Goal: Task Accomplishment & Management: Use online tool/utility

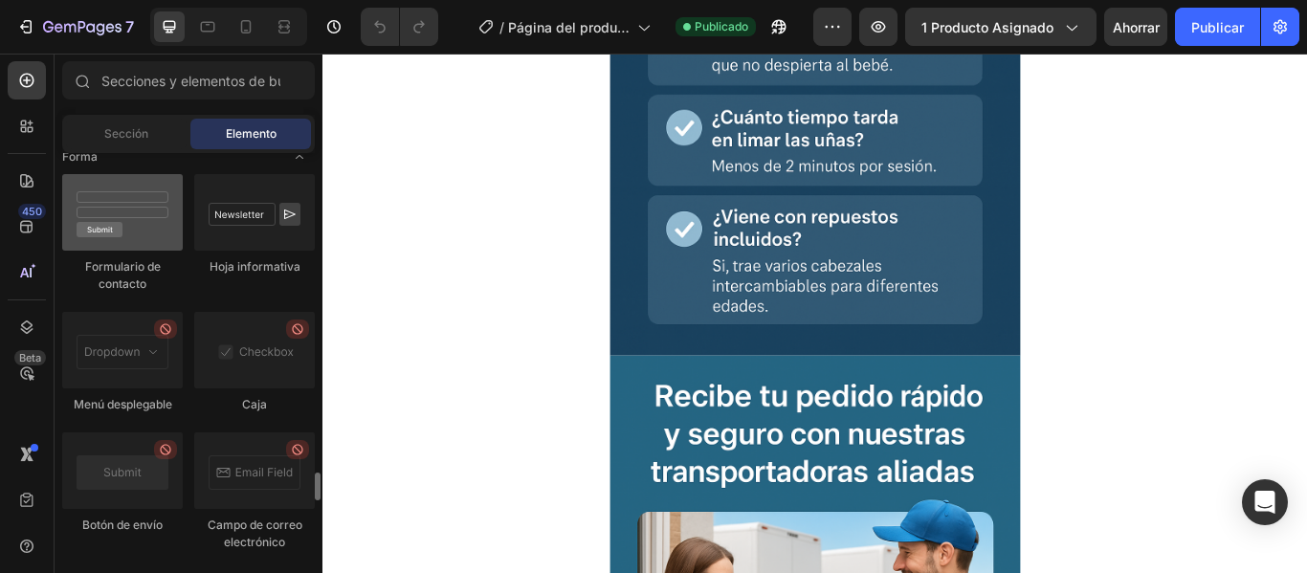
scroll to position [4785, 0]
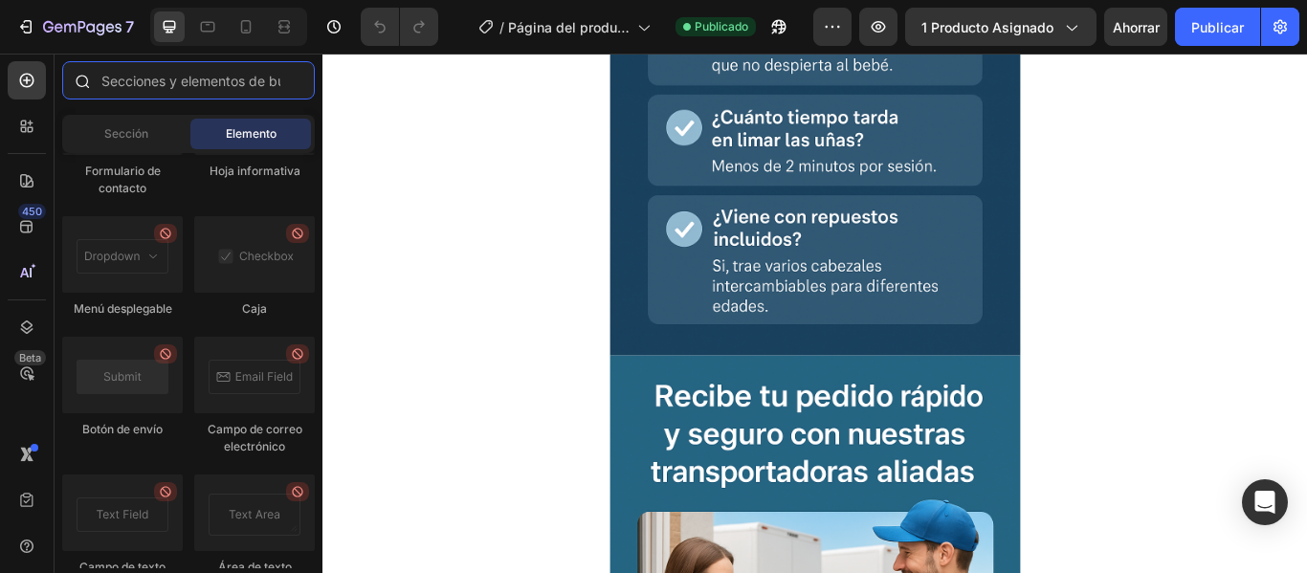
click at [180, 92] on input "text" at bounding box center [188, 80] width 253 height 38
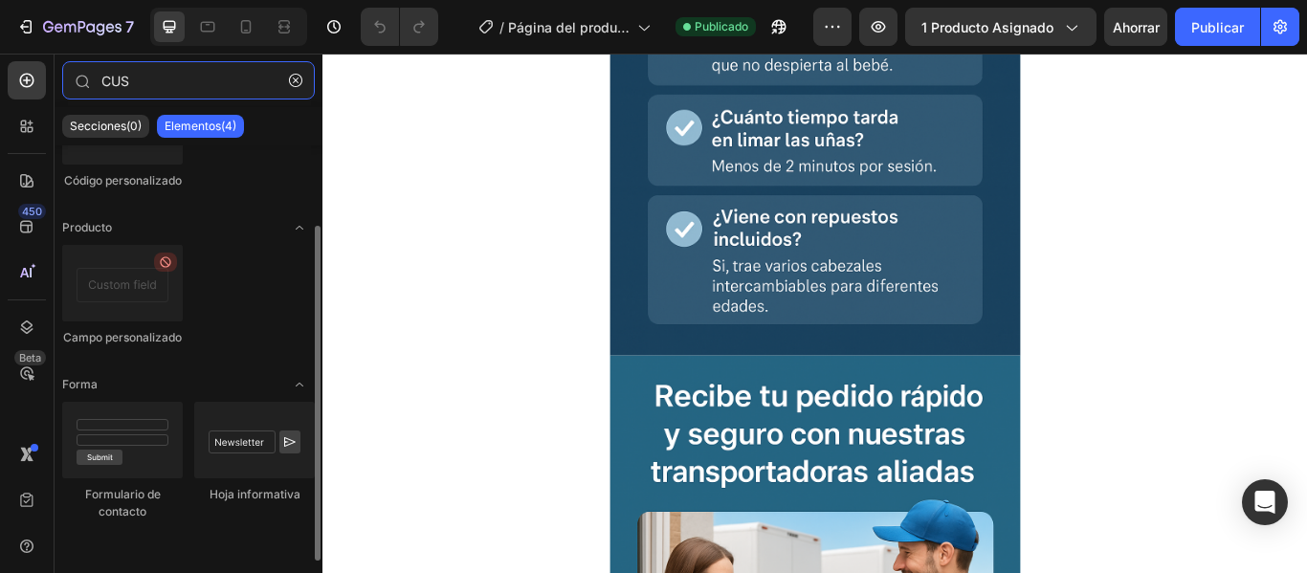
scroll to position [0, 0]
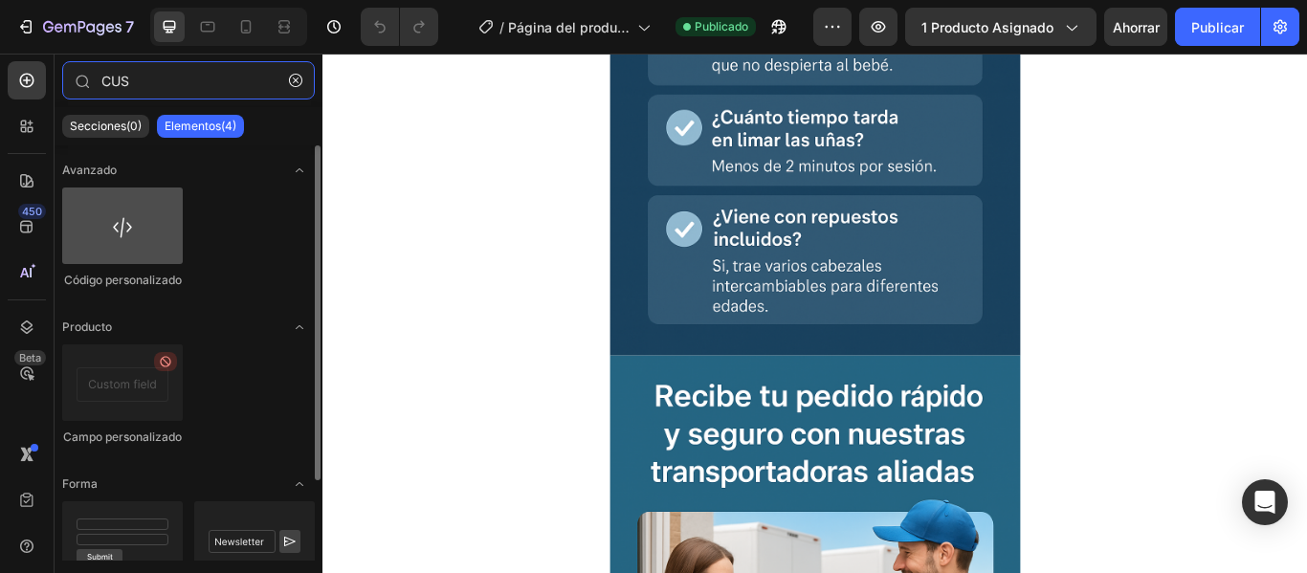
type input "CUS"
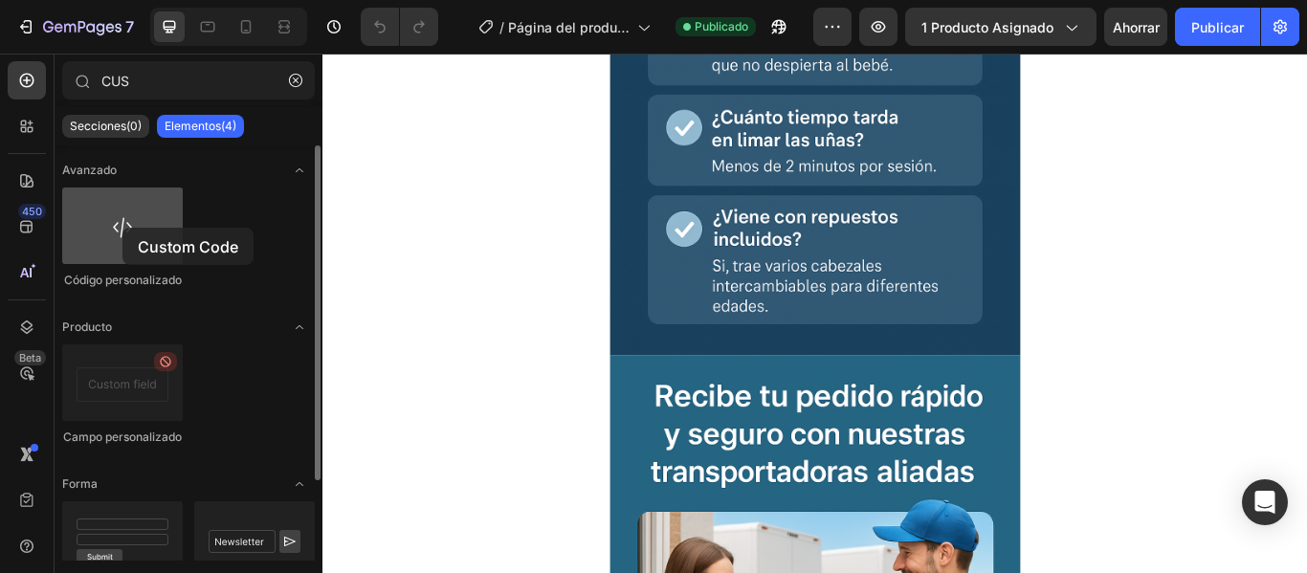
click at [123, 228] on div at bounding box center [122, 226] width 121 height 77
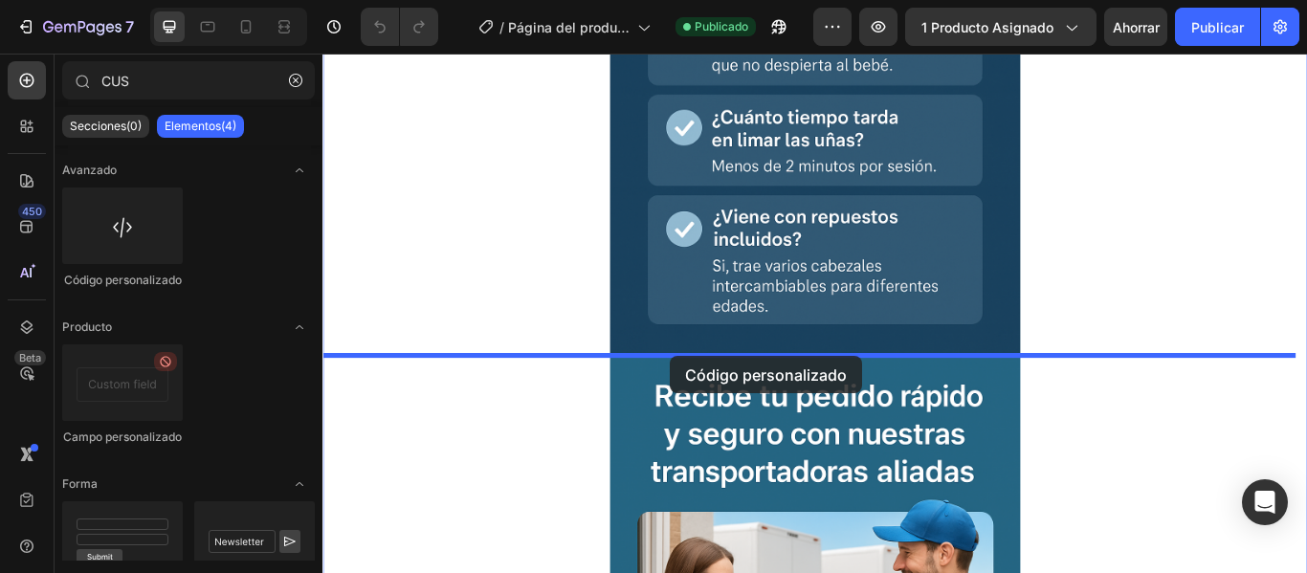
drag, startPoint x: 461, startPoint y: 291, endPoint x: 751, endPoint y: 420, distance: 317.5
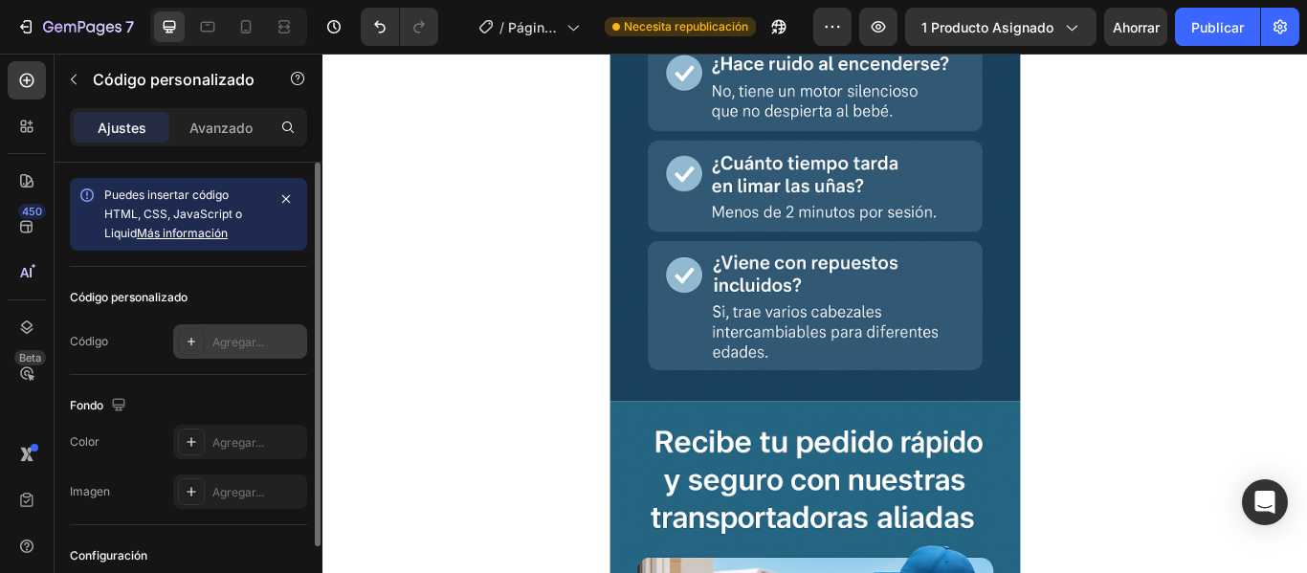
click at [238, 343] on font "Agregar..." at bounding box center [238, 342] width 52 height 14
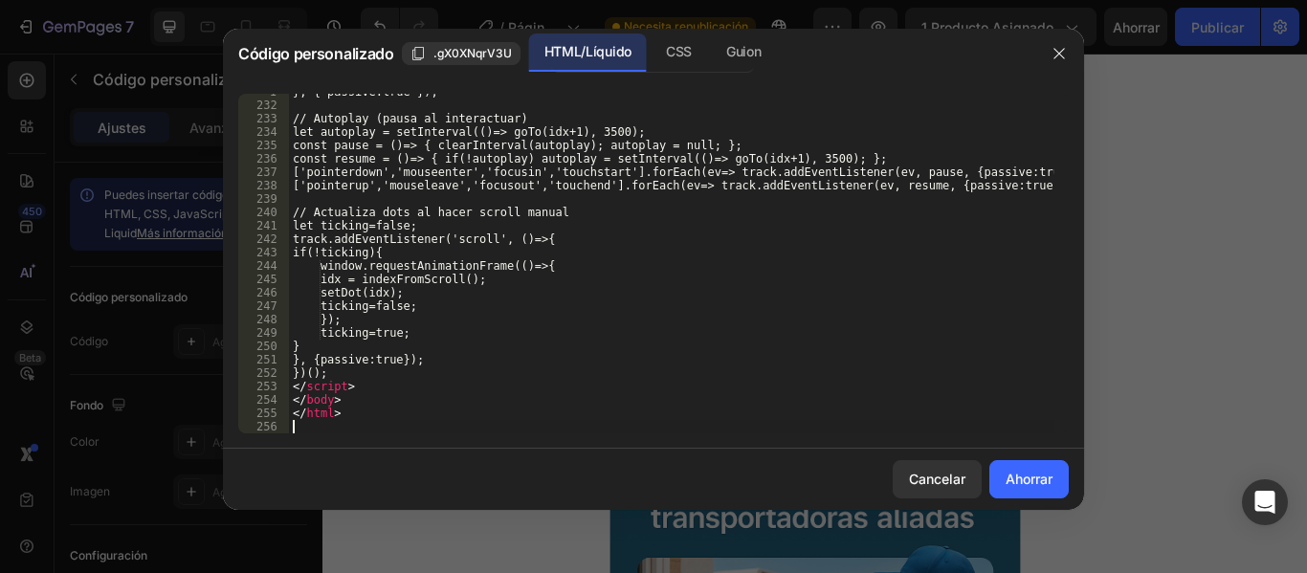
scroll to position [3198, 0]
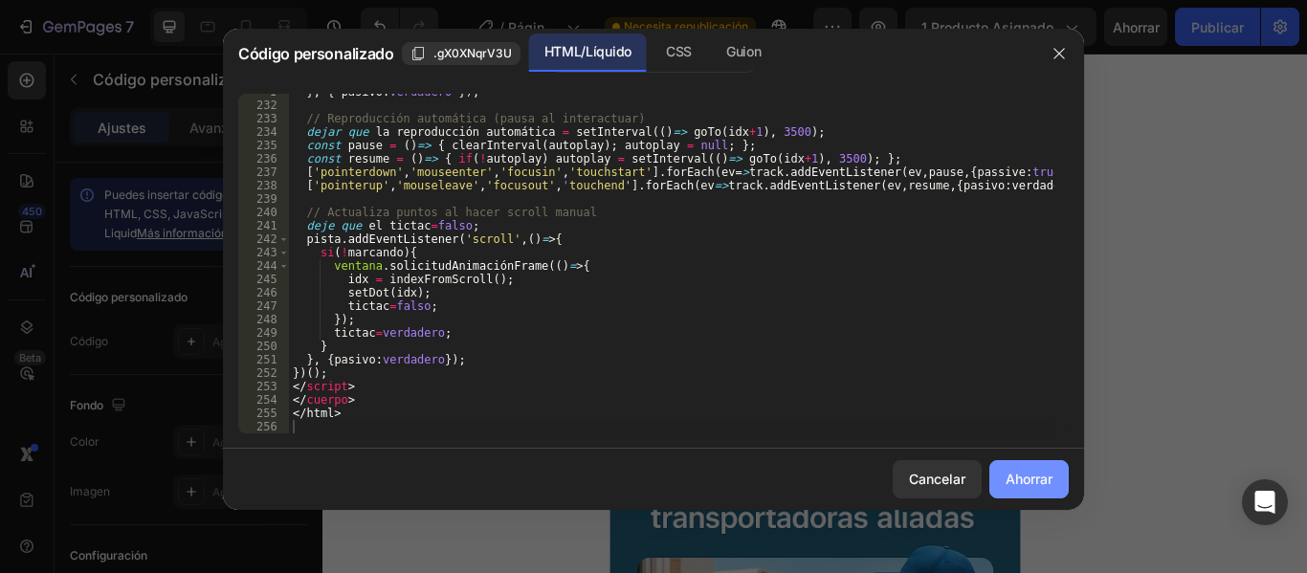
click at [1024, 480] on font "Ahorrar" at bounding box center [1029, 479] width 47 height 16
type textarea "</html>"
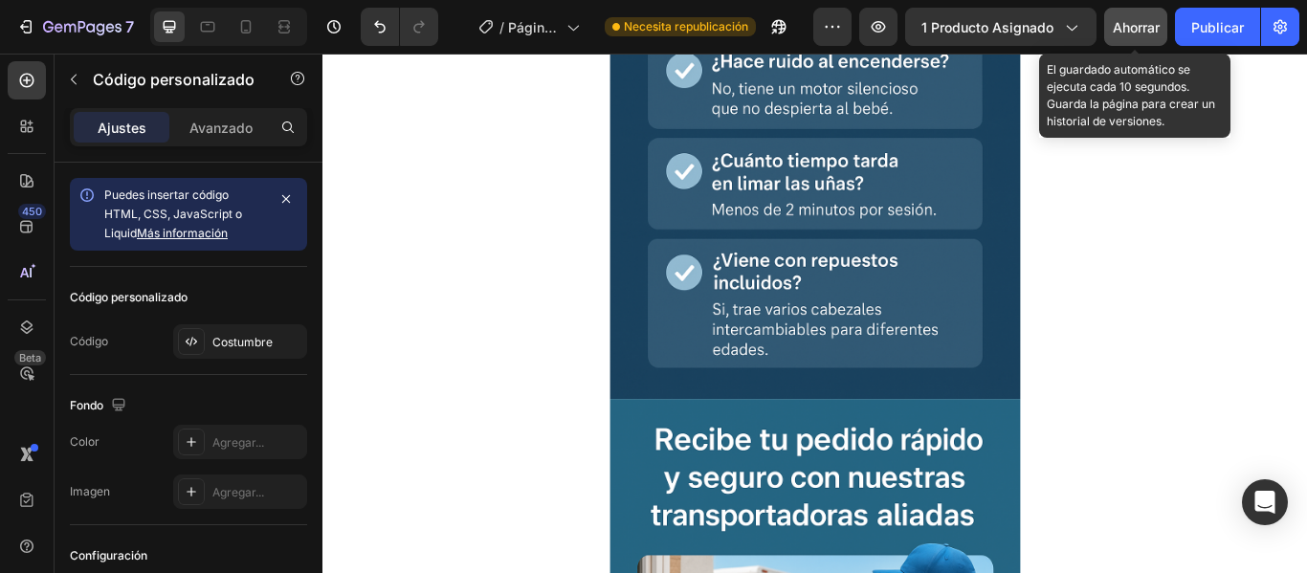
click at [1134, 14] on button "Ahorrar" at bounding box center [1135, 27] width 63 height 38
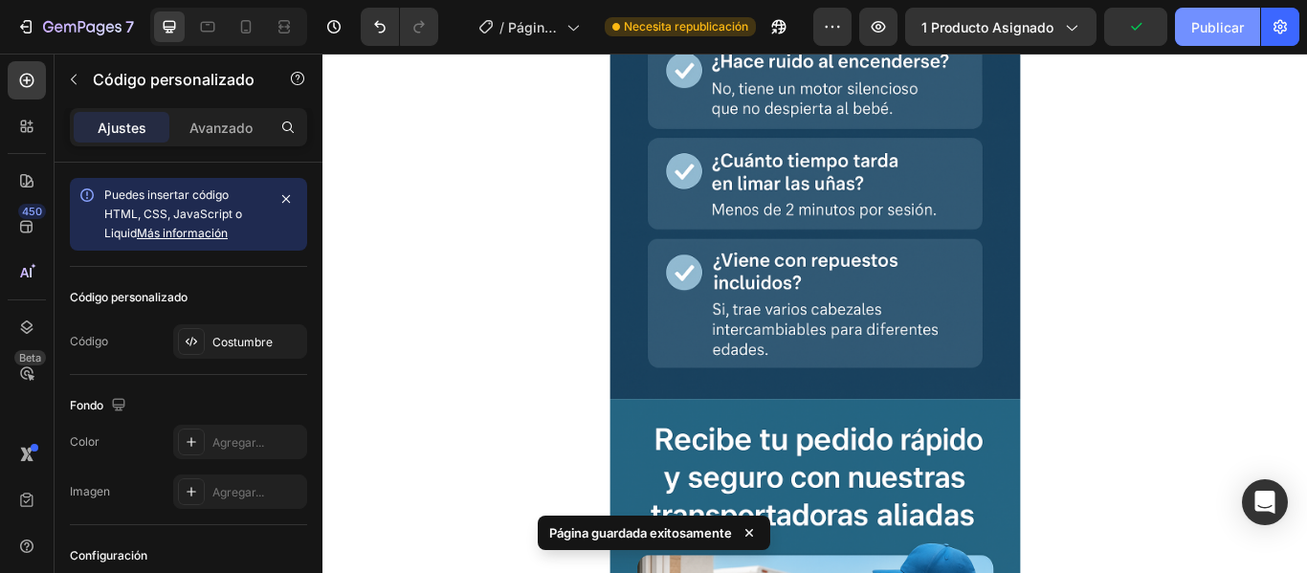
click at [1226, 28] on font "Publicar" at bounding box center [1218, 27] width 53 height 16
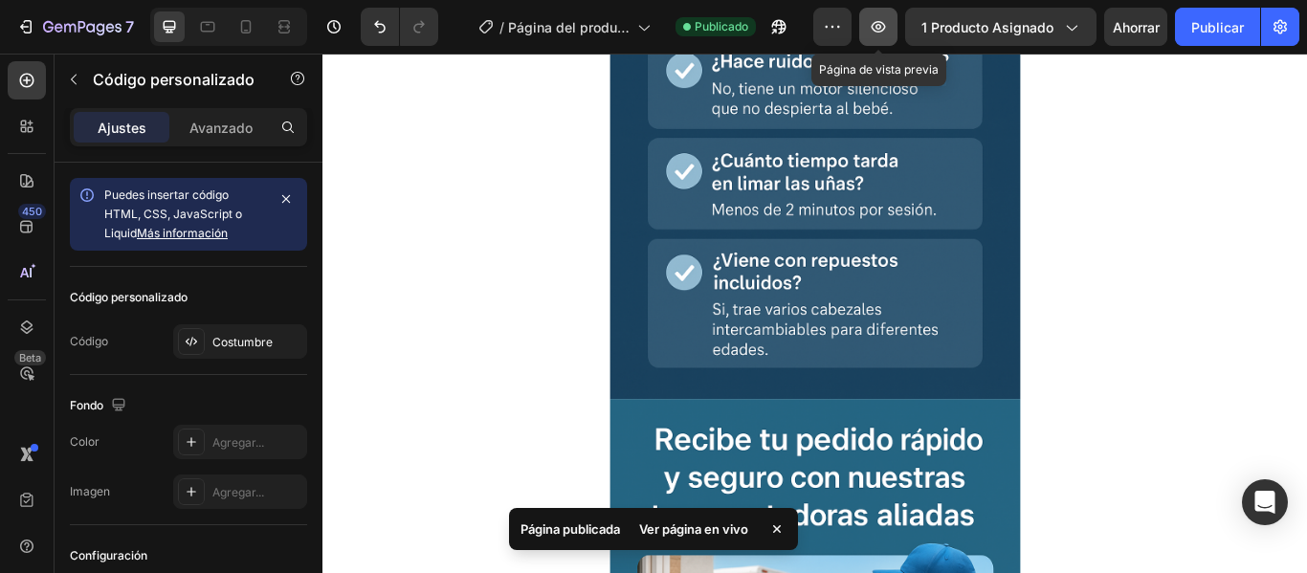
click at [880, 30] on icon "button" at bounding box center [878, 26] width 19 height 19
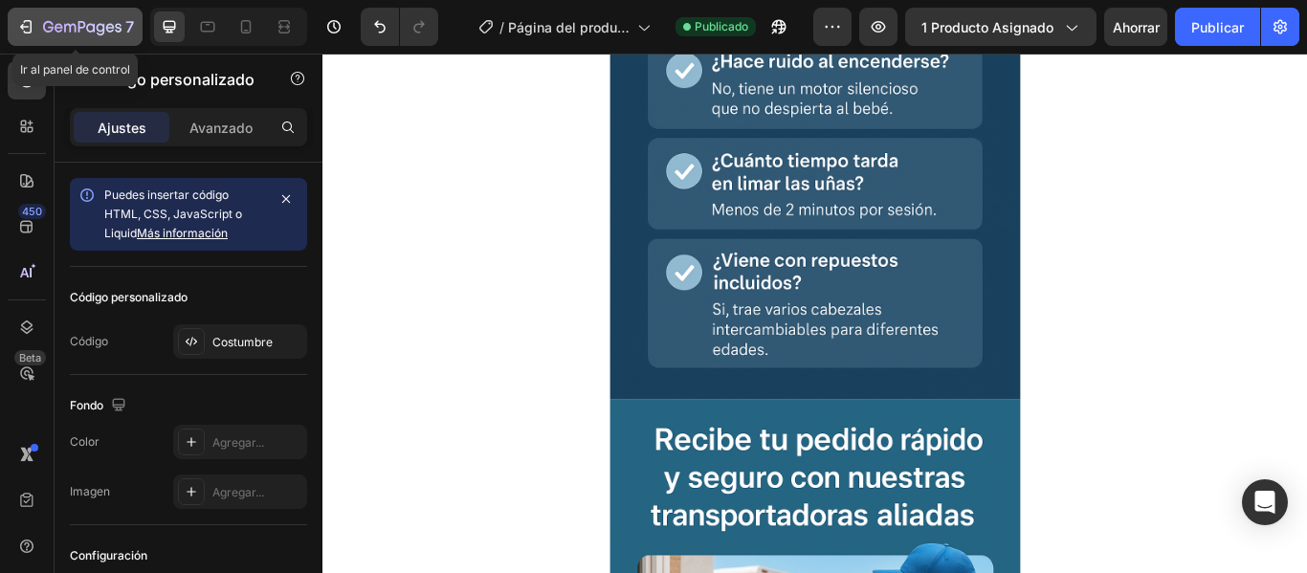
click at [21, 24] on icon "button" at bounding box center [25, 26] width 19 height 19
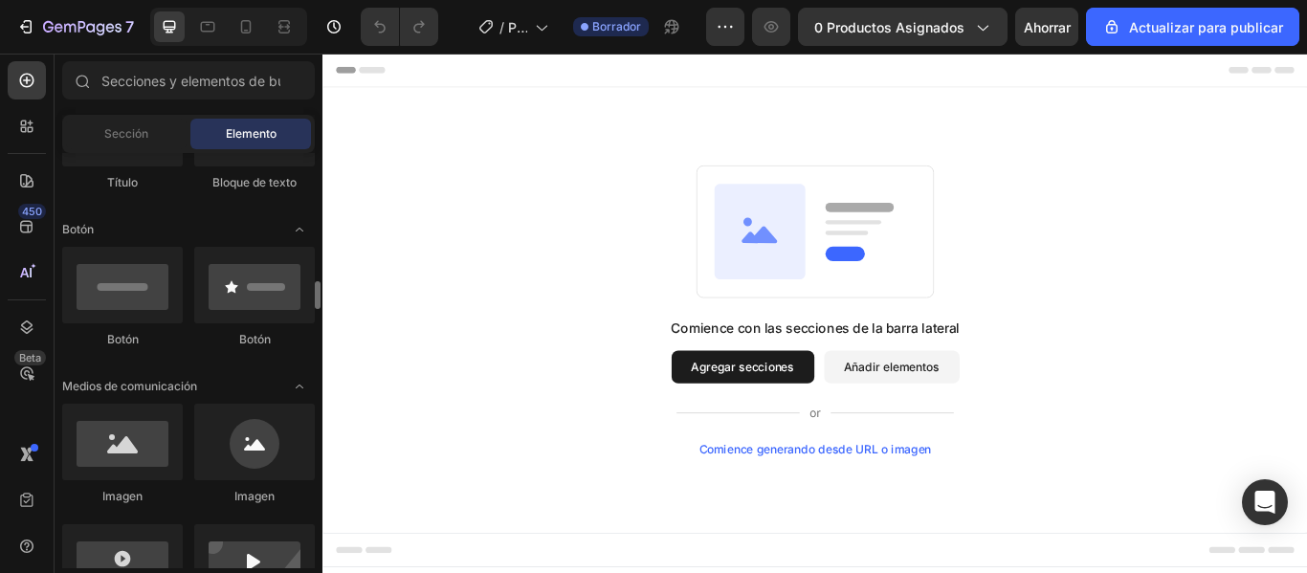
scroll to position [479, 0]
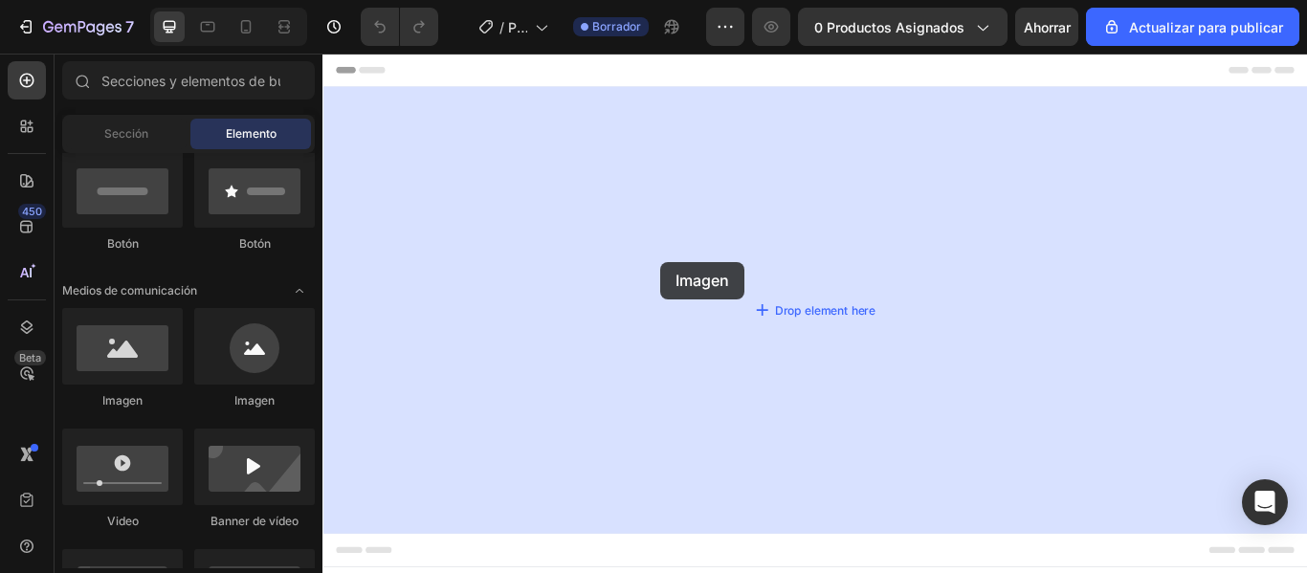
drag, startPoint x: 456, startPoint y: 413, endPoint x: 713, endPoint y: 290, distance: 285.5
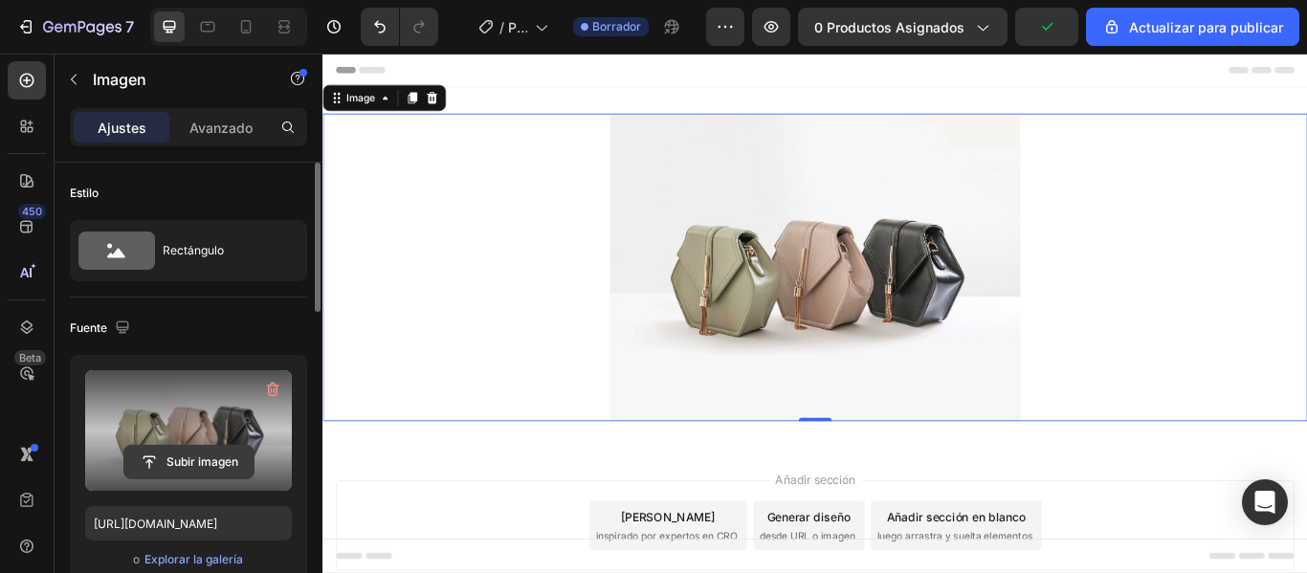
click at [199, 467] on input "file" at bounding box center [188, 462] width 129 height 33
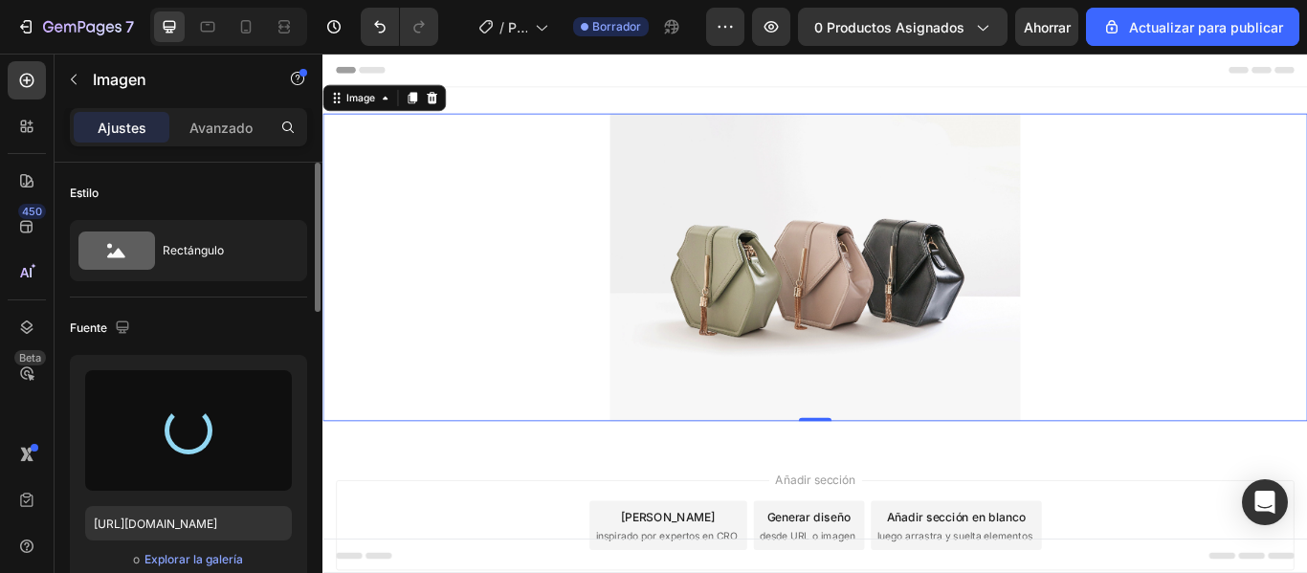
type input "https://cdn.shopify.com/s/files/1/0690/1658/4345/files/gempages_579963221545321…"
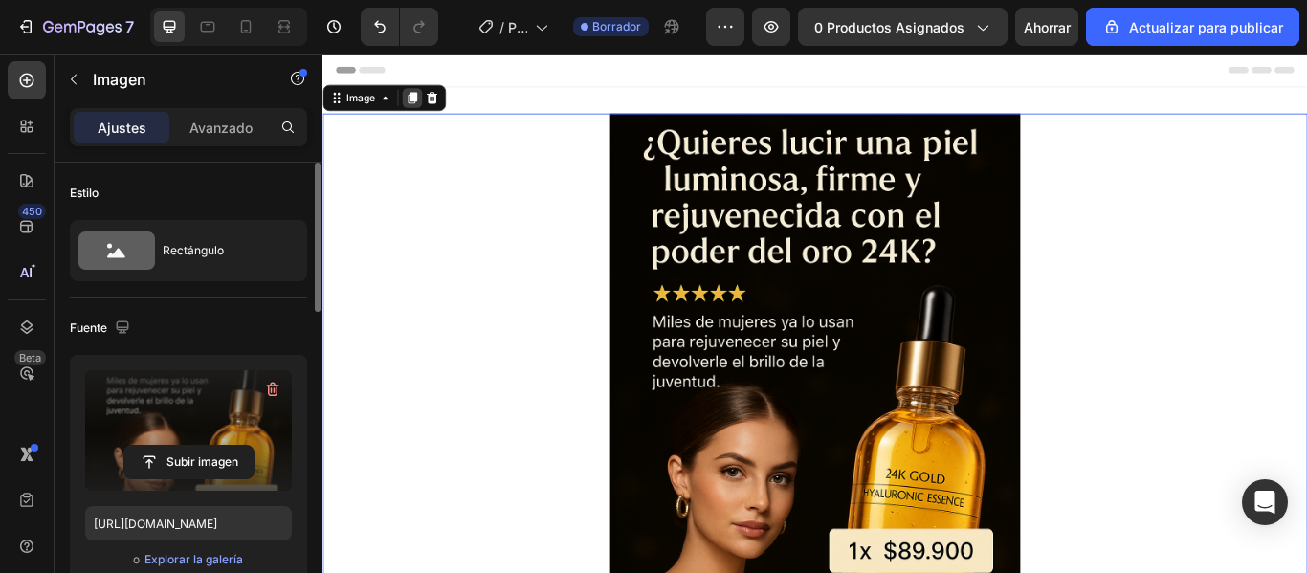
click at [433, 103] on icon at bounding box center [426, 105] width 15 height 15
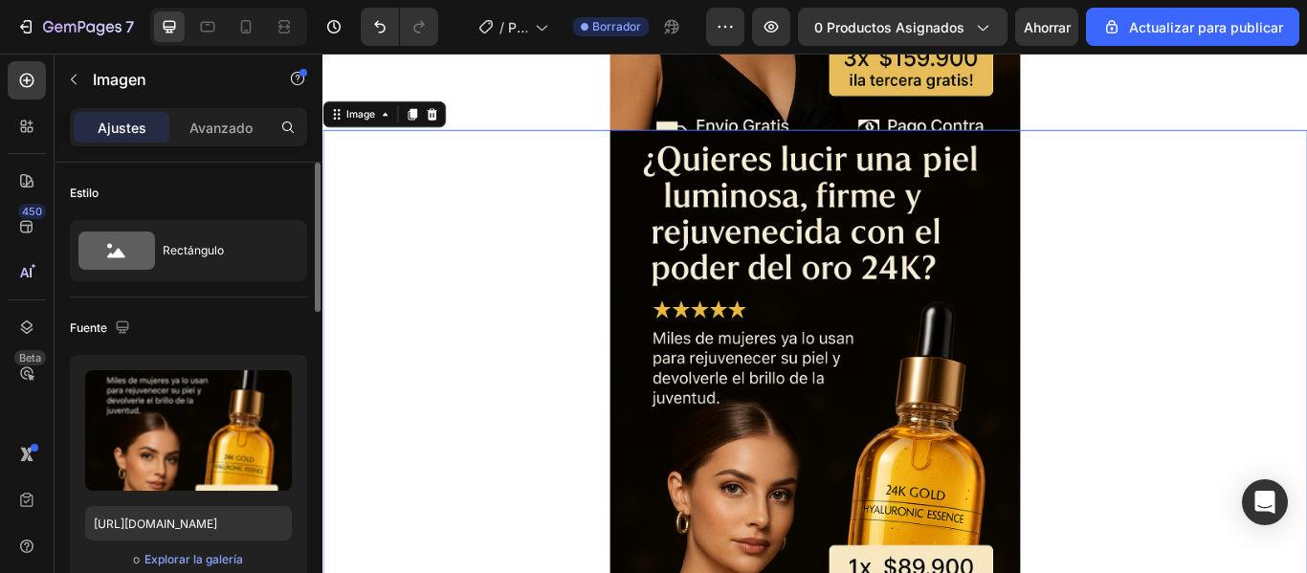
scroll to position [721, 0]
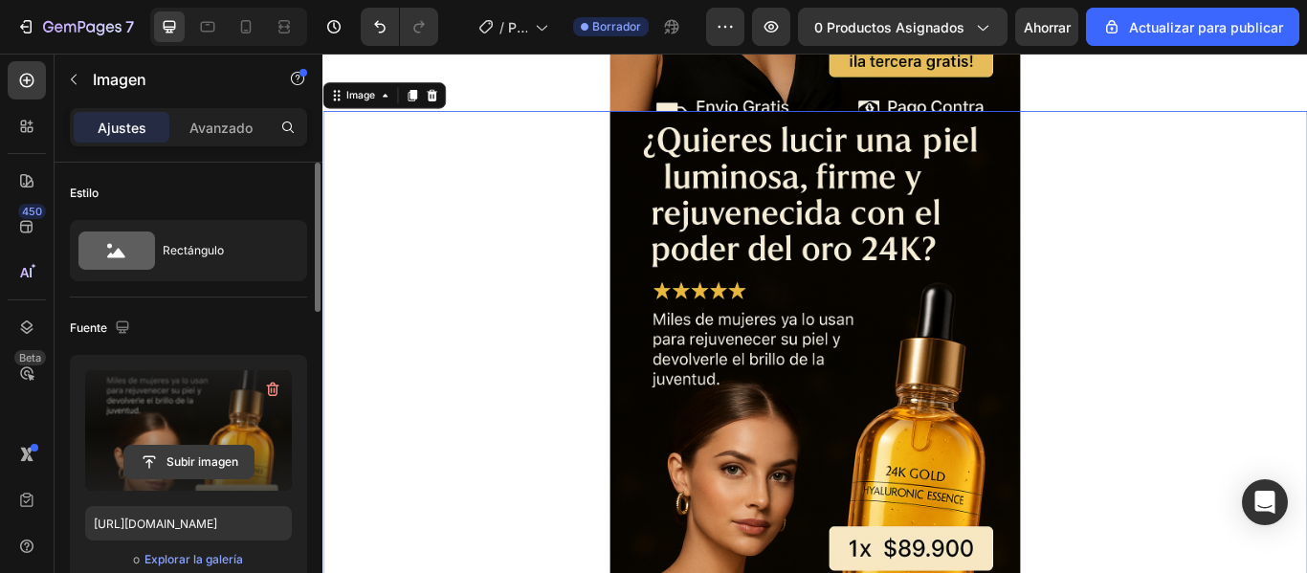
click at [190, 449] on input "file" at bounding box center [188, 462] width 129 height 33
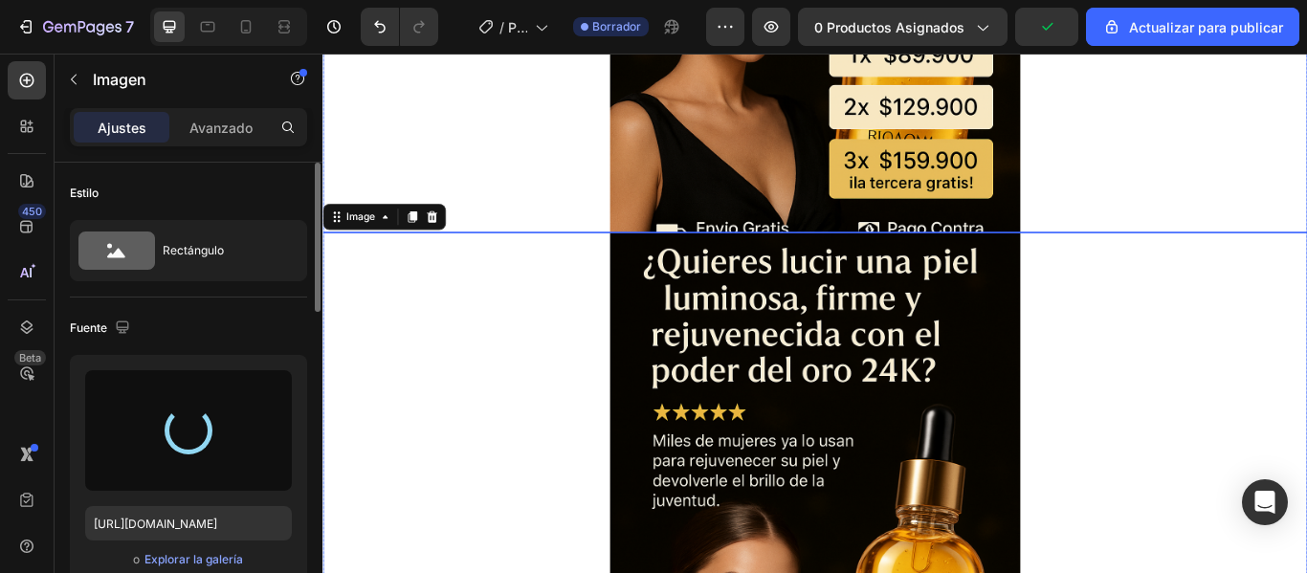
type input "https://cdn.shopify.com/s/files/1/0690/1658/4345/files/gempages_579963221545321…"
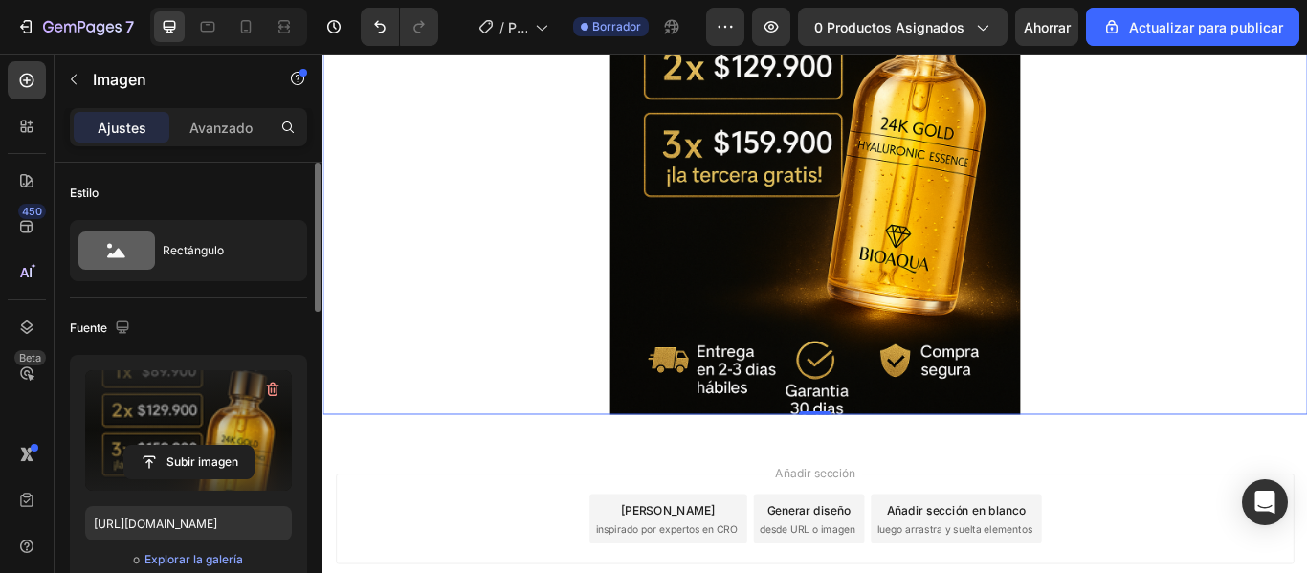
scroll to position [1103, 0]
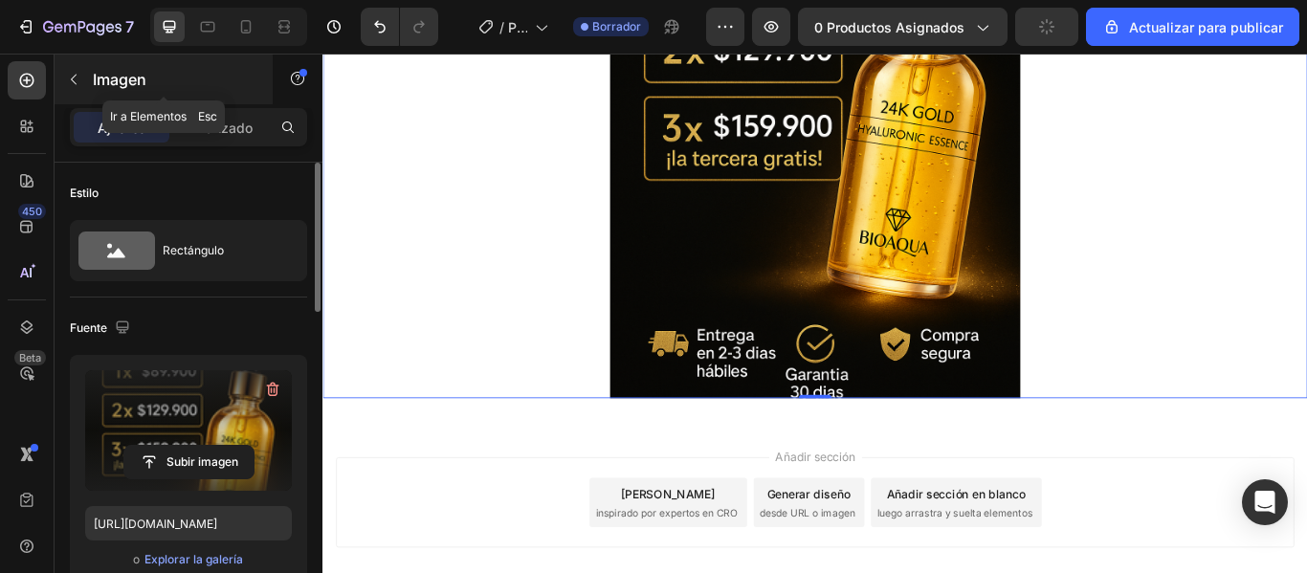
click at [72, 78] on icon "button" at bounding box center [74, 80] width 6 height 11
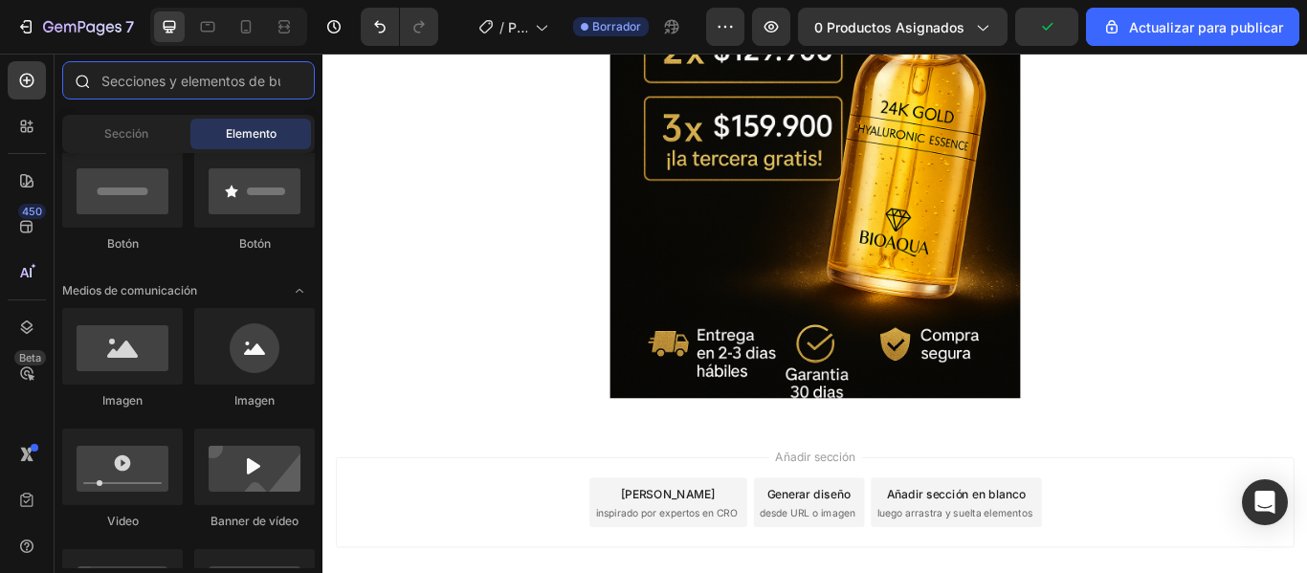
click at [116, 86] on input "text" at bounding box center [188, 80] width 253 height 38
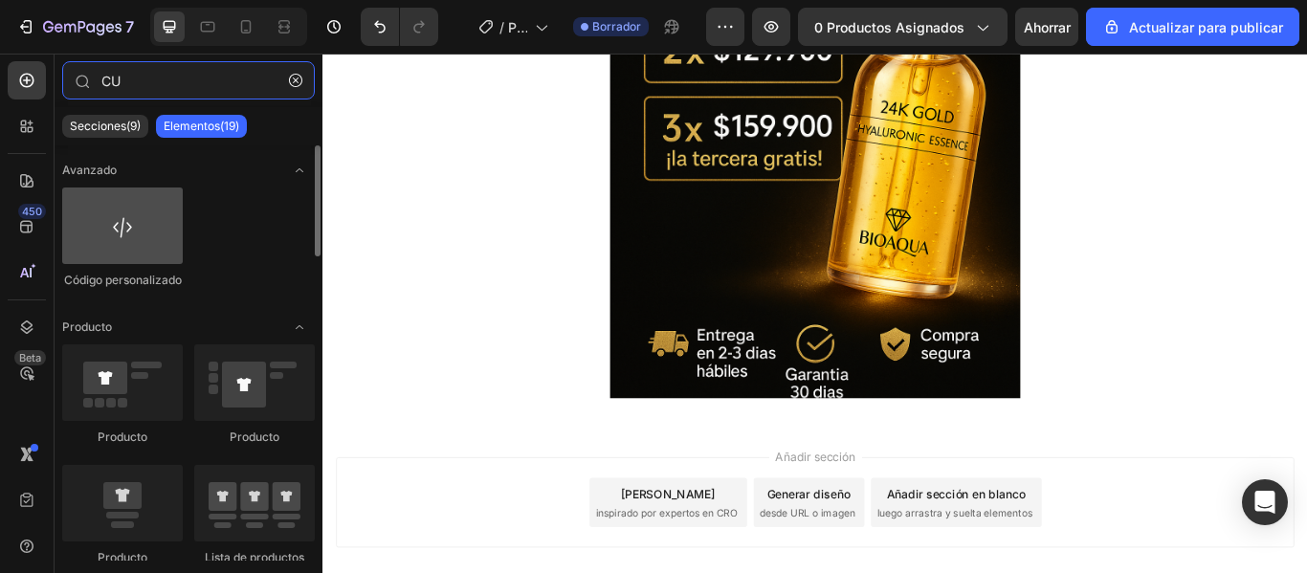
type input "CU"
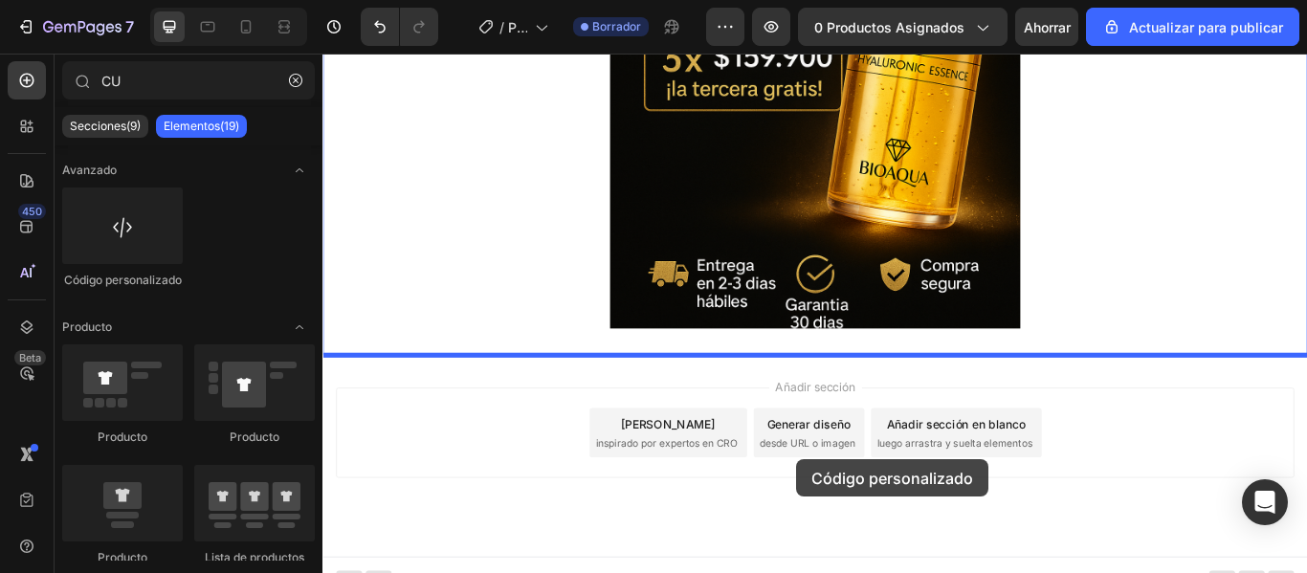
scroll to position [1206, 0]
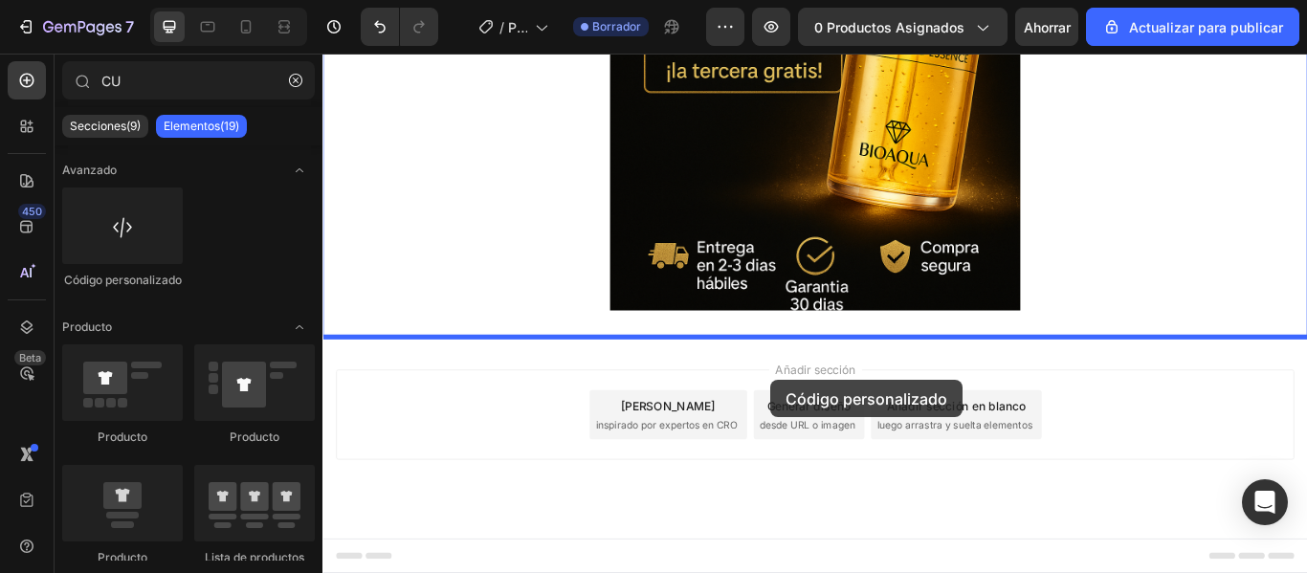
drag, startPoint x: 445, startPoint y: 280, endPoint x: 843, endPoint y: 403, distance: 416.6
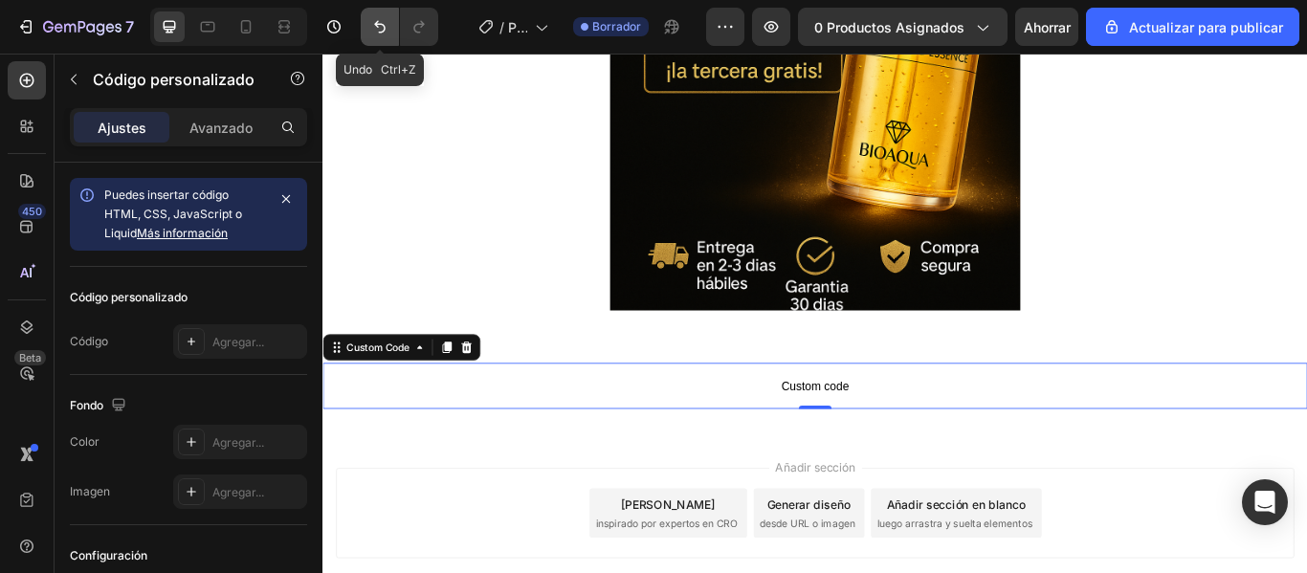
click at [386, 29] on icon "Deshacer/Rehacer" at bounding box center [379, 26] width 19 height 19
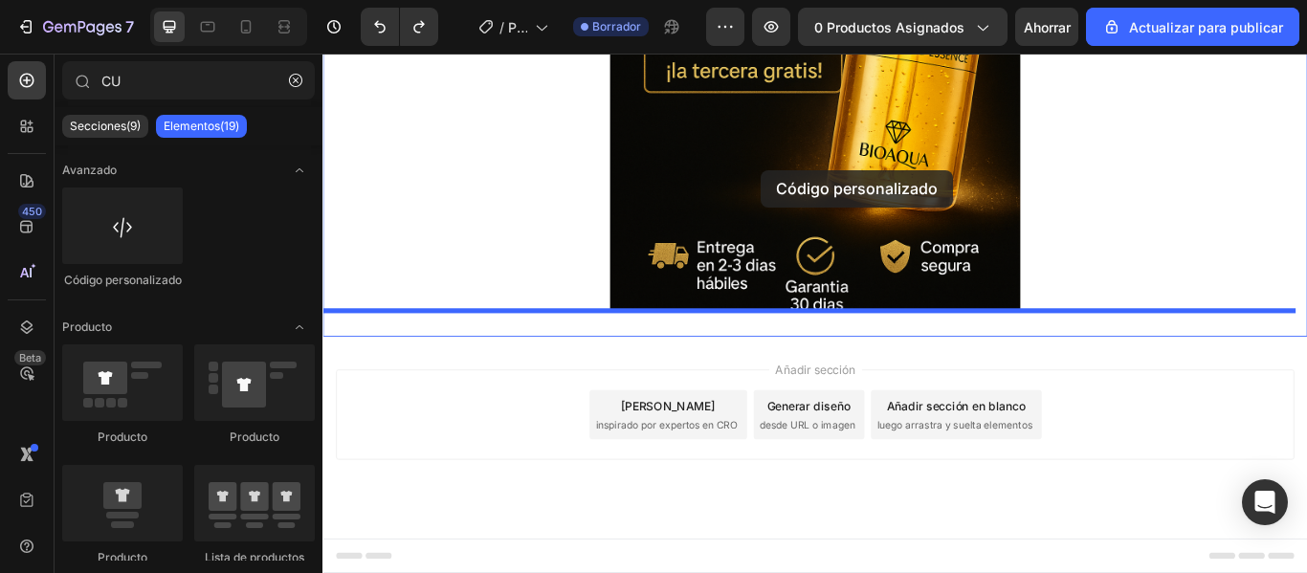
drag, startPoint x: 478, startPoint y: 285, endPoint x: 834, endPoint y: 189, distance: 368.7
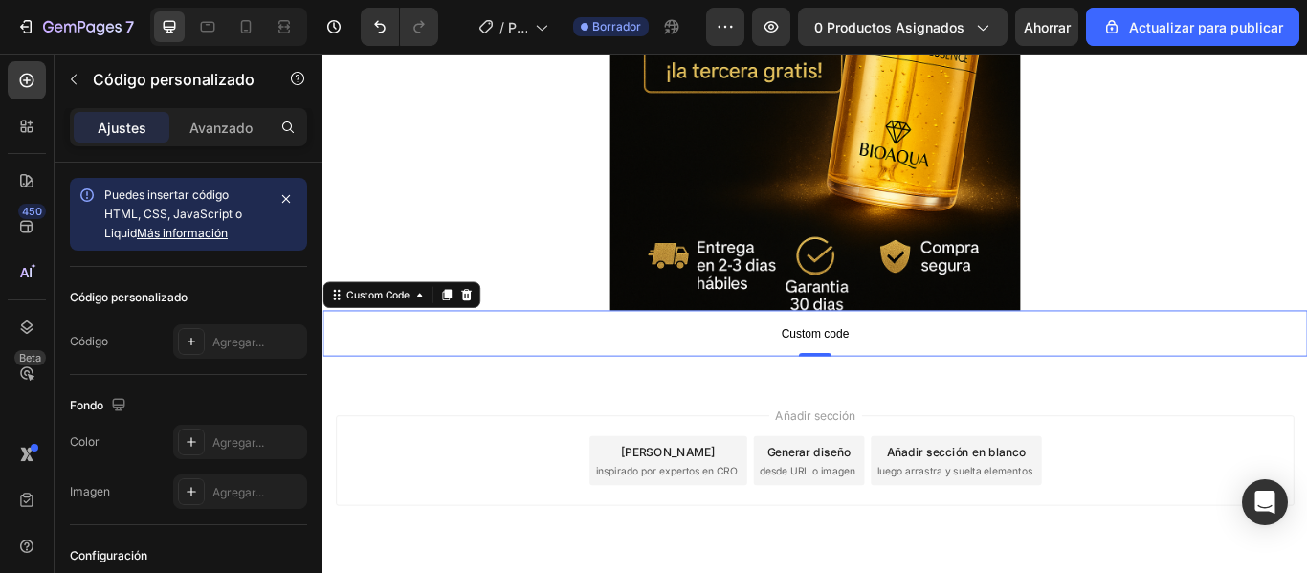
click at [955, 386] on span "Custom code" at bounding box center [897, 379] width 1148 height 23
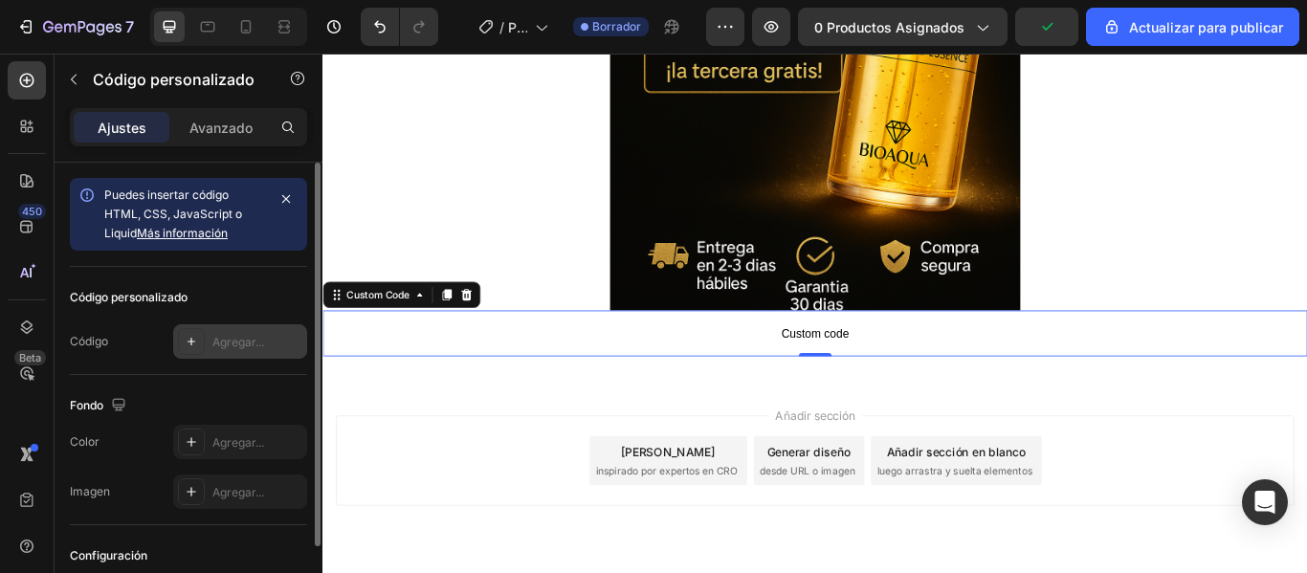
click at [243, 342] on font "Agregar..." at bounding box center [238, 342] width 52 height 14
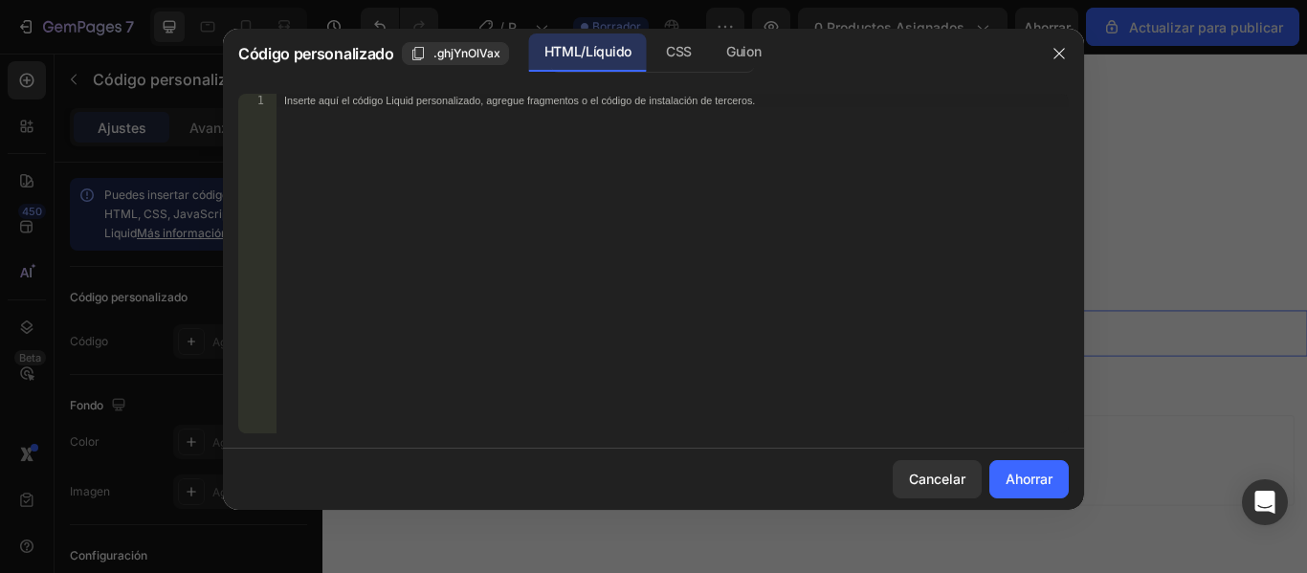
click at [539, 117] on div "Inserte aquí el código Liquid personalizado, agregue fragmentos o el código de …" at bounding box center [673, 277] width 792 height 367
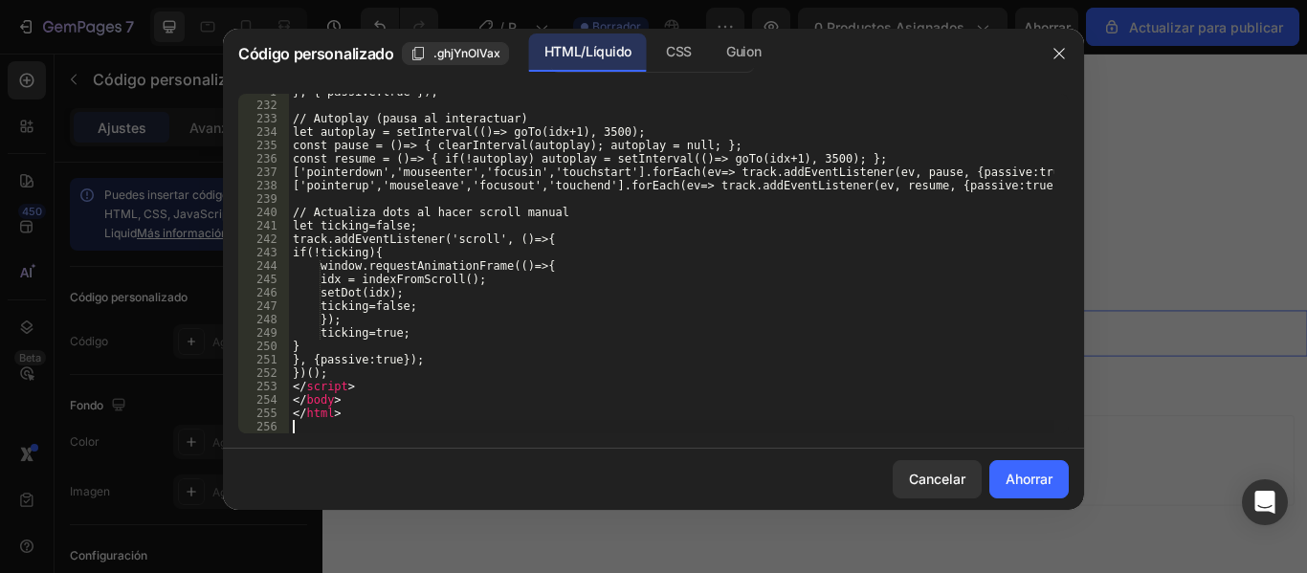
scroll to position [3198, 0]
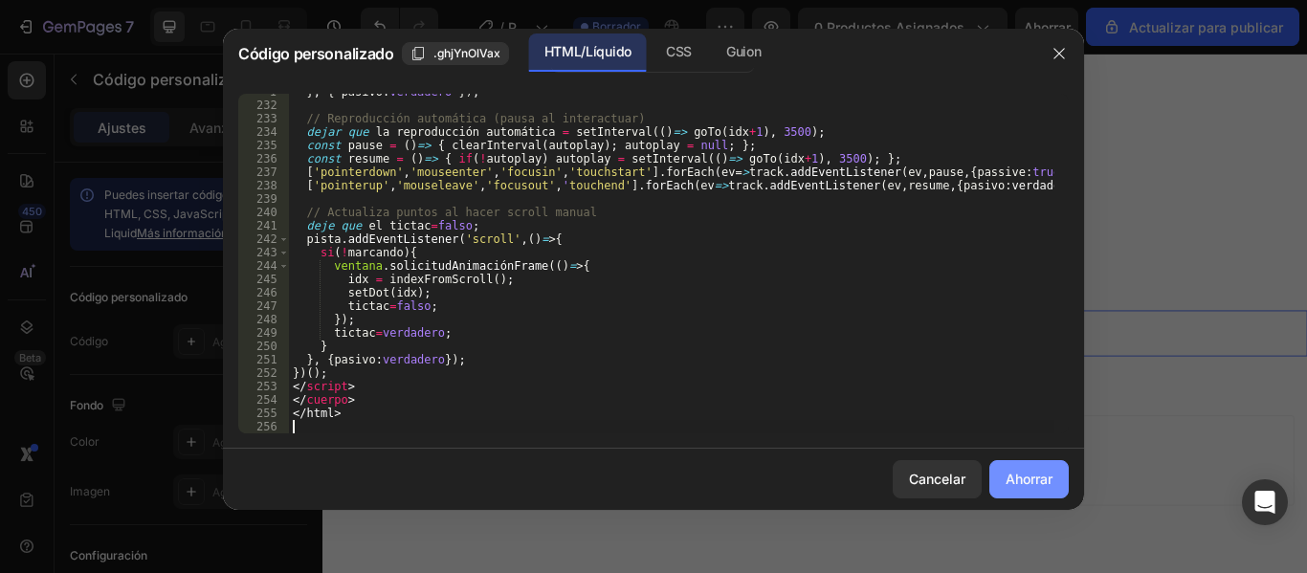
click at [1021, 470] on font "Ahorrar" at bounding box center [1029, 479] width 47 height 20
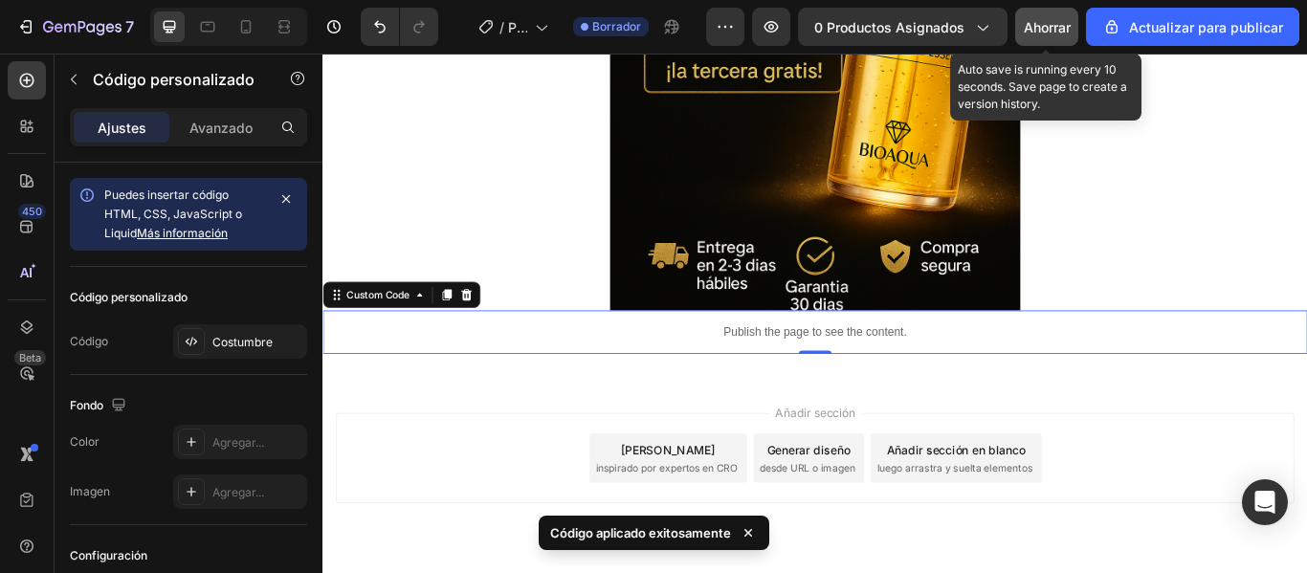
click at [1046, 33] on font "Ahorrar" at bounding box center [1047, 27] width 47 height 16
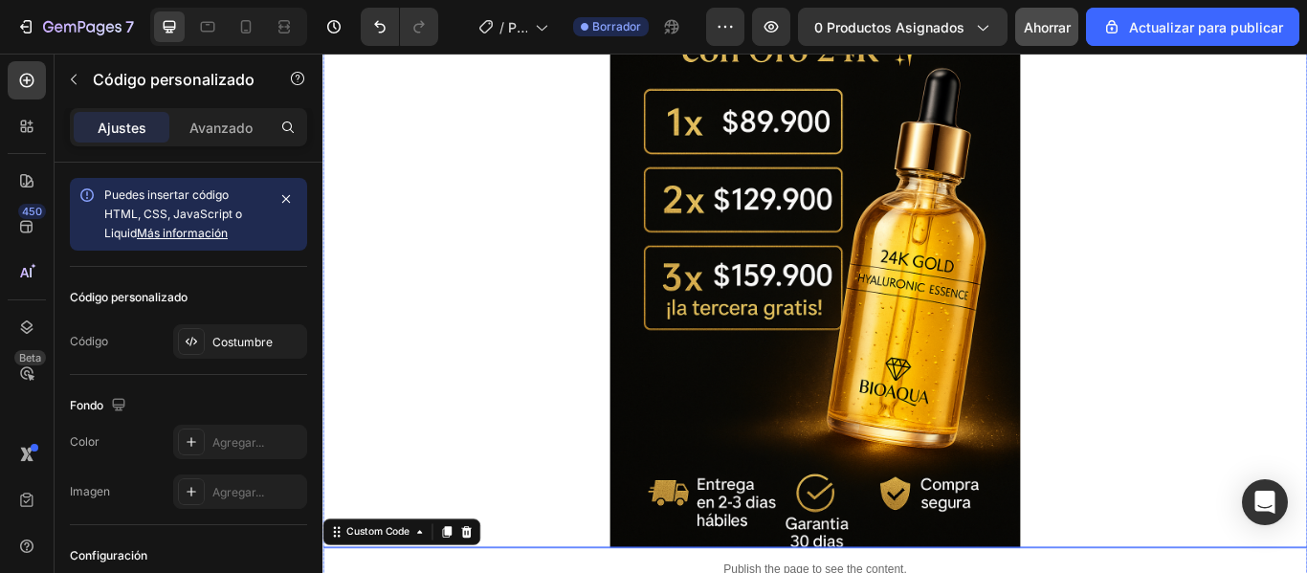
scroll to position [919, 0]
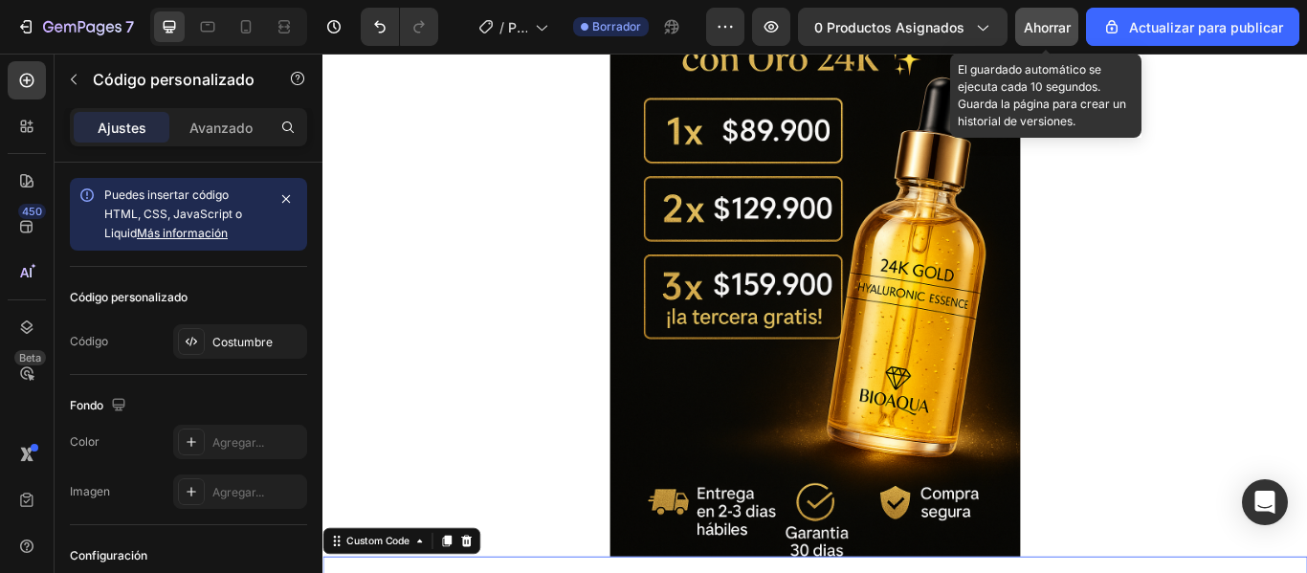
click at [1044, 26] on font "Ahorrar" at bounding box center [1047, 27] width 47 height 16
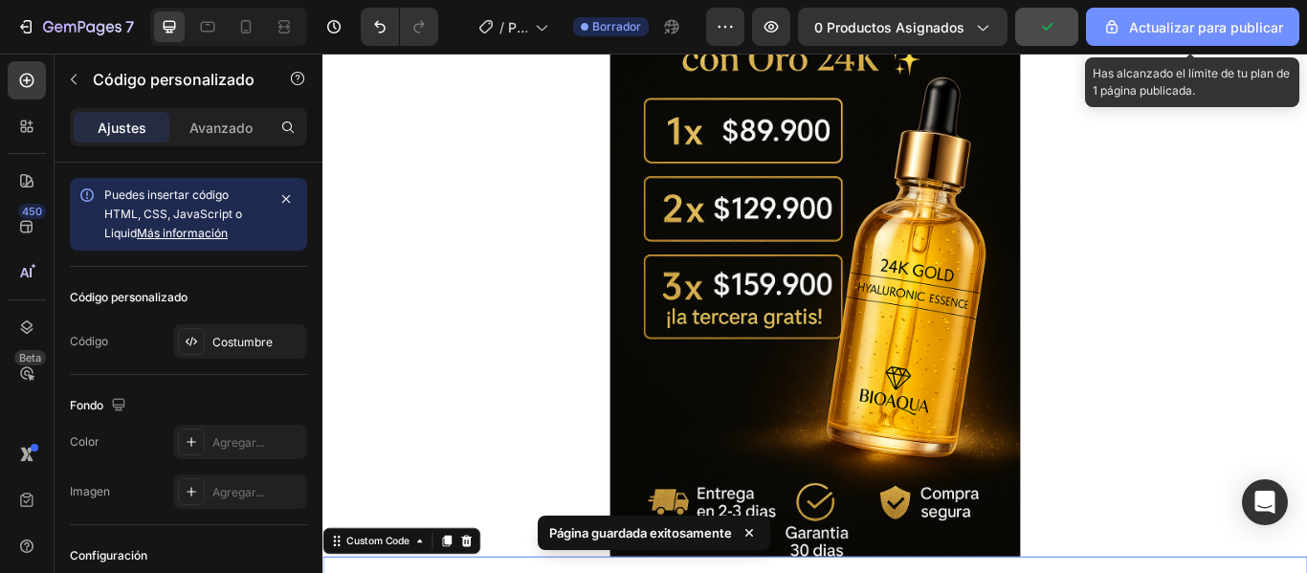
click at [1144, 31] on font "Actualizar para publicar" at bounding box center [1206, 27] width 154 height 16
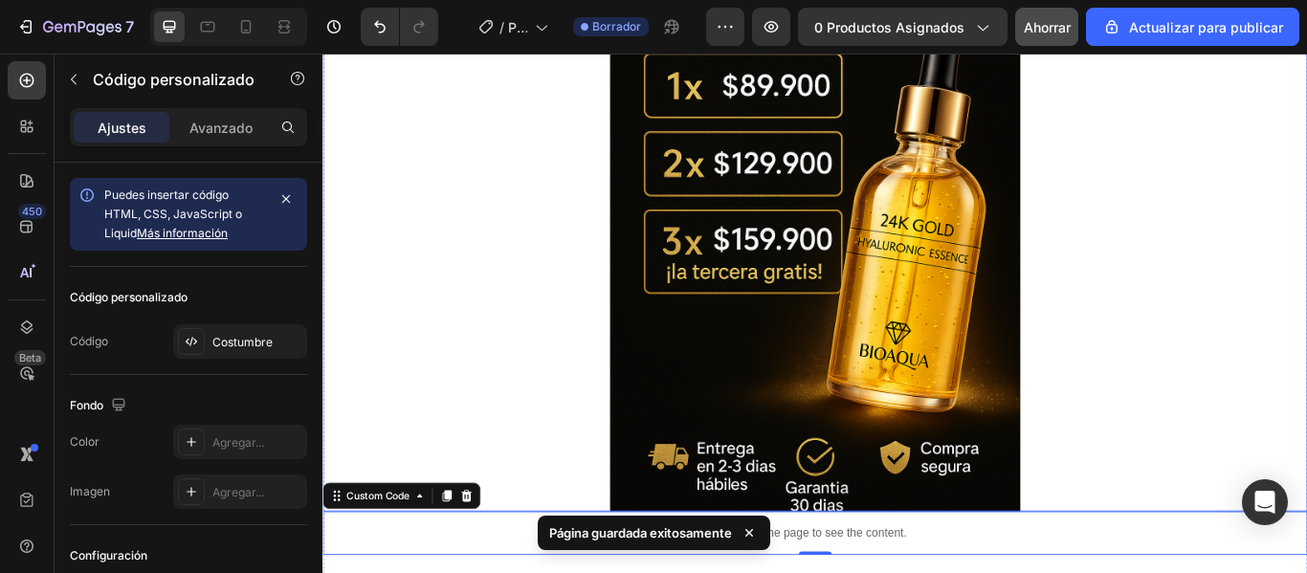
scroll to position [1110, 0]
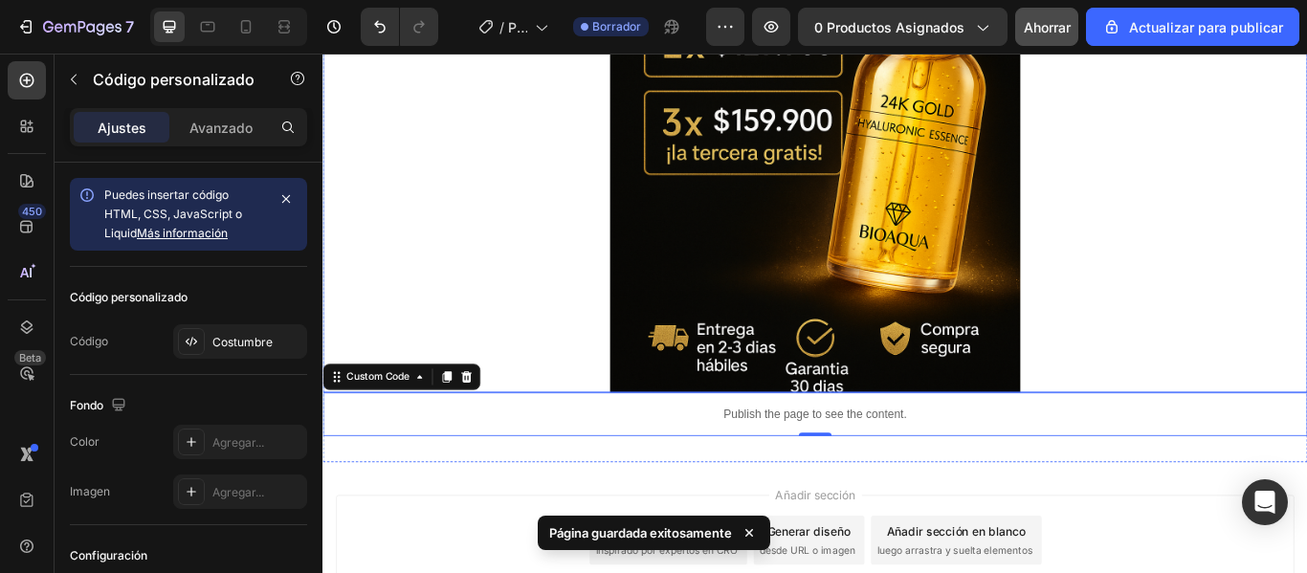
click at [1145, 52] on div "7 / Página del producto - 26 de septiembre, 11:06:43 Borrador Avance 0 producto…" at bounding box center [653, 27] width 1307 height 55
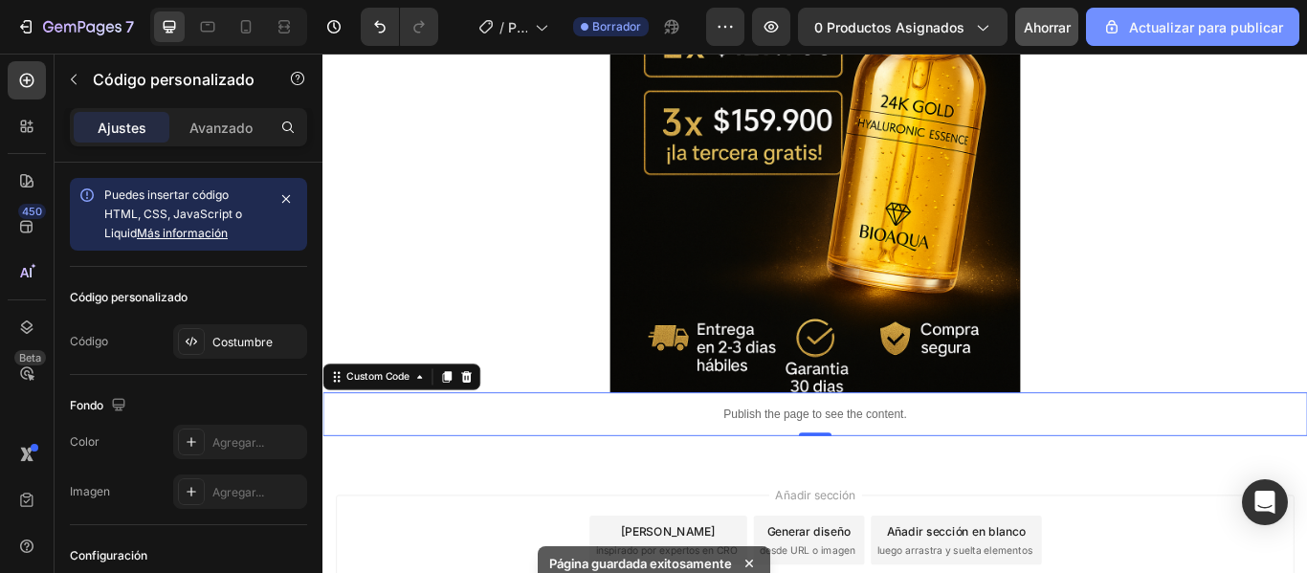
click at [1134, 23] on font "Actualizar para publicar" at bounding box center [1206, 27] width 154 height 16
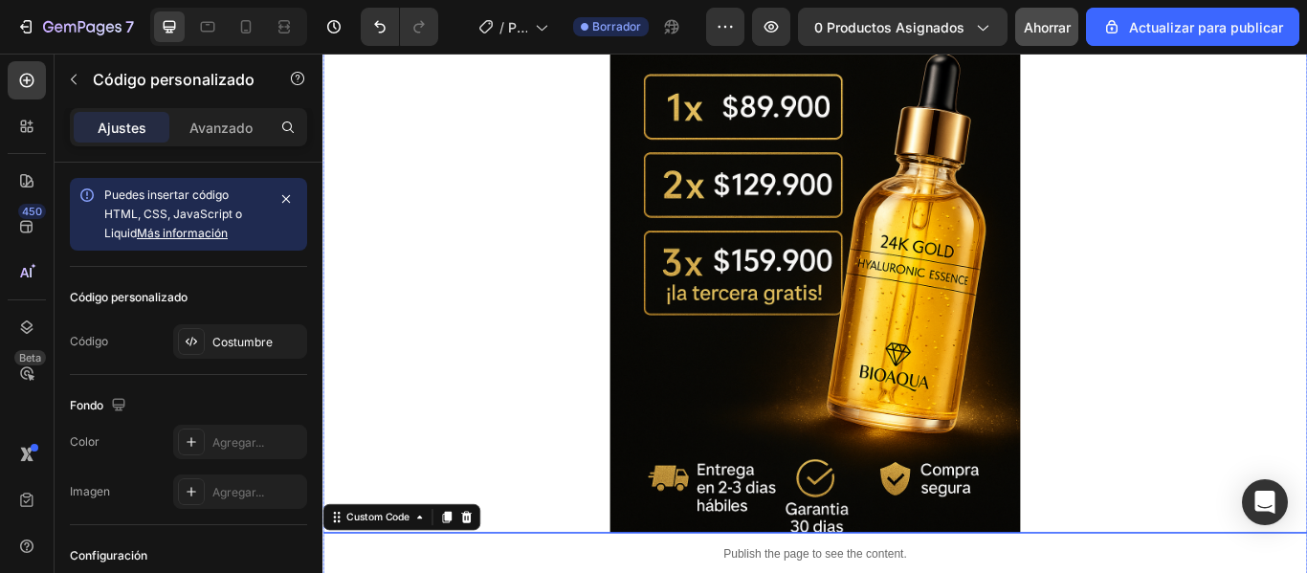
scroll to position [919, 0]
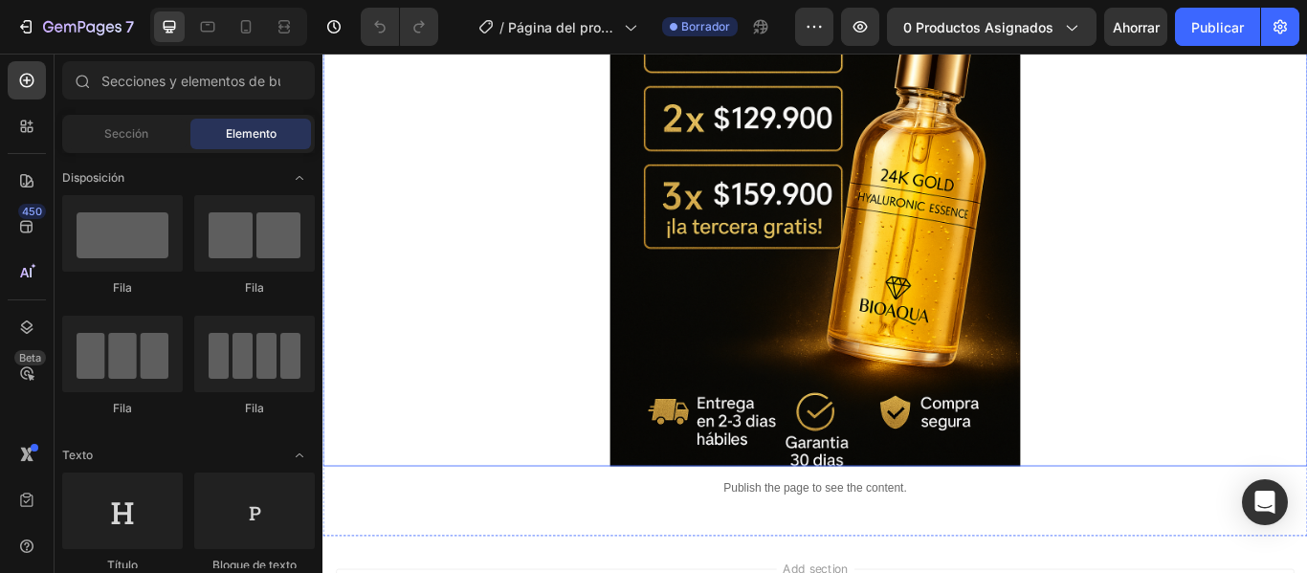
scroll to position [1053, 0]
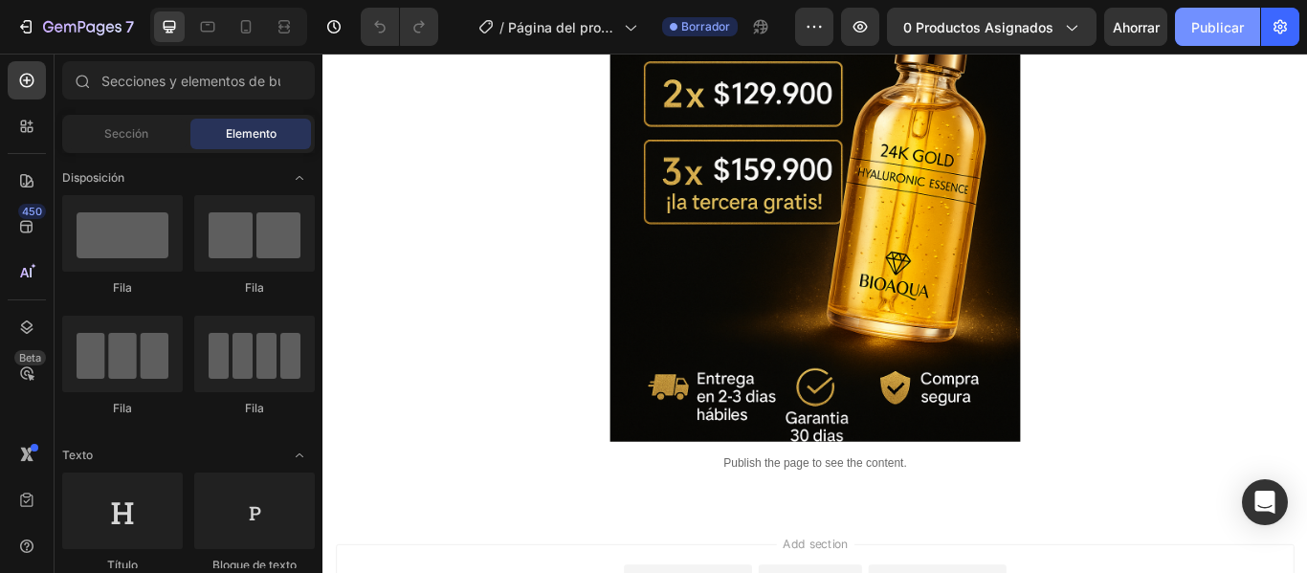
click at [1236, 40] on button "Publicar" at bounding box center [1217, 27] width 85 height 38
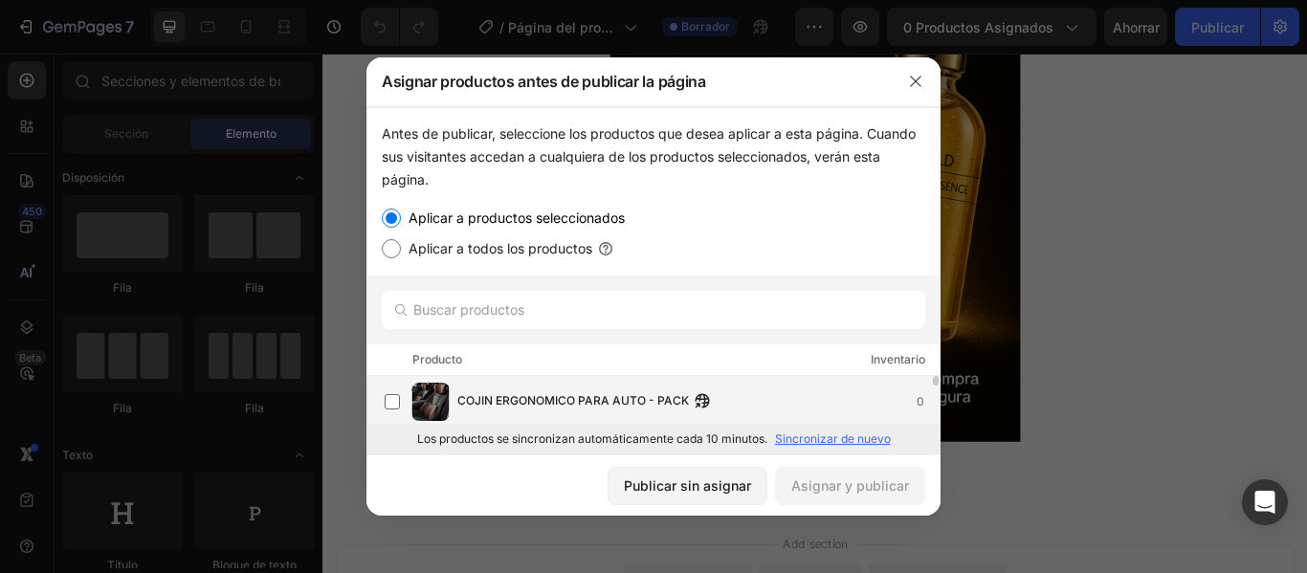
scroll to position [96, 0]
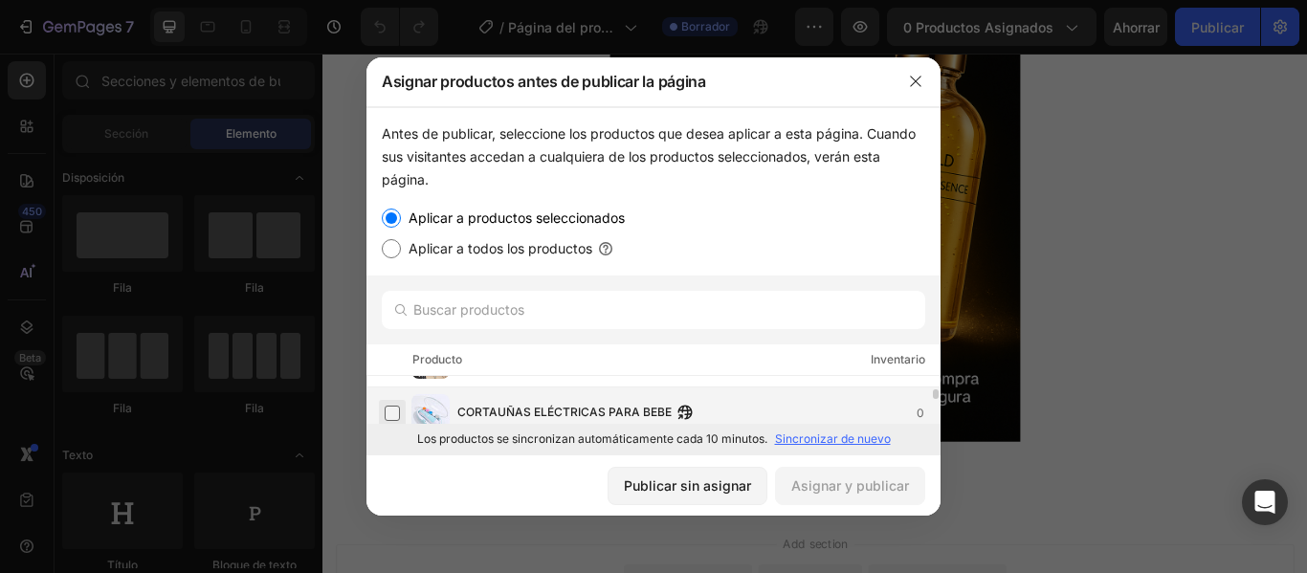
click at [394, 415] on label at bounding box center [392, 413] width 15 height 15
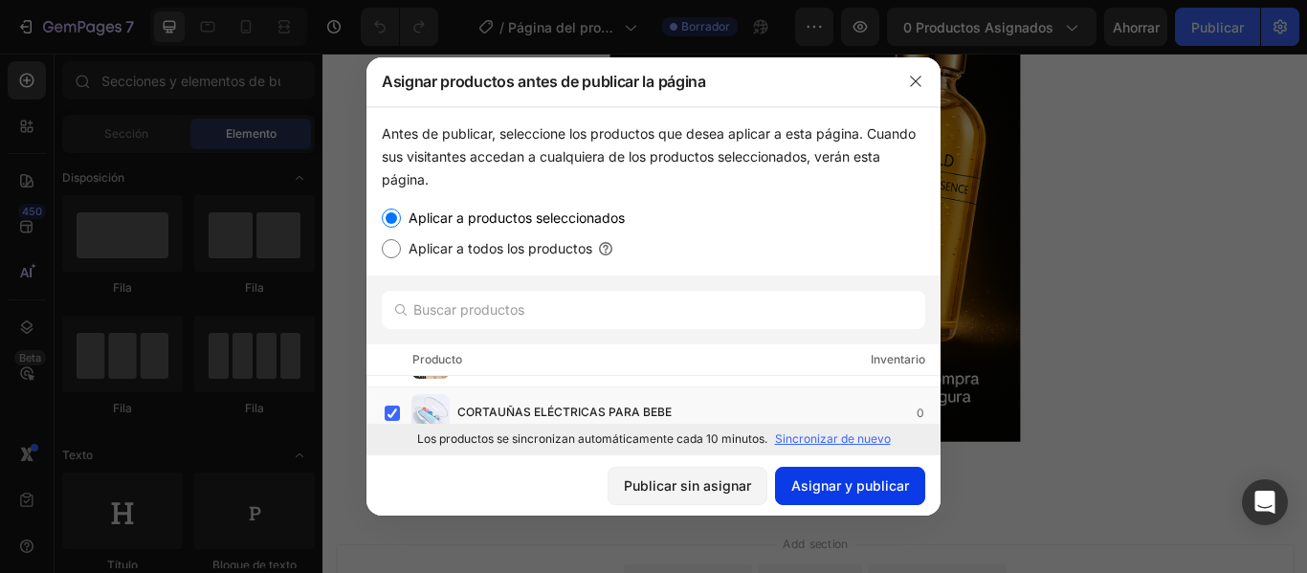
click at [852, 483] on font "Asignar y publicar" at bounding box center [850, 486] width 118 height 16
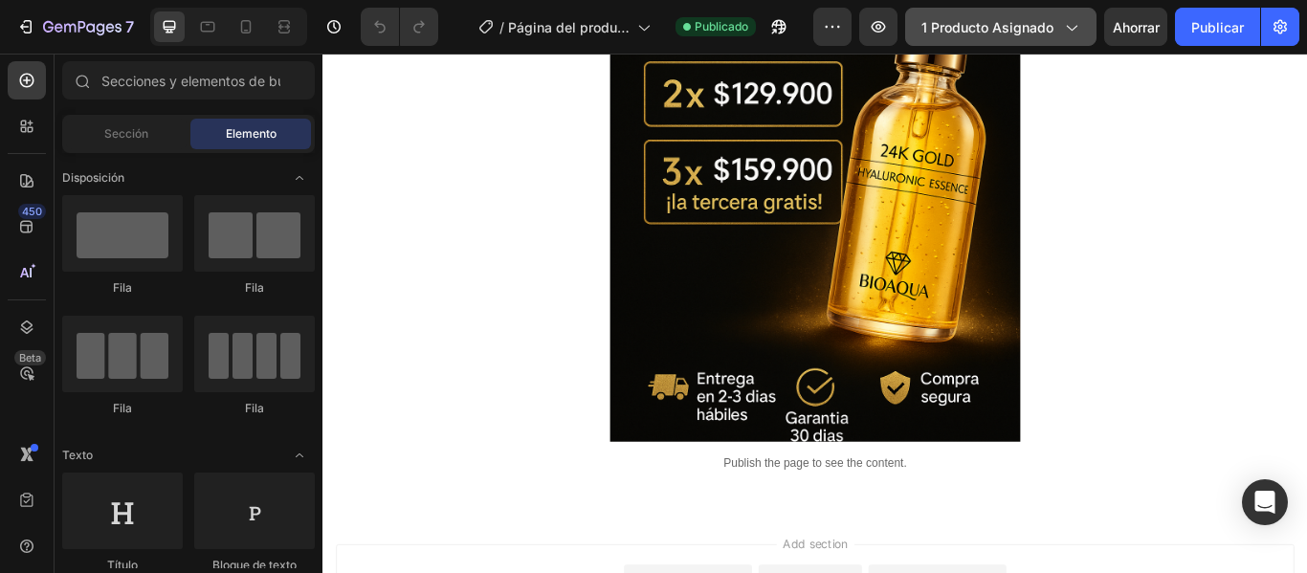
click at [998, 28] on font "1 producto asignado" at bounding box center [988, 27] width 132 height 16
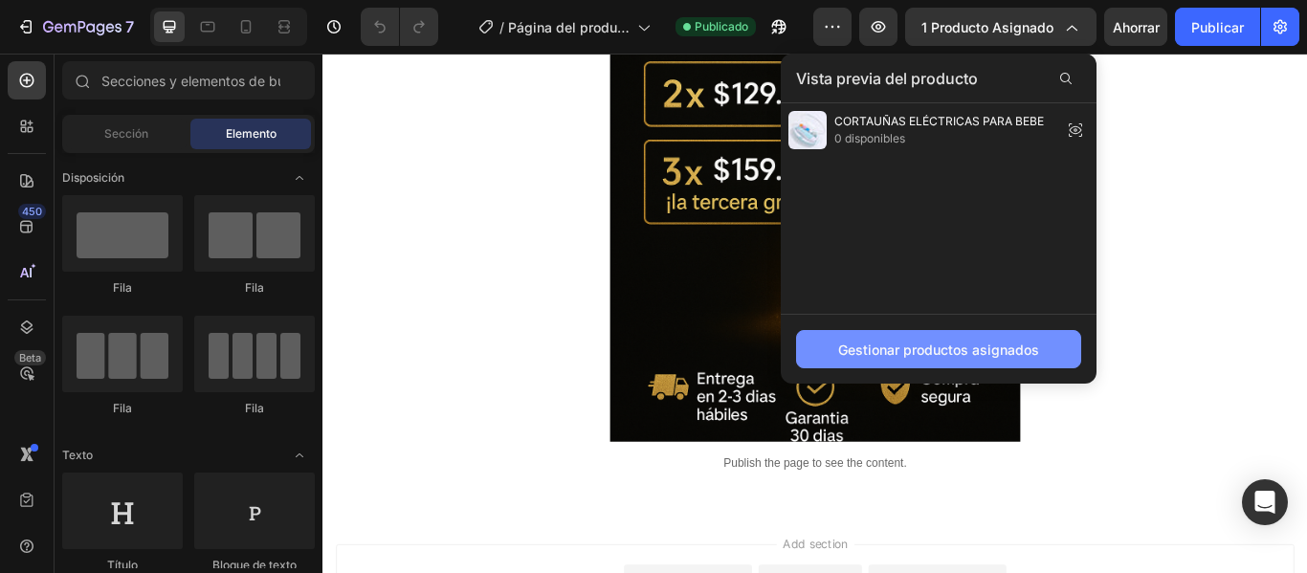
click at [973, 360] on button "Gestionar productos asignados" at bounding box center [938, 349] width 285 height 38
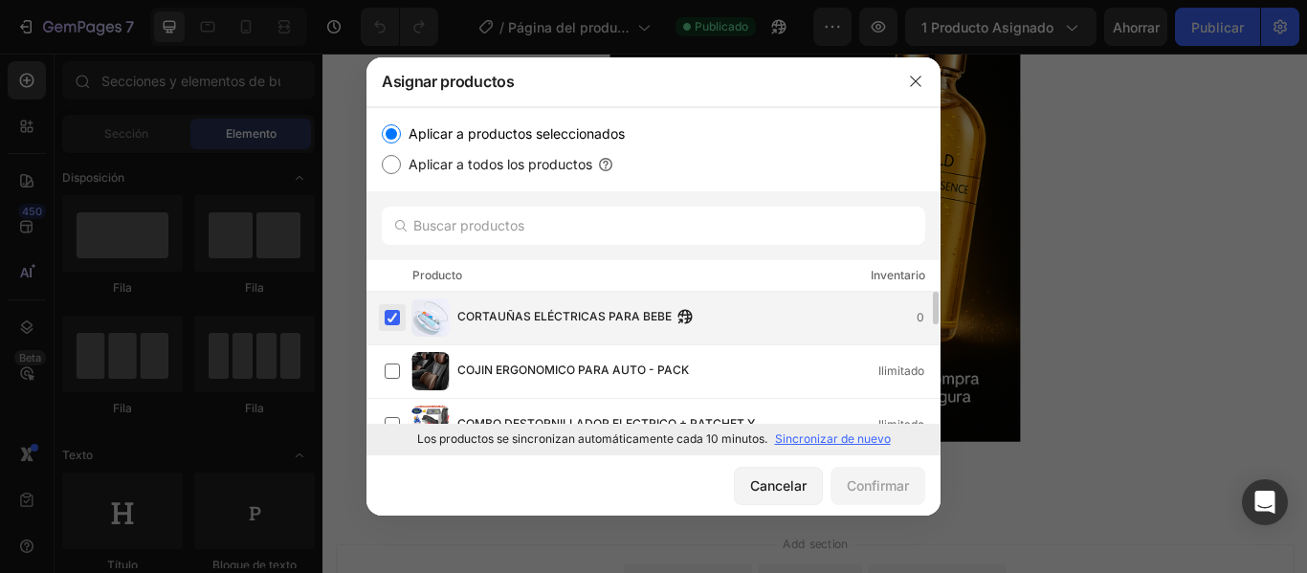
click at [391, 310] on label at bounding box center [392, 317] width 15 height 15
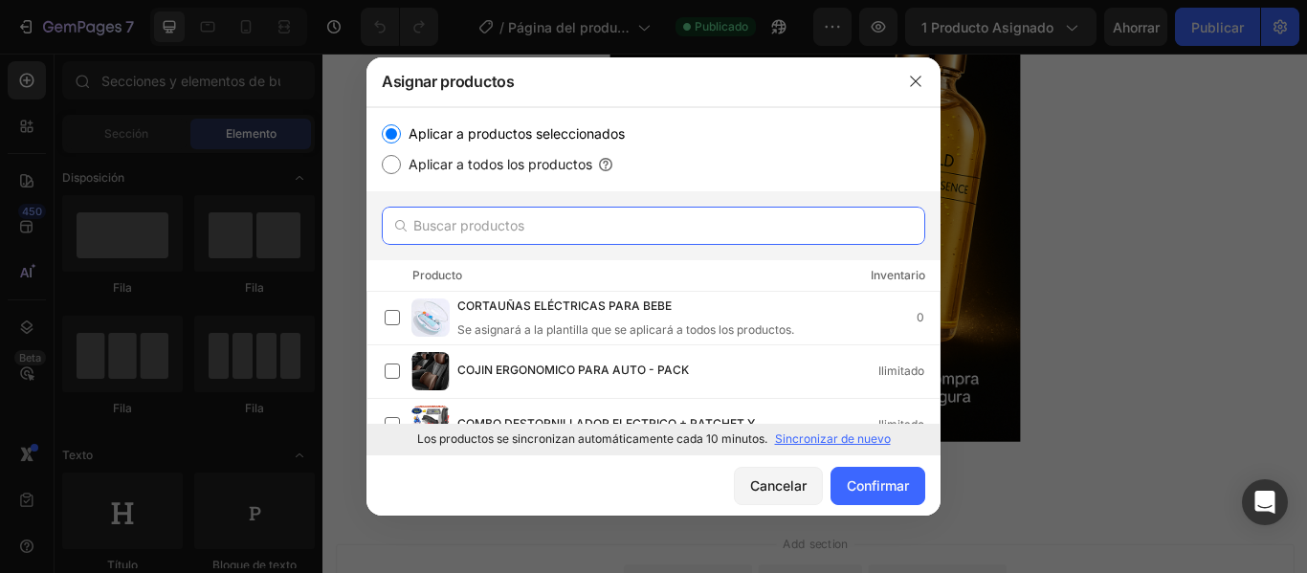
click at [463, 240] on input "text" at bounding box center [654, 226] width 544 height 38
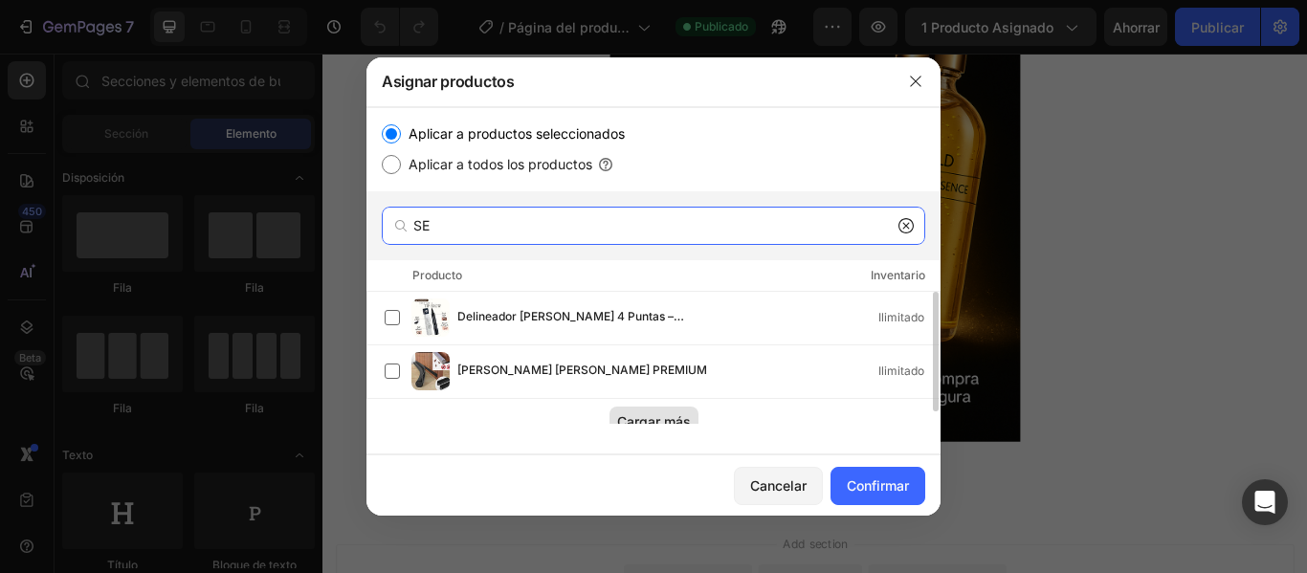
scroll to position [13, 0]
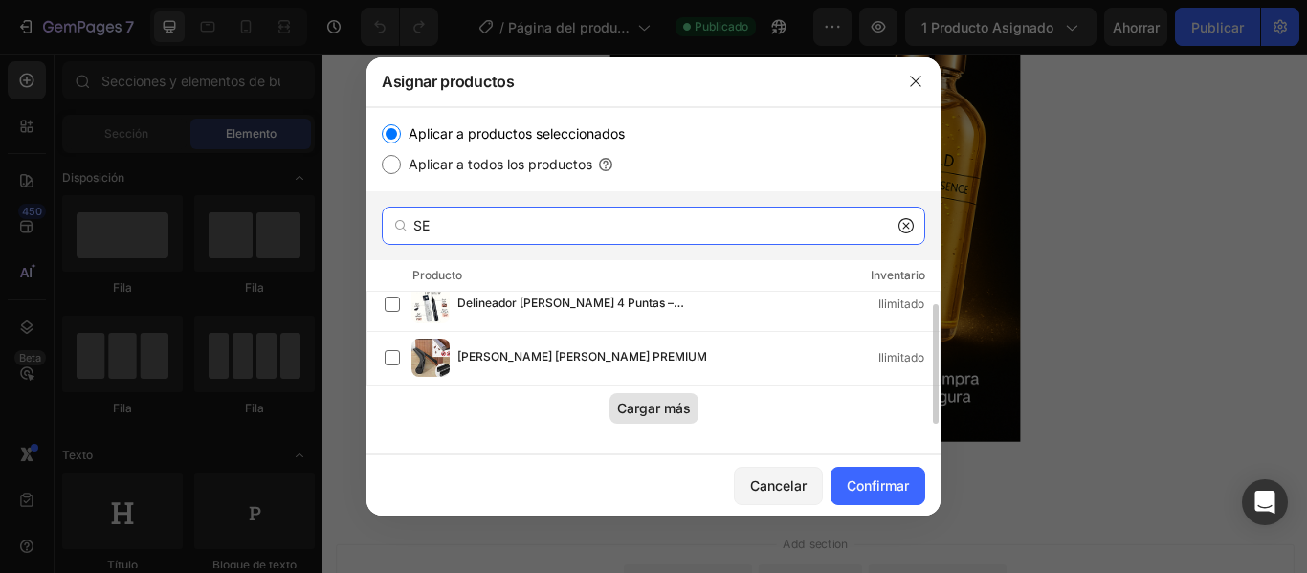
type input "SE"
click at [665, 403] on font "Cargar más" at bounding box center [654, 408] width 74 height 16
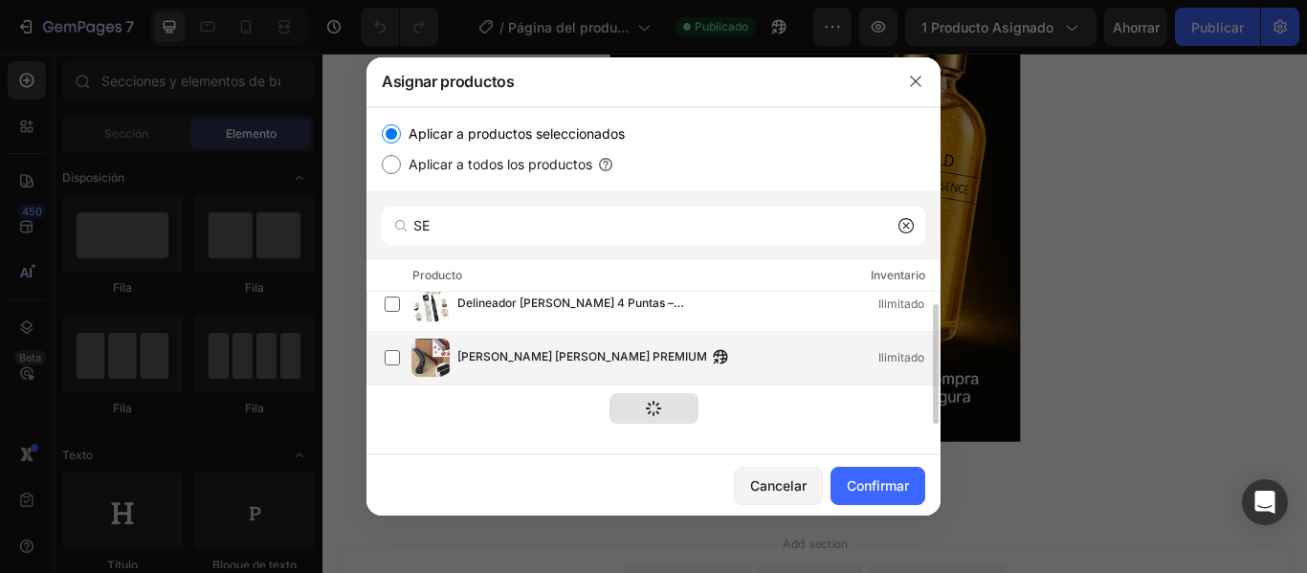
scroll to position [0, 0]
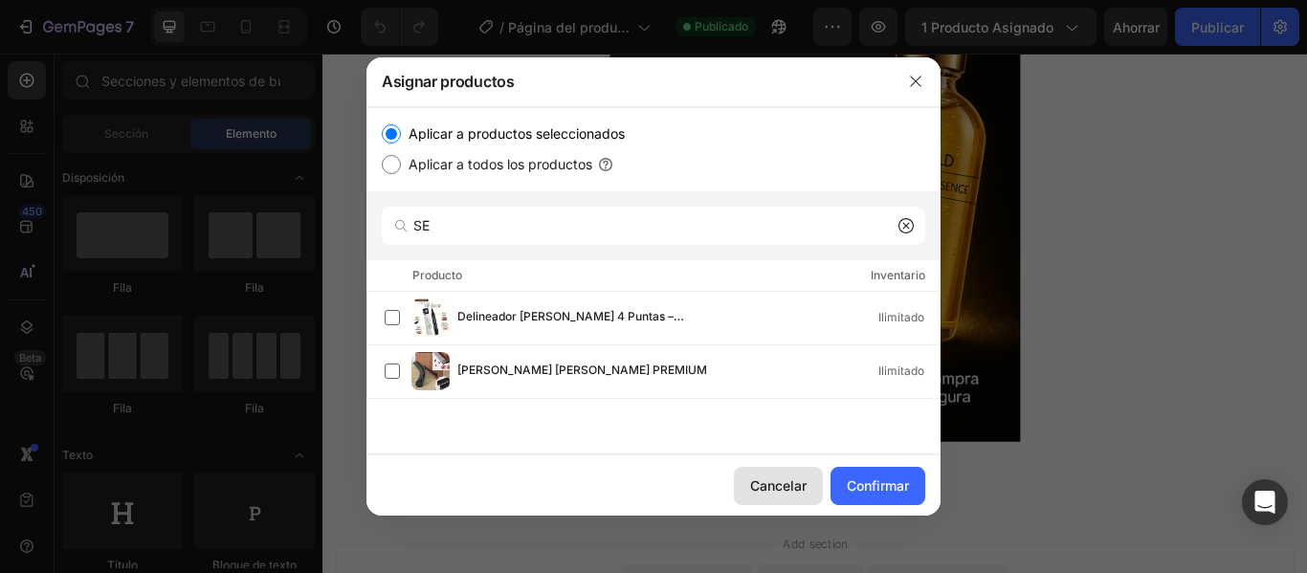
click at [767, 493] on font "Cancelar" at bounding box center [778, 486] width 56 height 16
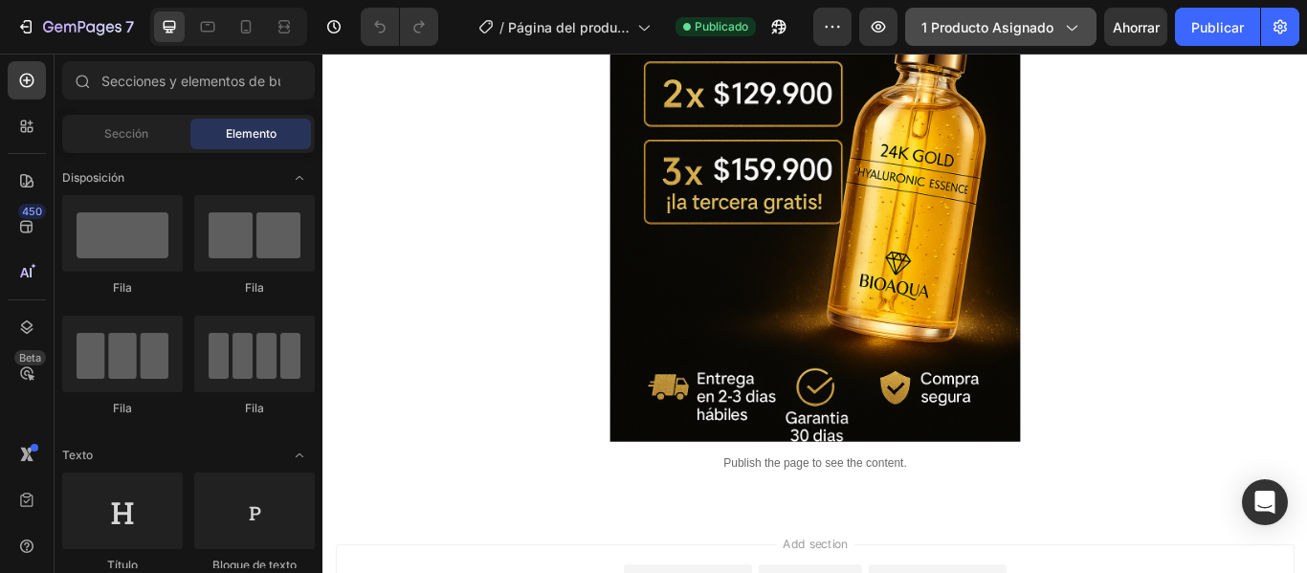
click at [1024, 27] on font "1 producto asignado" at bounding box center [988, 27] width 132 height 16
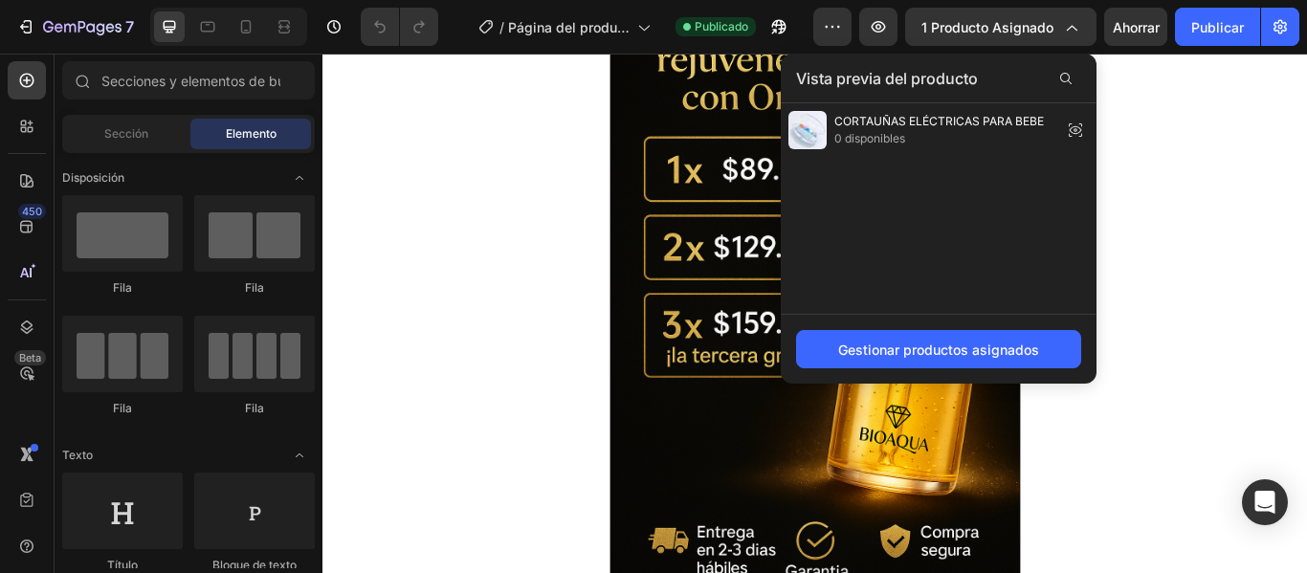
scroll to position [670, 0]
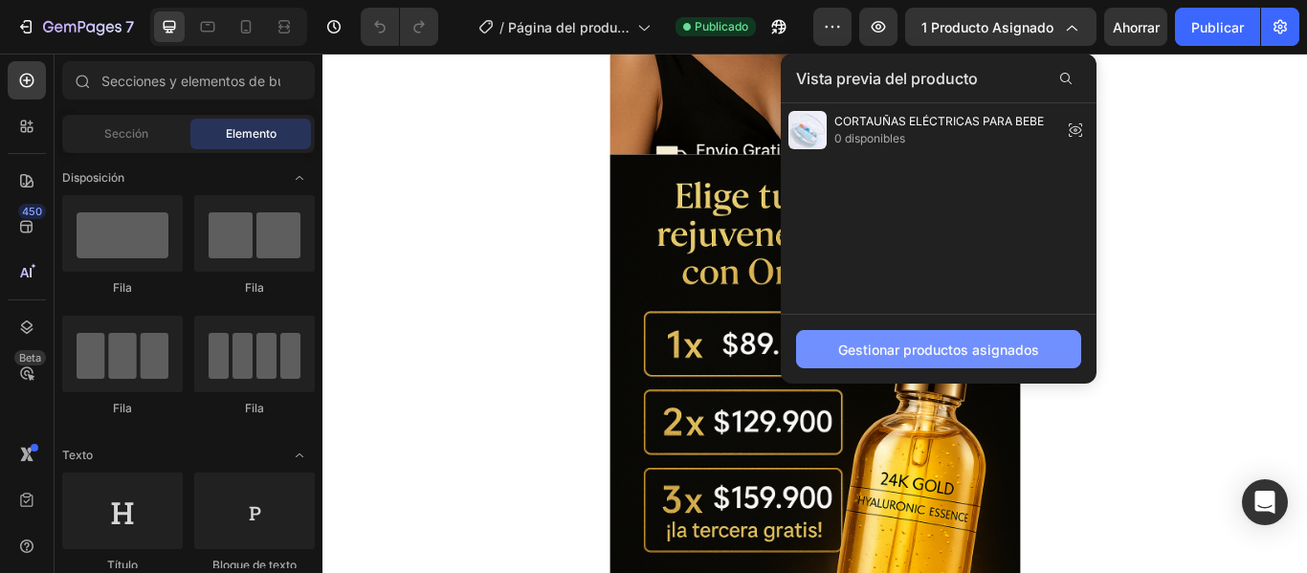
click at [897, 346] on font "Gestionar productos asignados" at bounding box center [938, 350] width 201 height 16
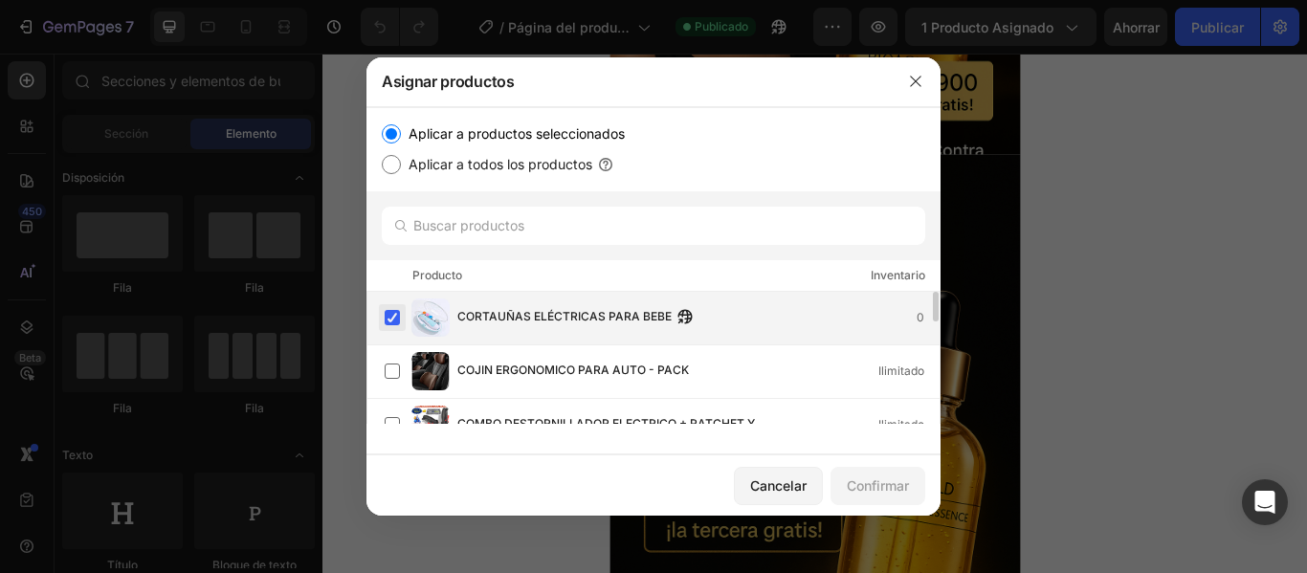
click at [392, 318] on label at bounding box center [392, 317] width 15 height 15
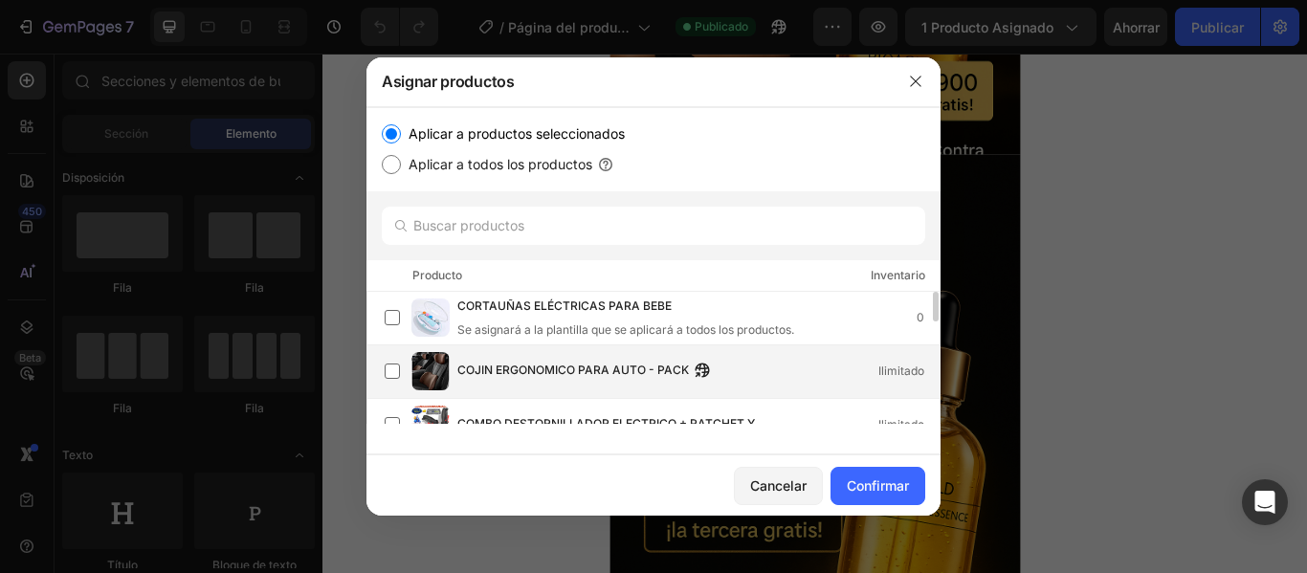
click at [477, 368] on font "COJIN ERGONOMICO PARA AUTO - PACK" at bounding box center [573, 370] width 232 height 14
click at [899, 486] on font "Confirmar" at bounding box center [878, 486] width 62 height 16
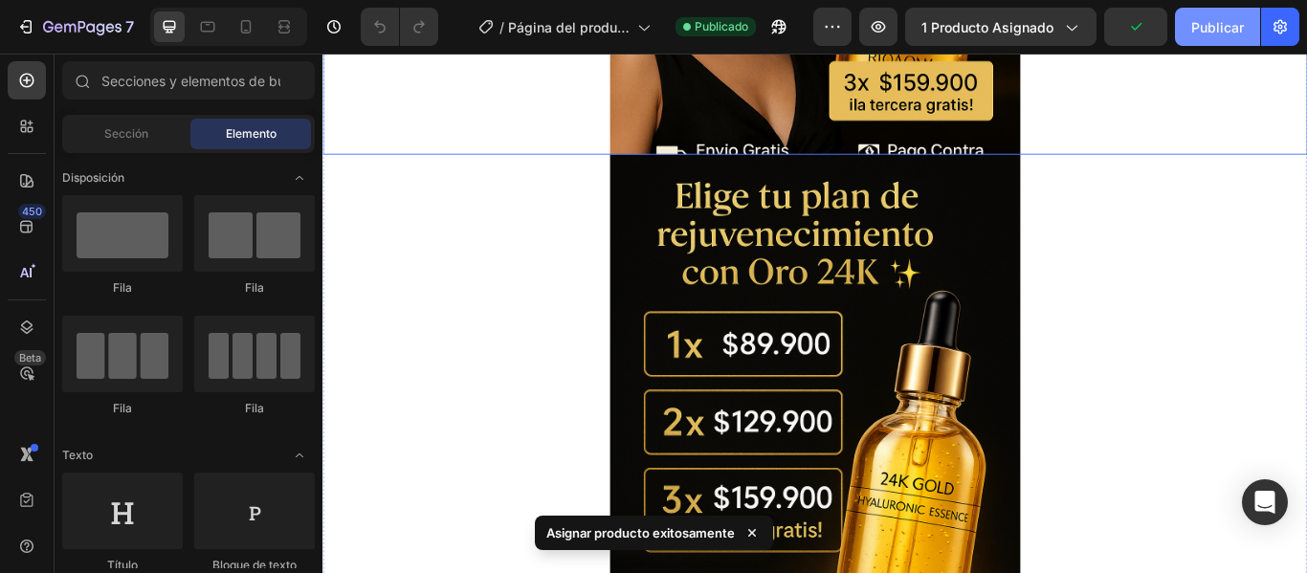
click at [1218, 36] on font "Publicar" at bounding box center [1218, 27] width 53 height 20
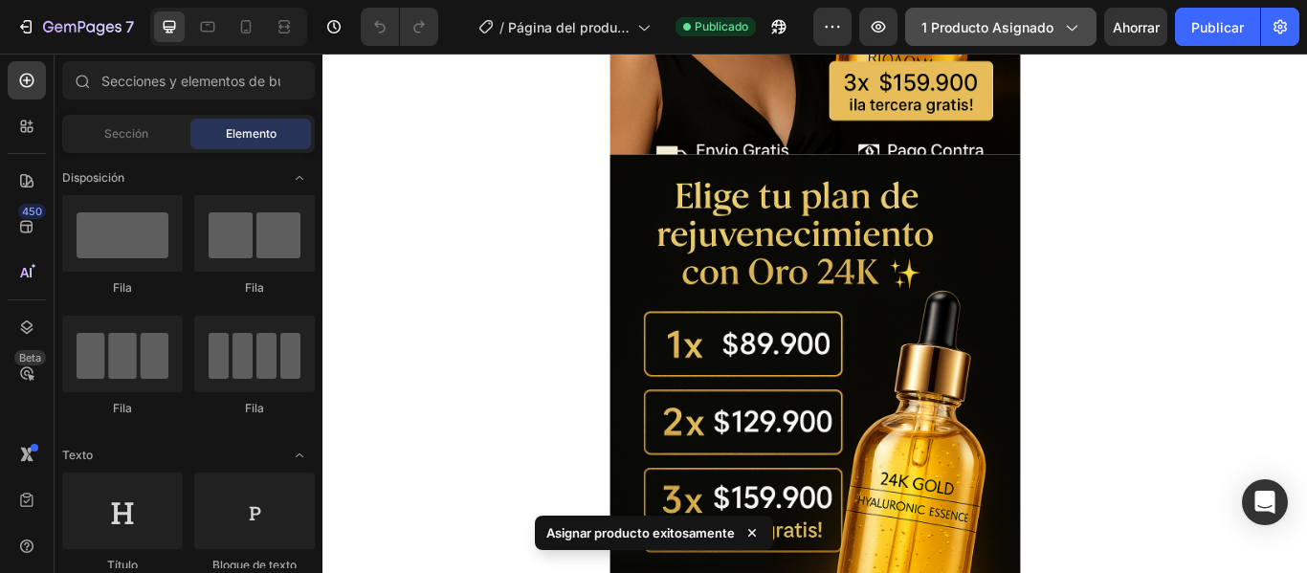
click at [1045, 33] on font "1 producto asignado" at bounding box center [988, 27] width 132 height 16
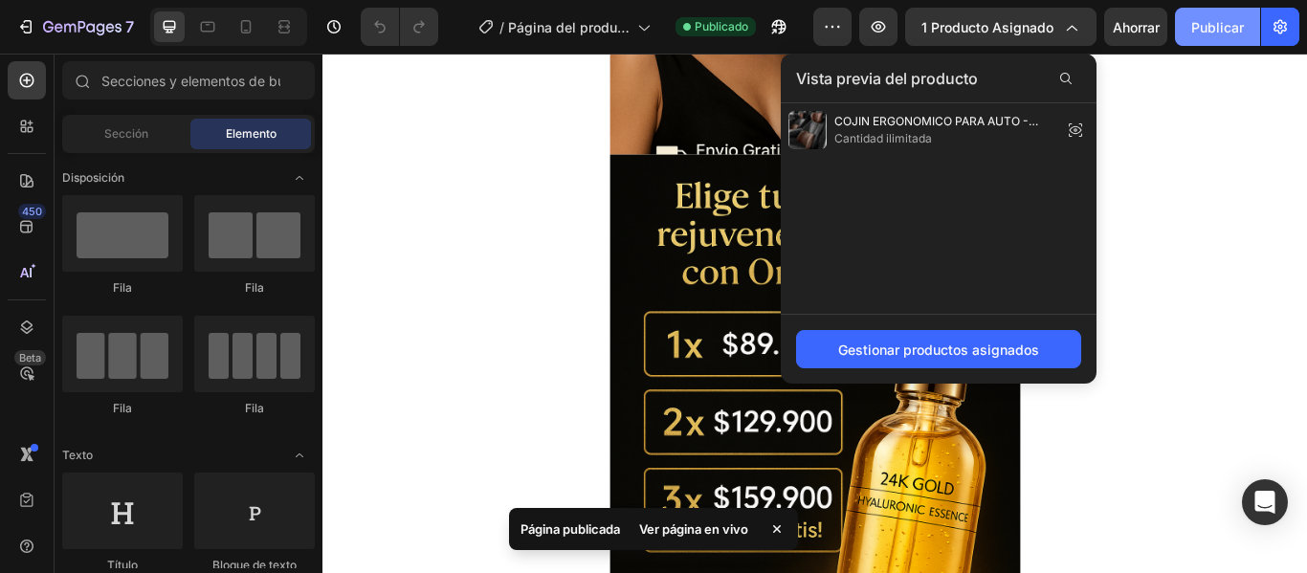
click at [1220, 43] on button "Publicar" at bounding box center [1217, 27] width 85 height 38
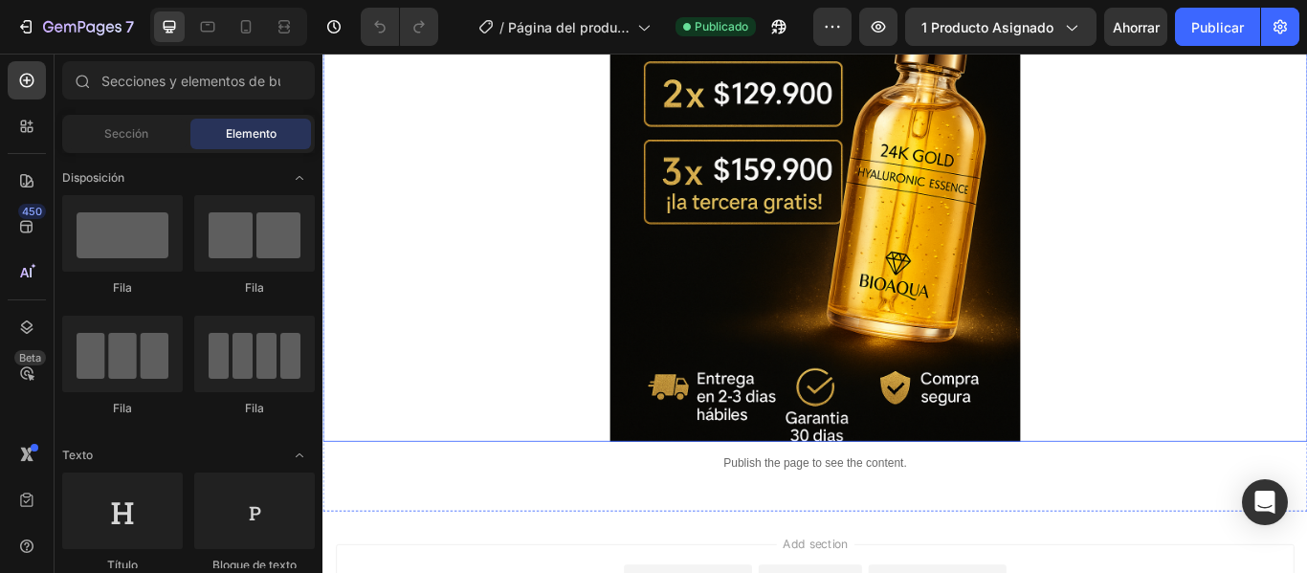
click at [897, 359] on img at bounding box center [897, 147] width 479 height 718
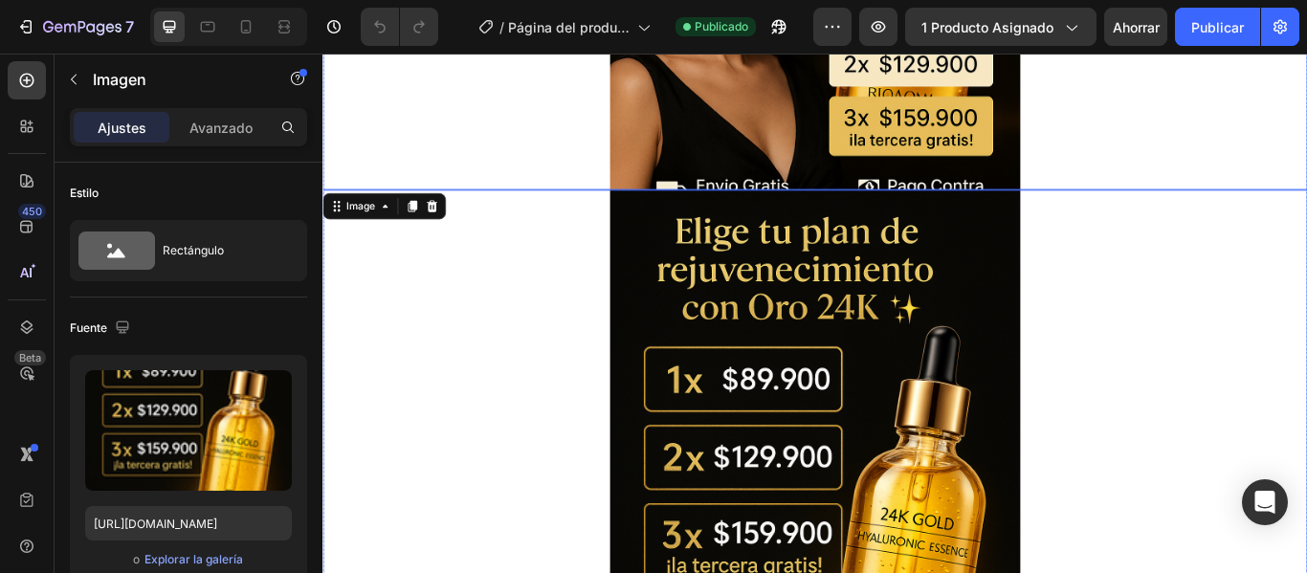
scroll to position [574, 0]
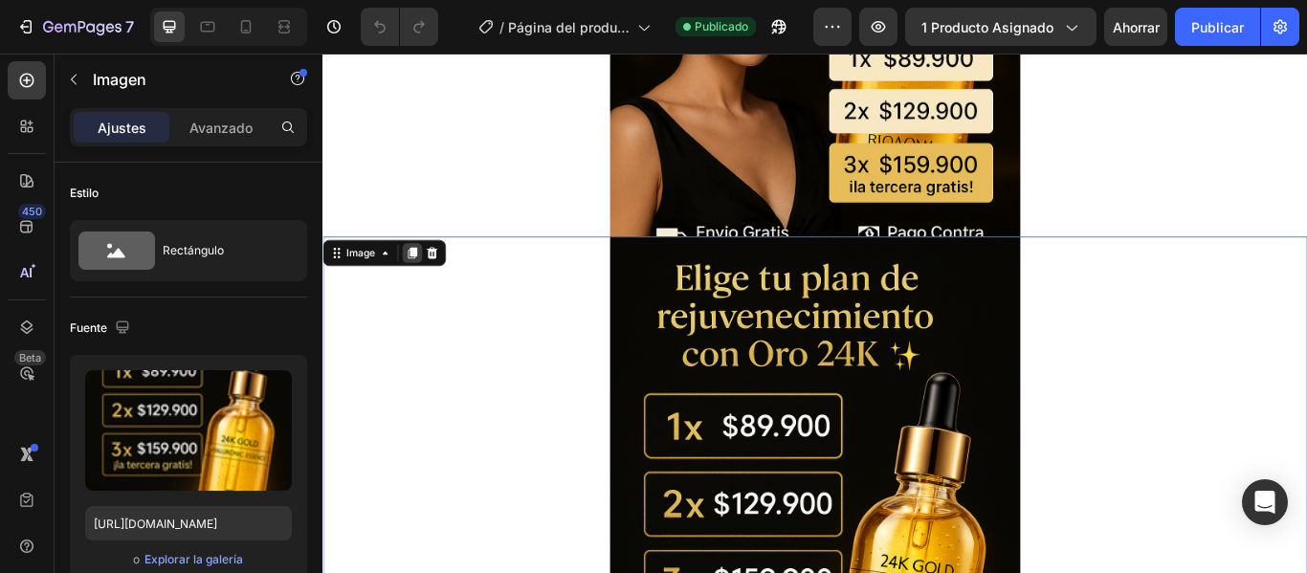
click at [426, 292] on icon at bounding box center [427, 285] width 11 height 13
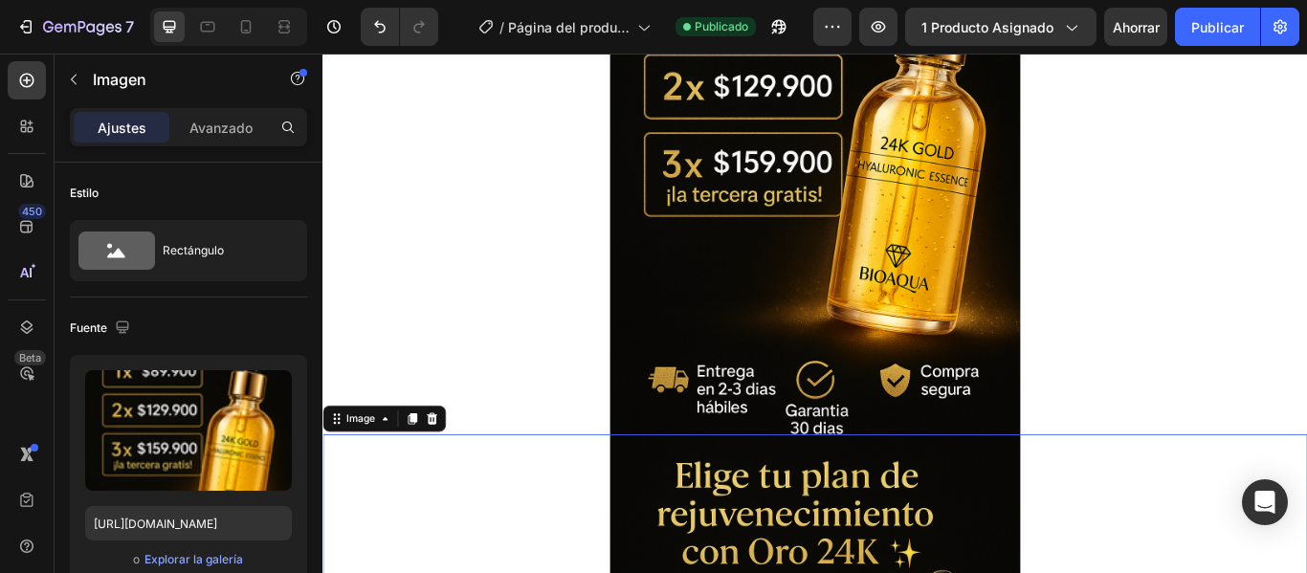
scroll to position [1065, 0]
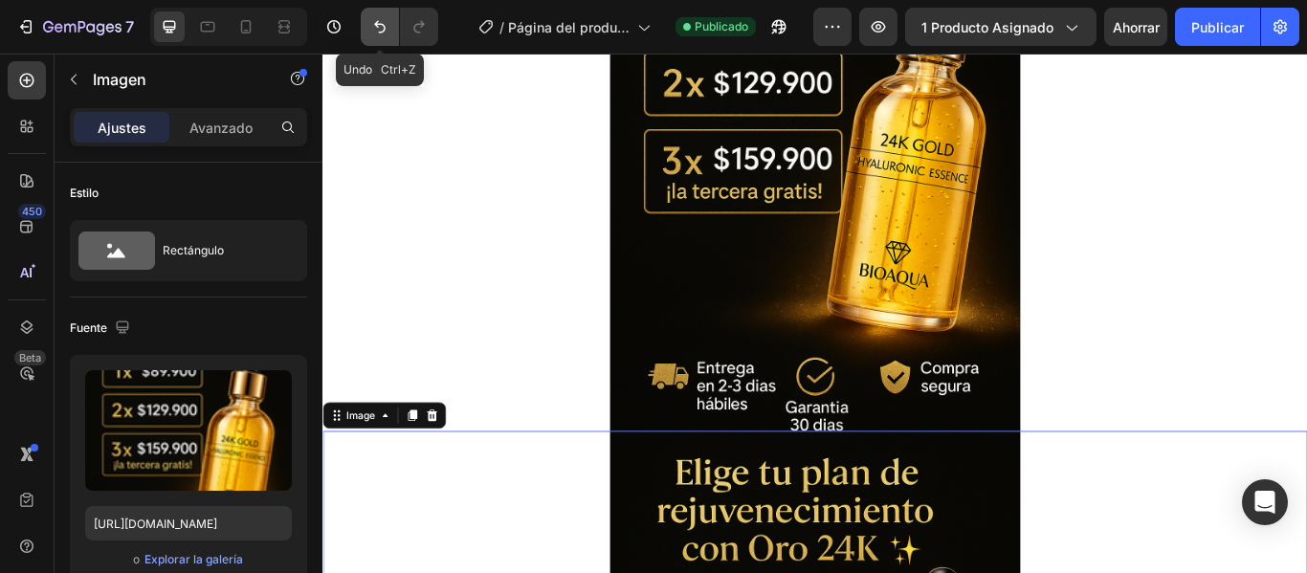
click at [370, 26] on icon "Deshacer/Rehacer" at bounding box center [379, 26] width 19 height 19
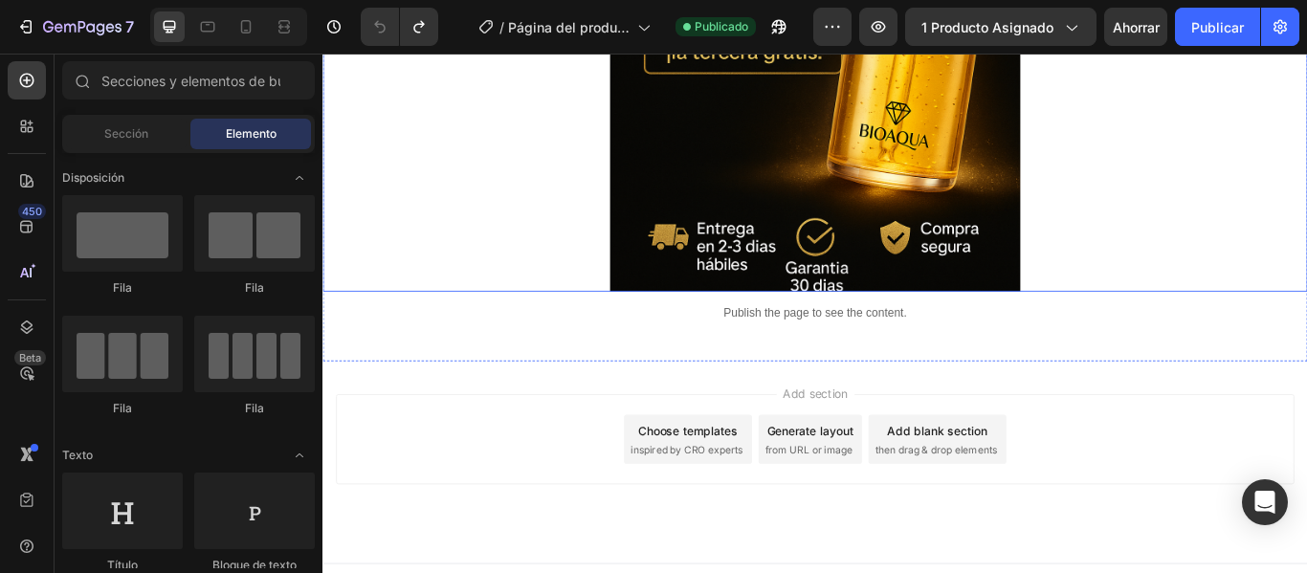
scroll to position [1257, 0]
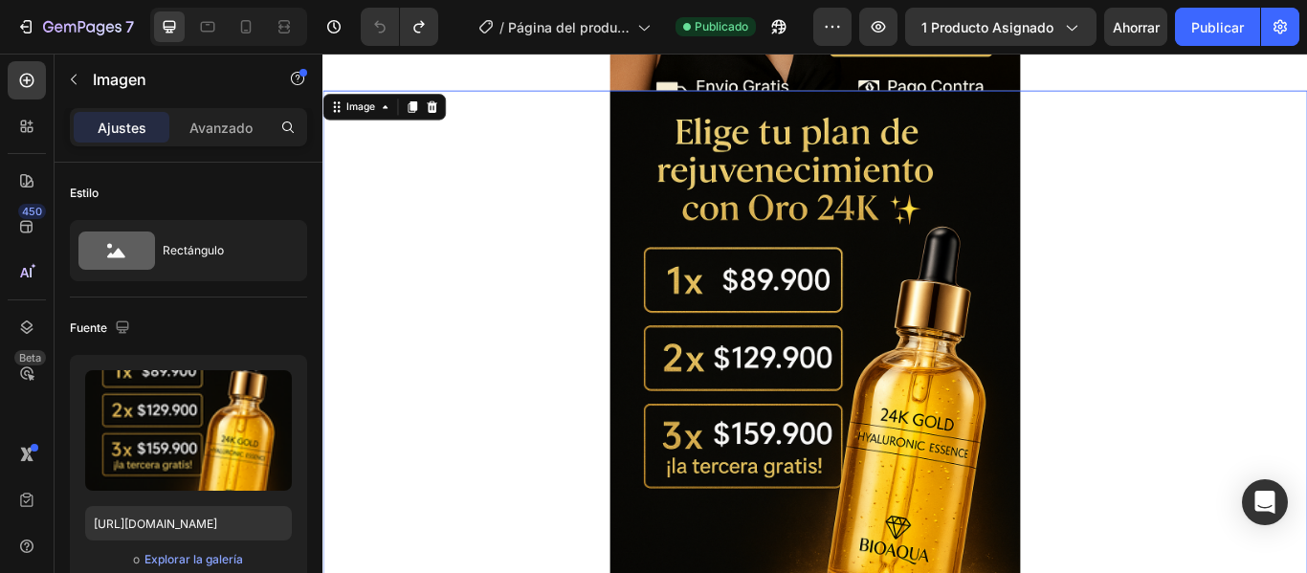
scroll to position [778, 0]
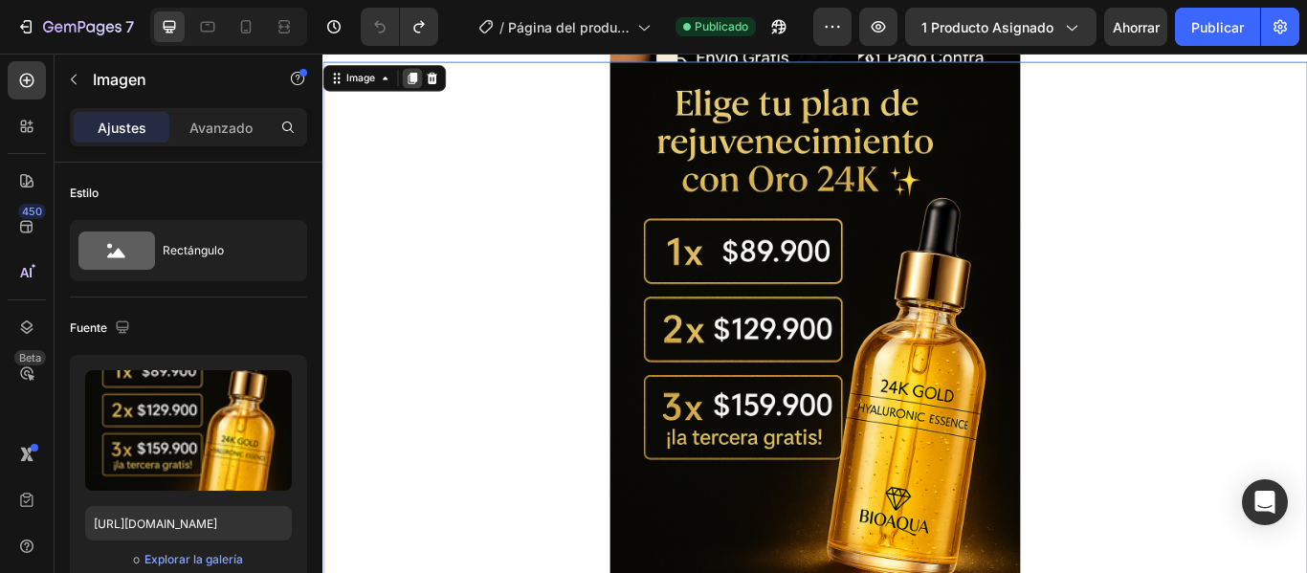
click at [429, 79] on icon at bounding box center [427, 82] width 11 height 13
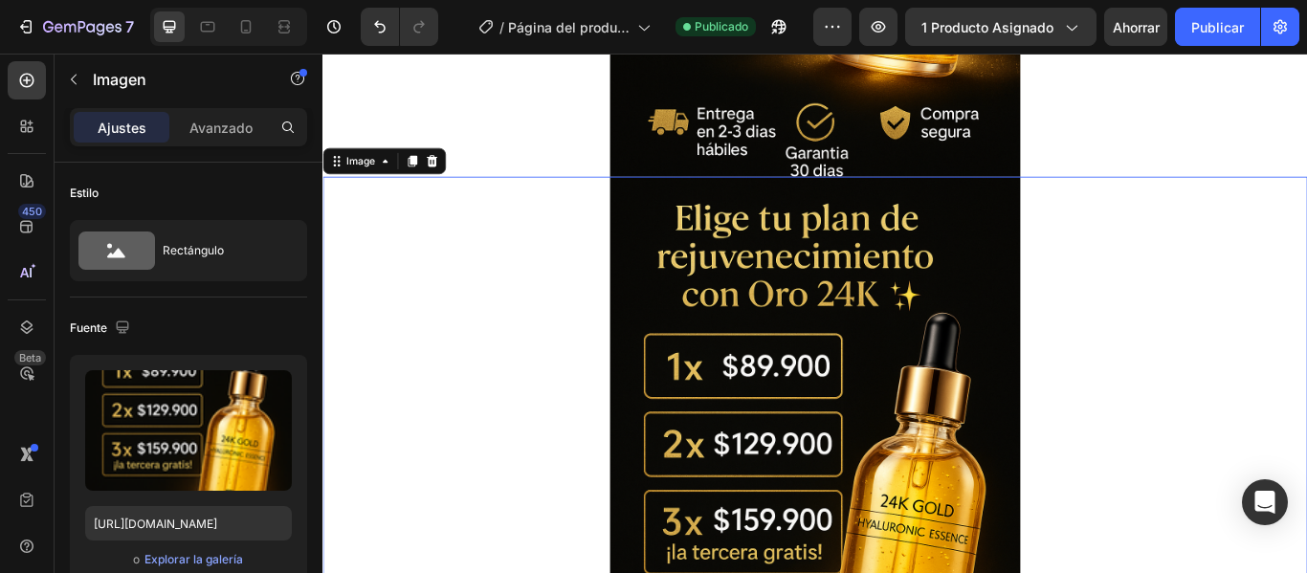
scroll to position [1257, 0]
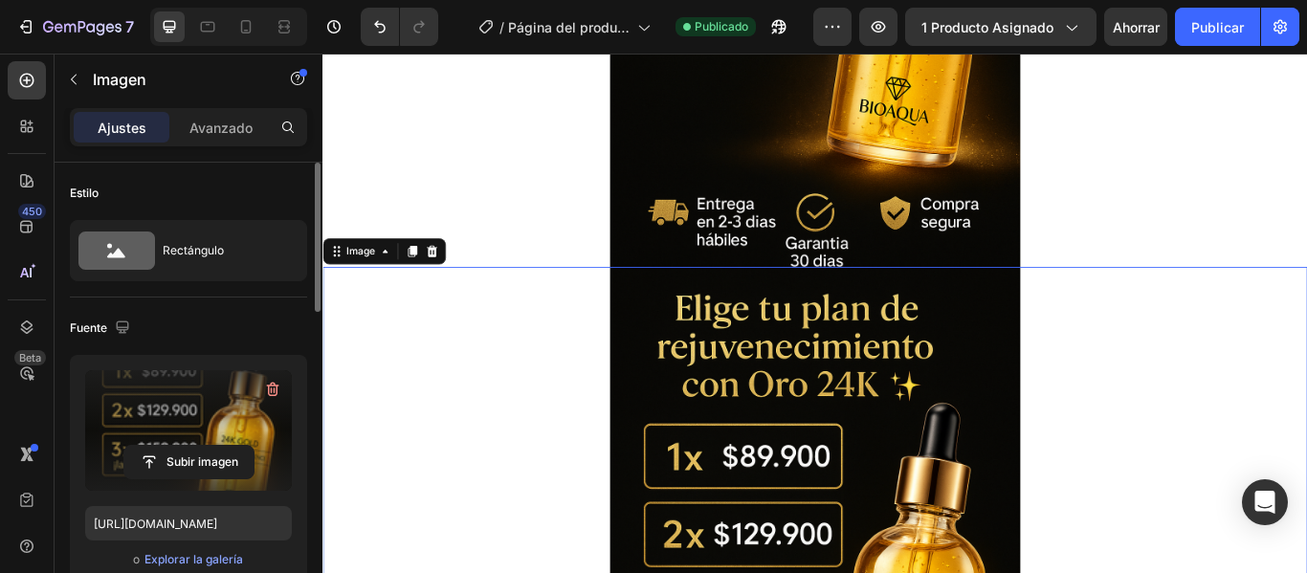
click at [210, 432] on label at bounding box center [188, 430] width 207 height 121
click at [210, 446] on input "file" at bounding box center [188, 462] width 129 height 33
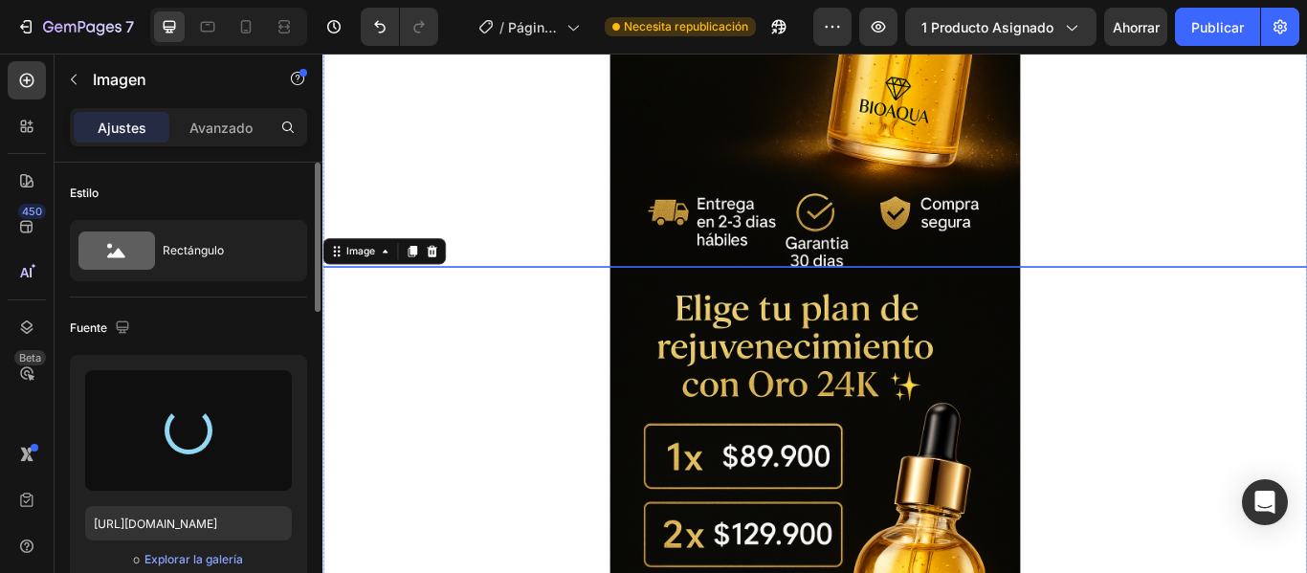
type input "[URL][DOMAIN_NAME]"
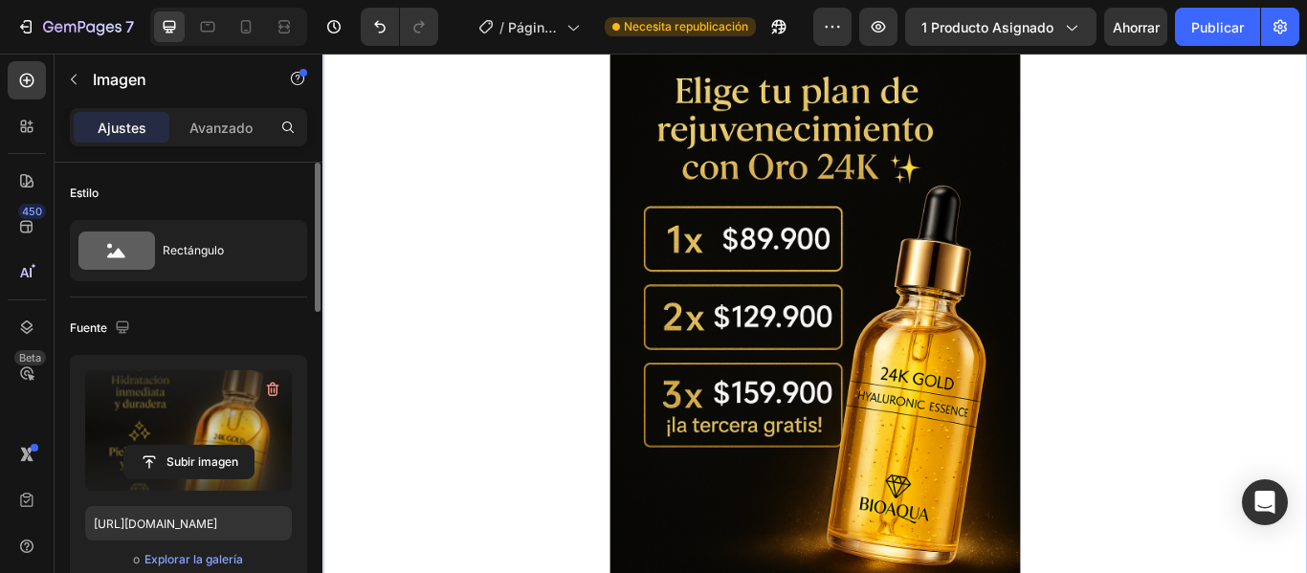
scroll to position [1544, 0]
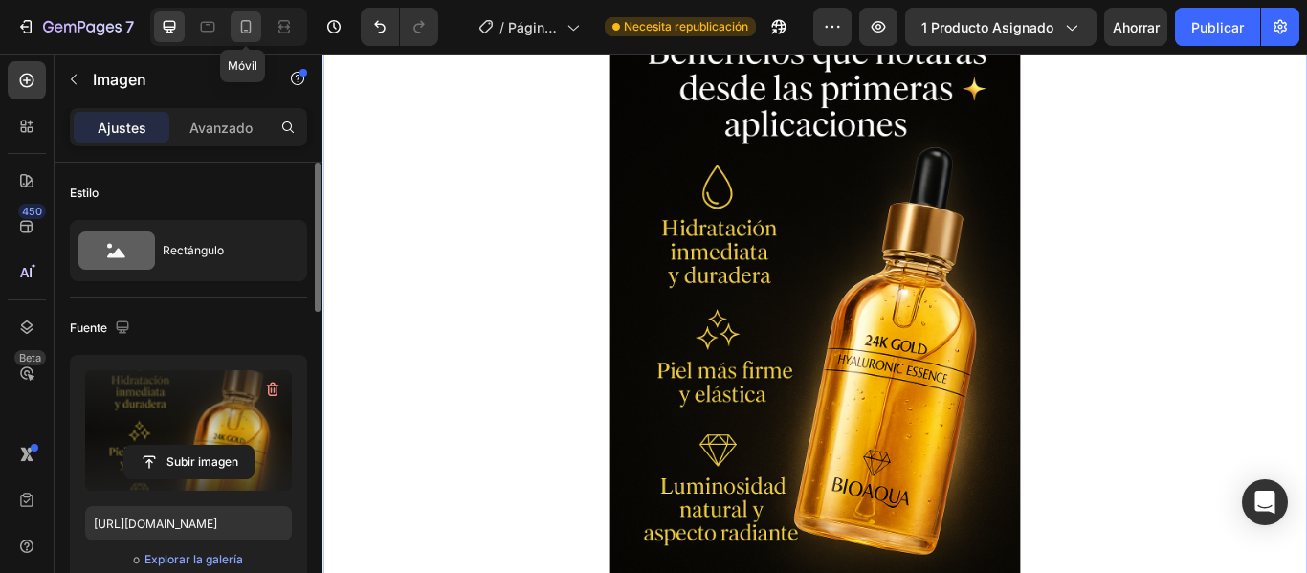
click at [244, 23] on icon at bounding box center [245, 26] width 19 height 19
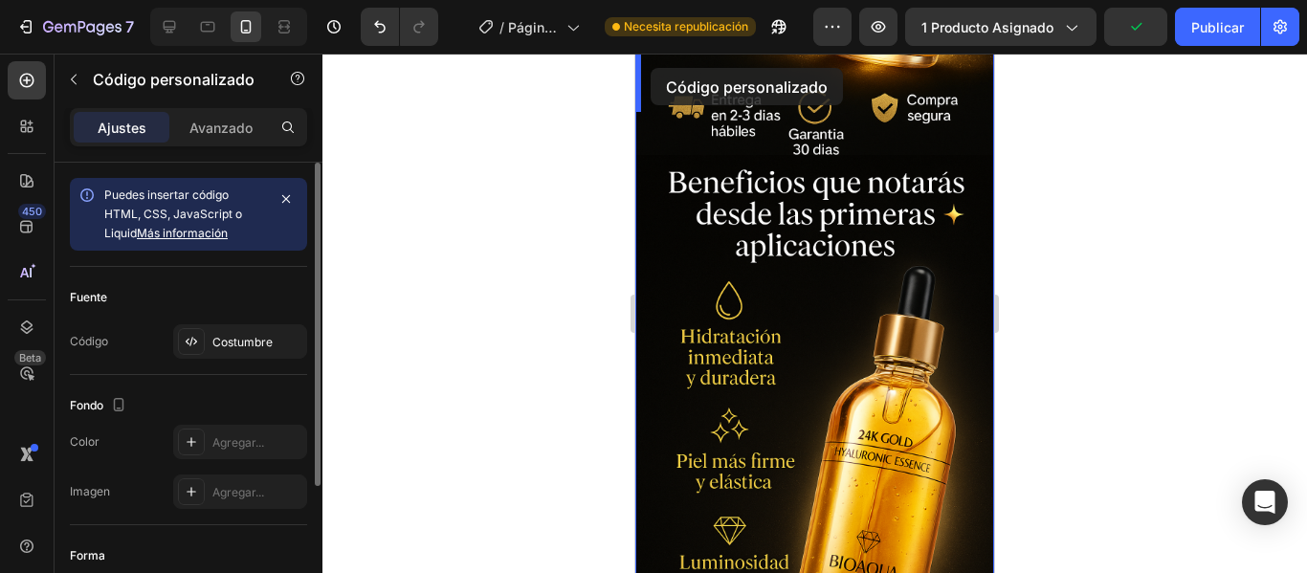
scroll to position [866, 0]
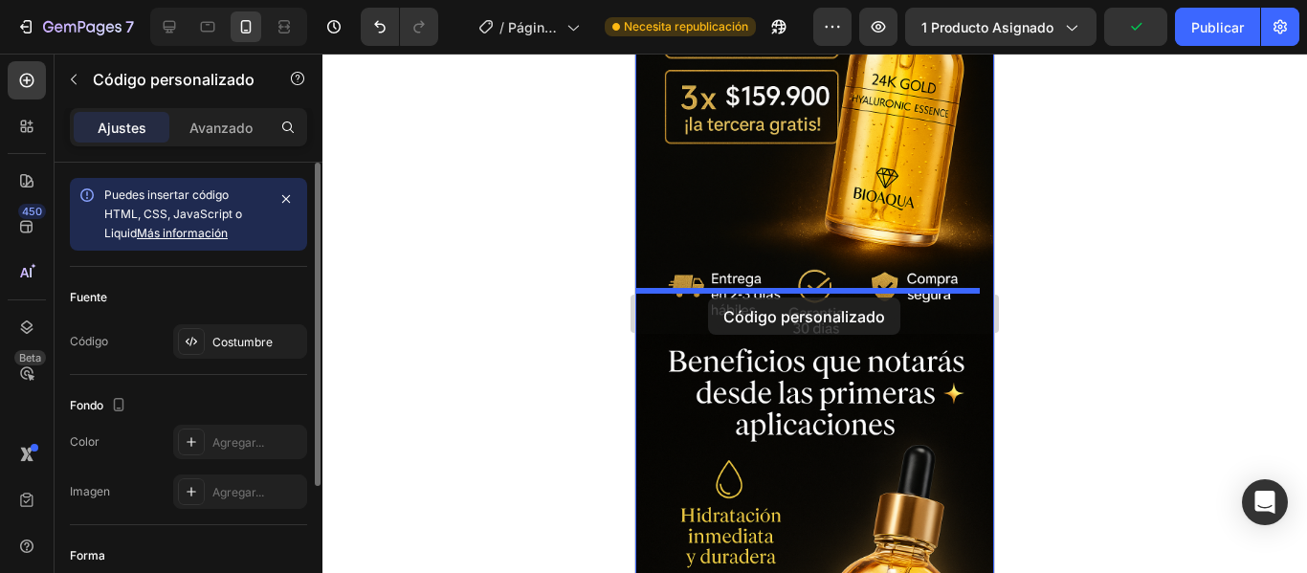
drag, startPoint x: 657, startPoint y: 496, endPoint x: 708, endPoint y: 298, distance: 204.7
click at [708, 298] on div "iPhone 13 Mini ( 375 px) iPhone 13 Mini iPhone 13 Pro iPhone 11 Pro Max iPhone …" at bounding box center [814, 273] width 359 height 2173
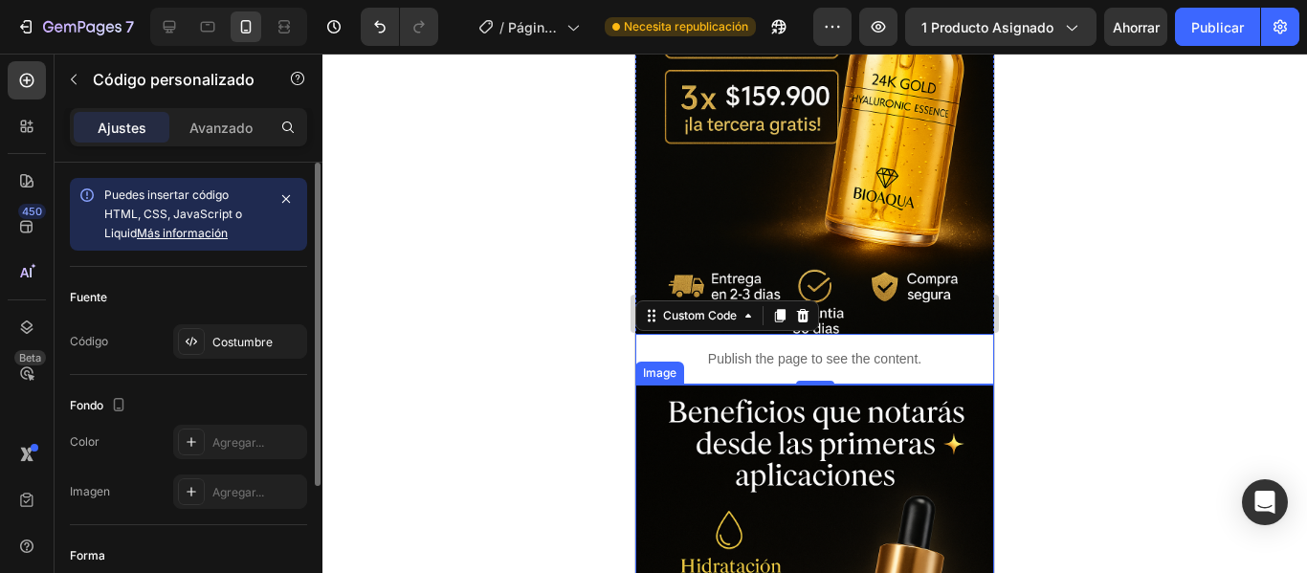
click at [1146, 377] on div at bounding box center [815, 314] width 985 height 520
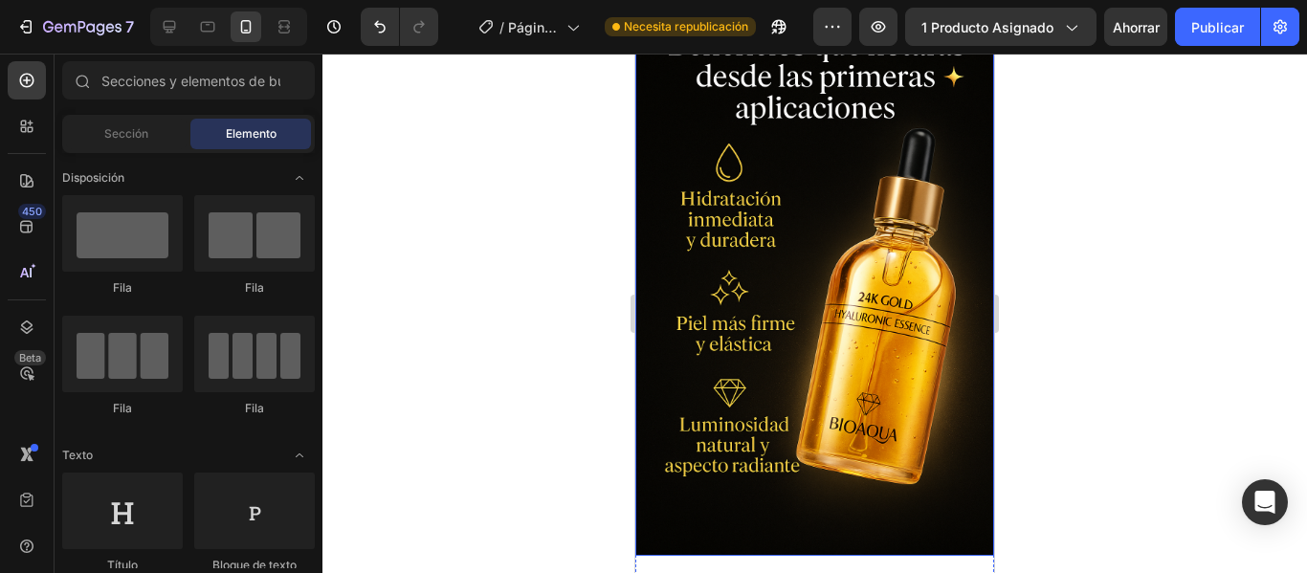
scroll to position [1249, 0]
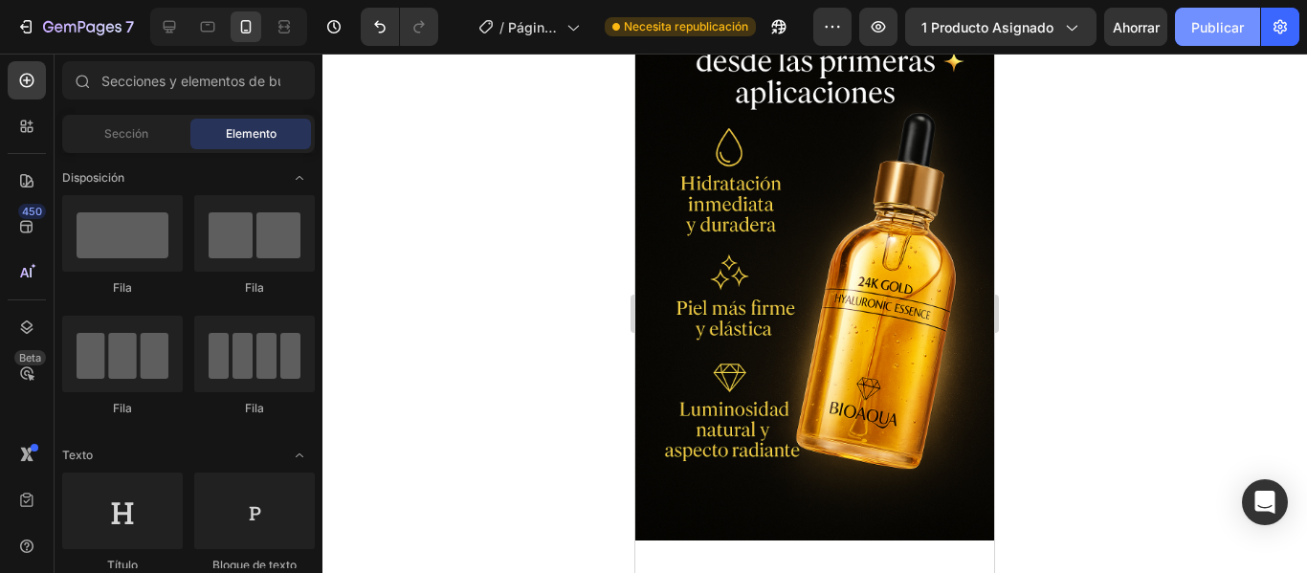
click at [1214, 33] on font "Publicar" at bounding box center [1218, 27] width 53 height 16
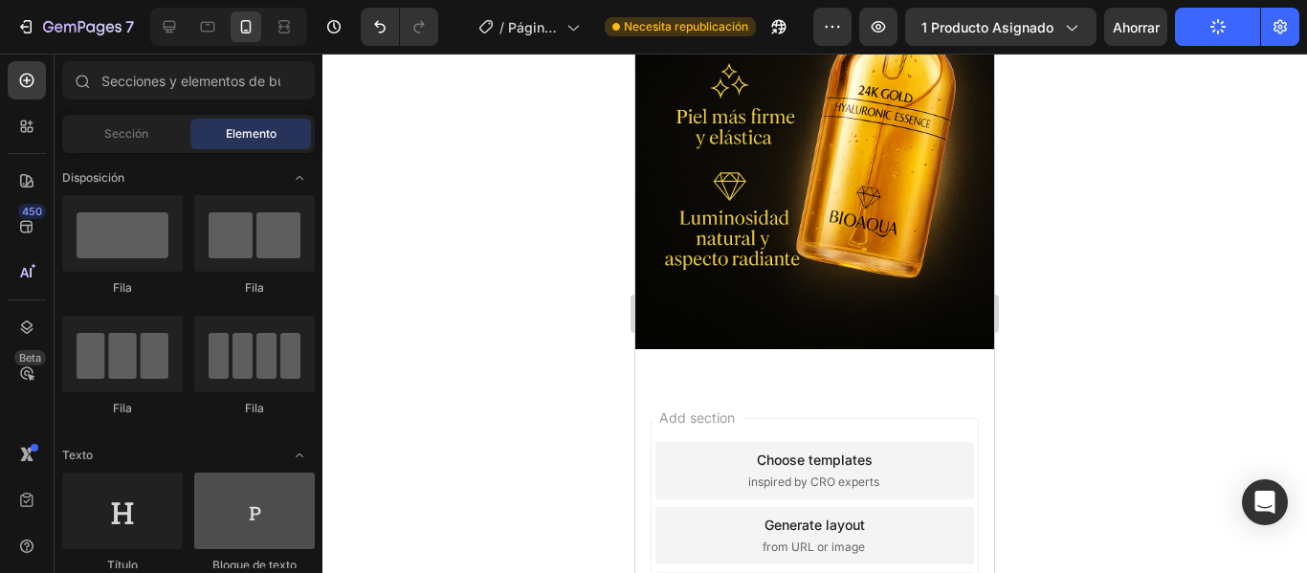
scroll to position [191, 0]
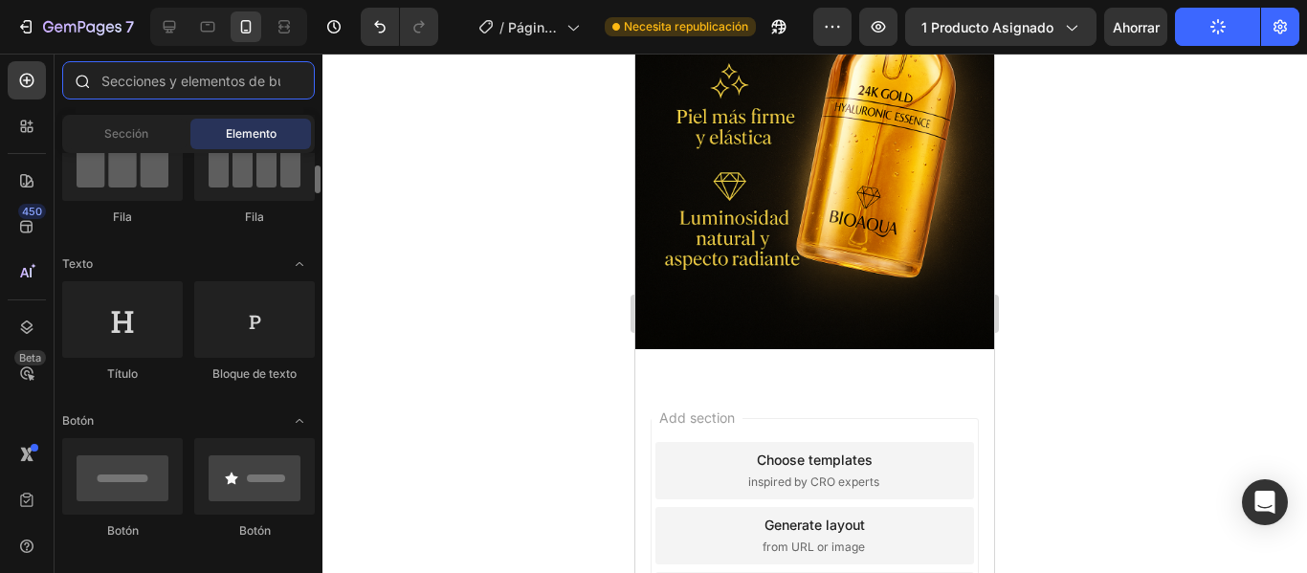
click at [142, 68] on input "text" at bounding box center [188, 80] width 253 height 38
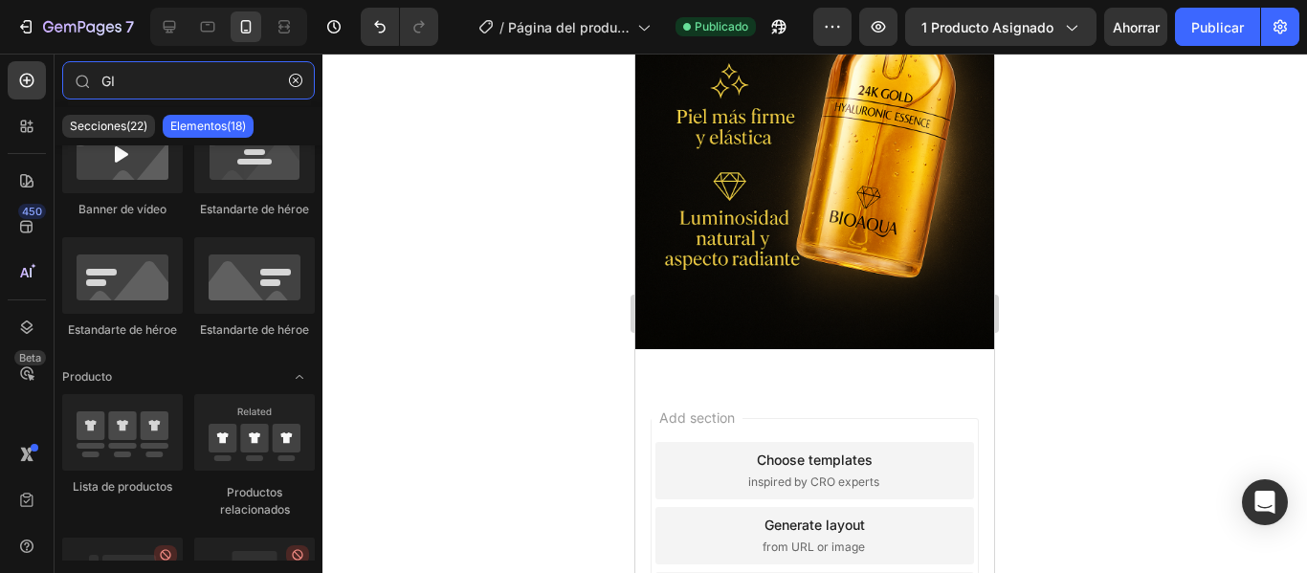
scroll to position [0, 0]
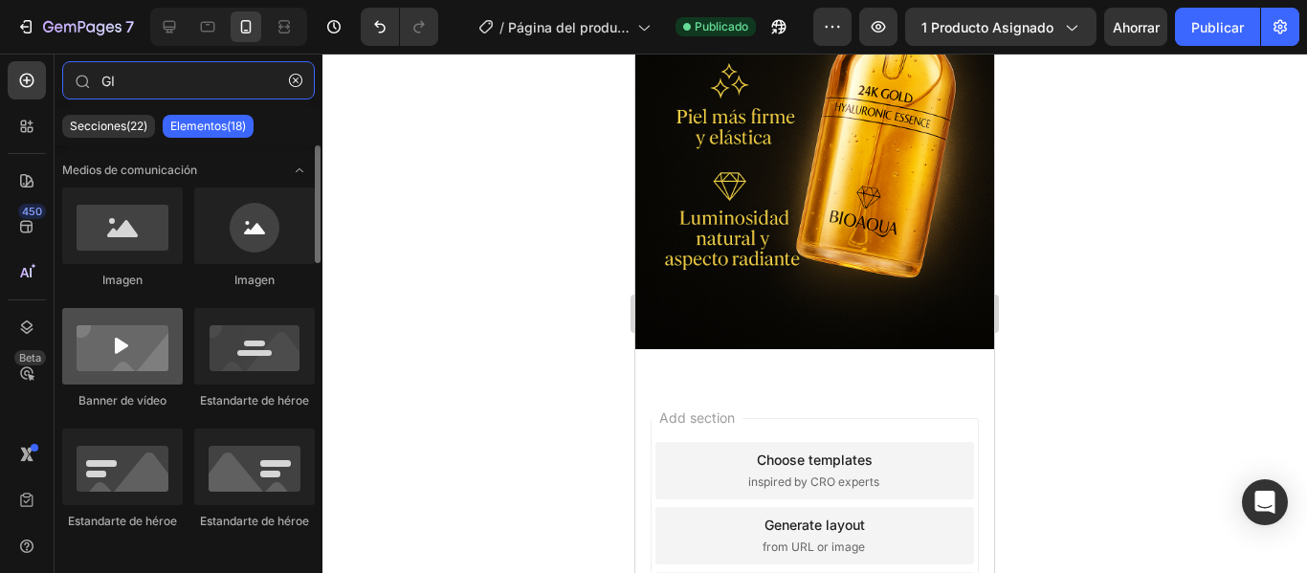
type input "GI"
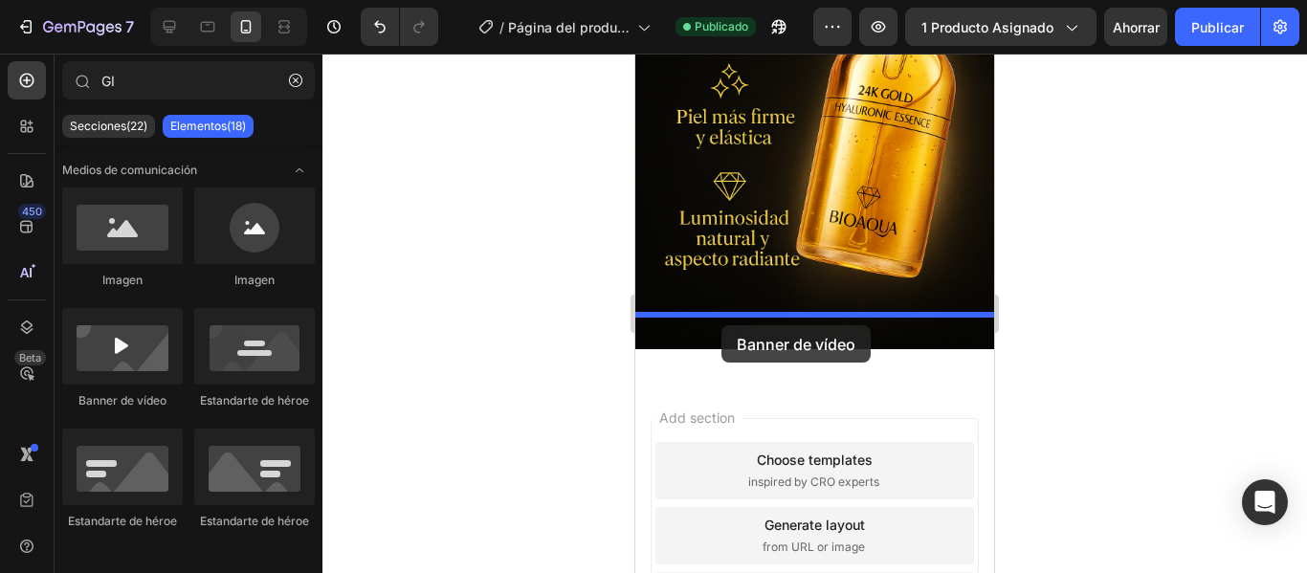
drag, startPoint x: 755, startPoint y: 422, endPoint x: 722, endPoint y: 325, distance: 102.3
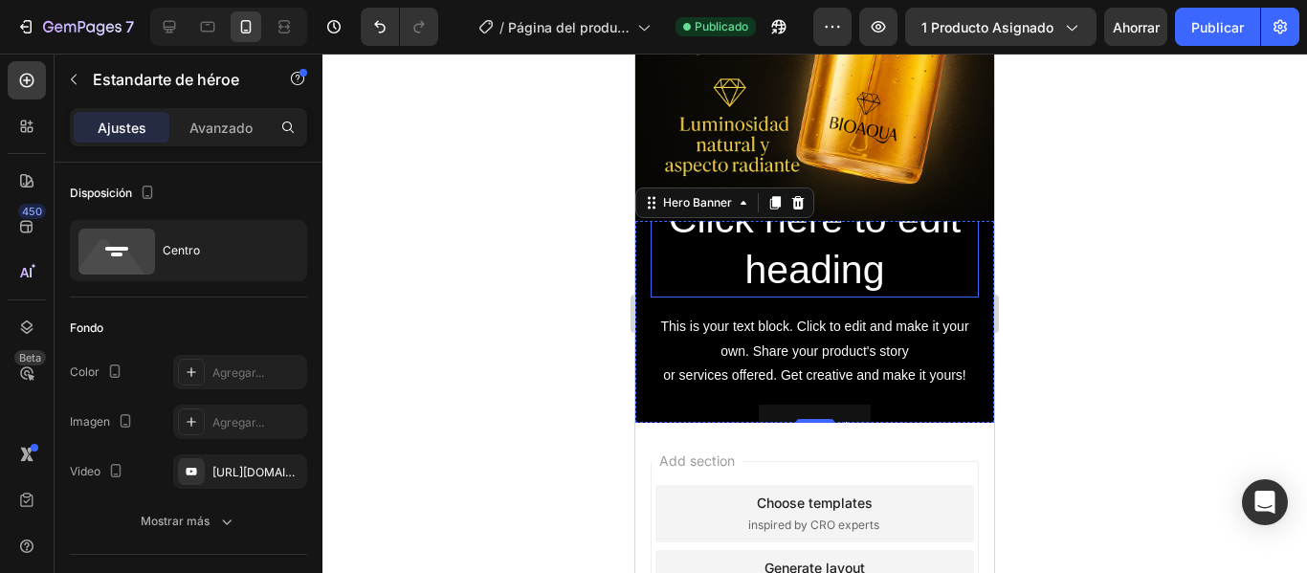
scroll to position [1536, 0]
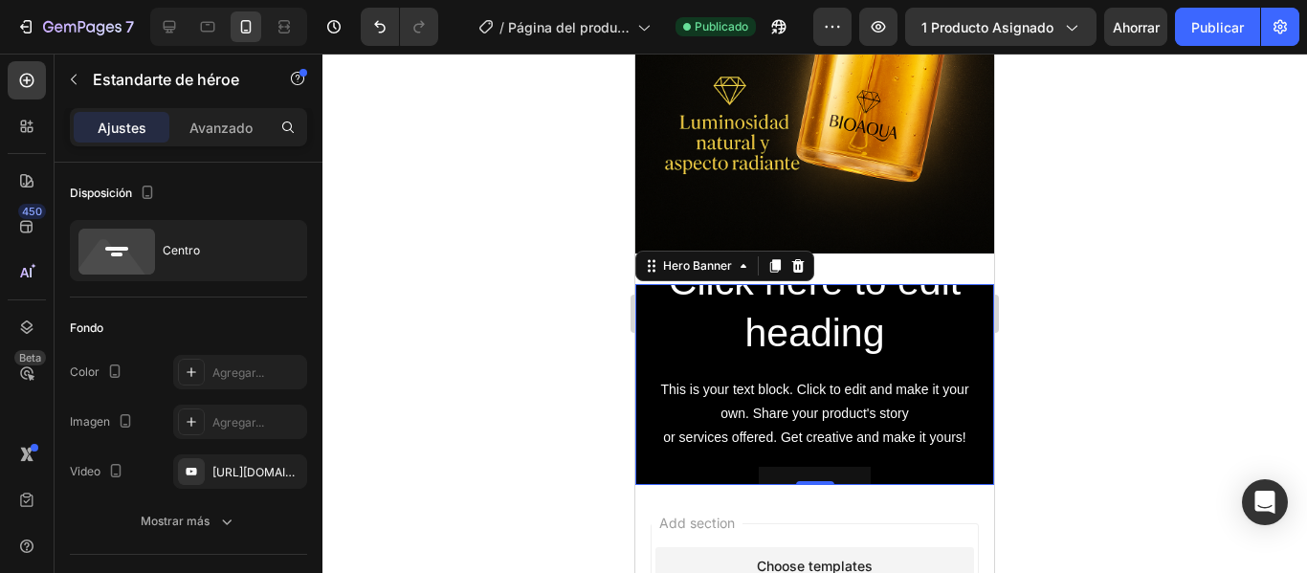
click at [971, 288] on div "Click here to edit heading Heading This is your text block. Click to edit and m…" at bounding box center [814, 384] width 359 height 290
click at [169, 30] on icon at bounding box center [170, 27] width 12 height 12
type input "1200"
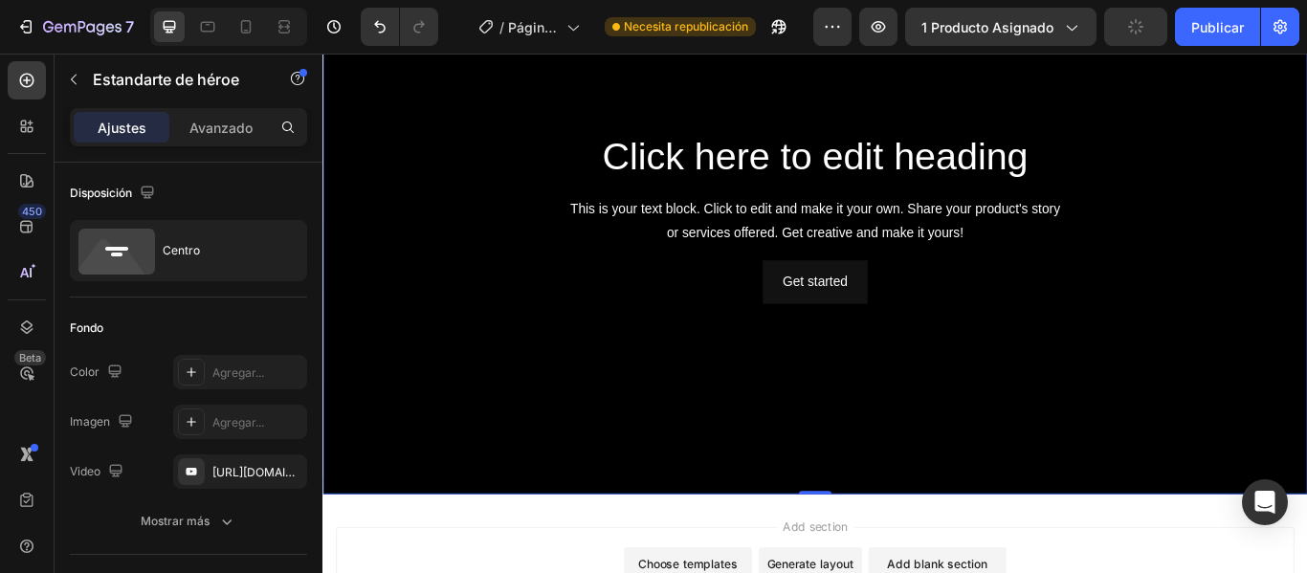
scroll to position [2237, 0]
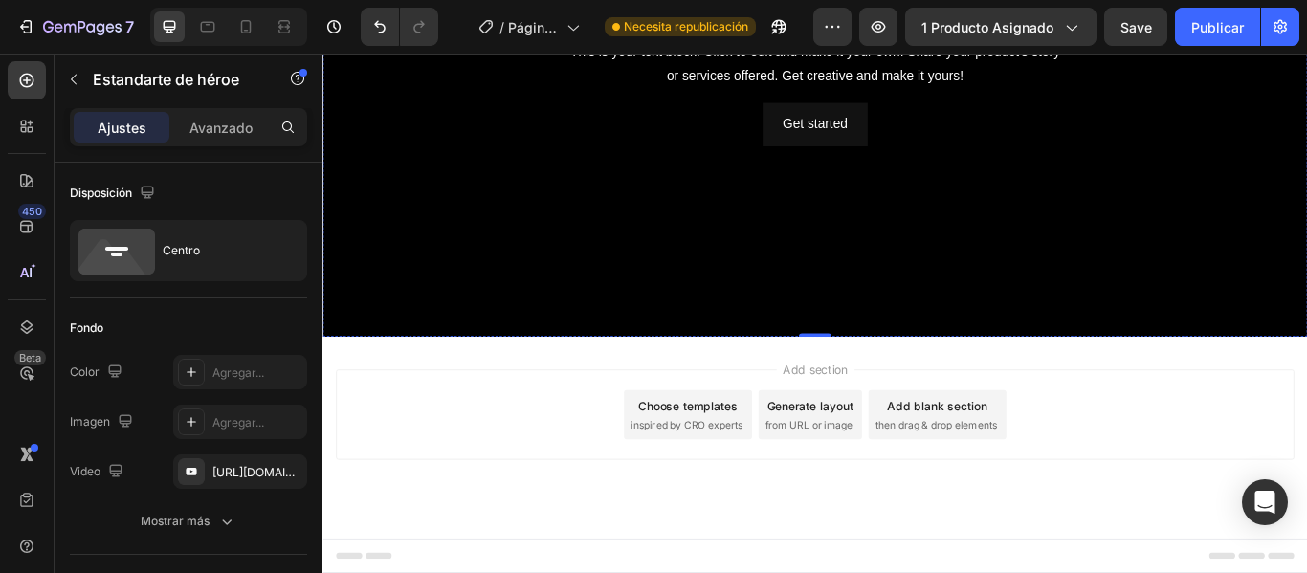
click at [677, 254] on div "Background Image" at bounding box center [897, 61] width 1148 height 646
click at [479, 301] on div "Background Image" at bounding box center [897, 61] width 1148 height 646
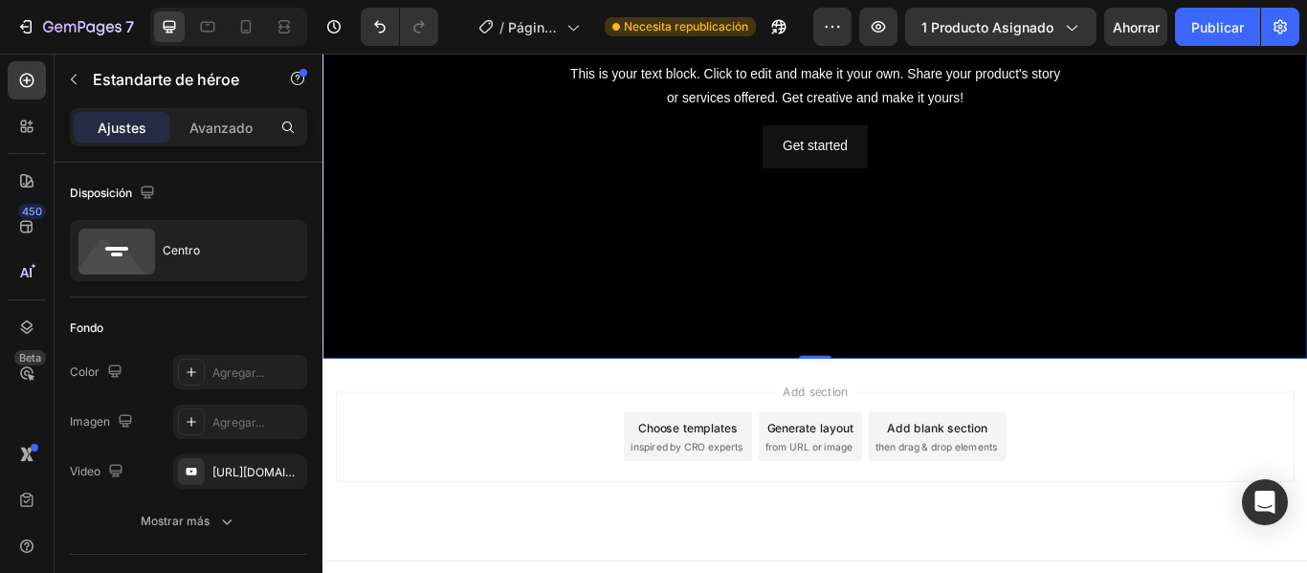
scroll to position [2613, 0]
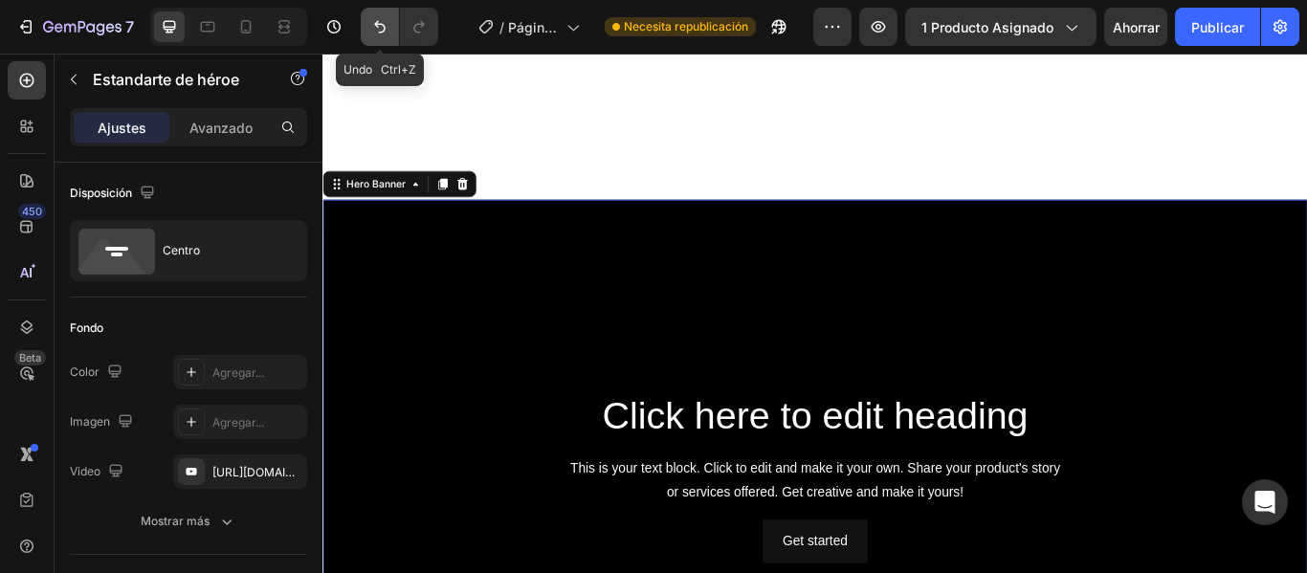
click at [371, 37] on button "Deshacer/Rehacer" at bounding box center [380, 27] width 38 height 38
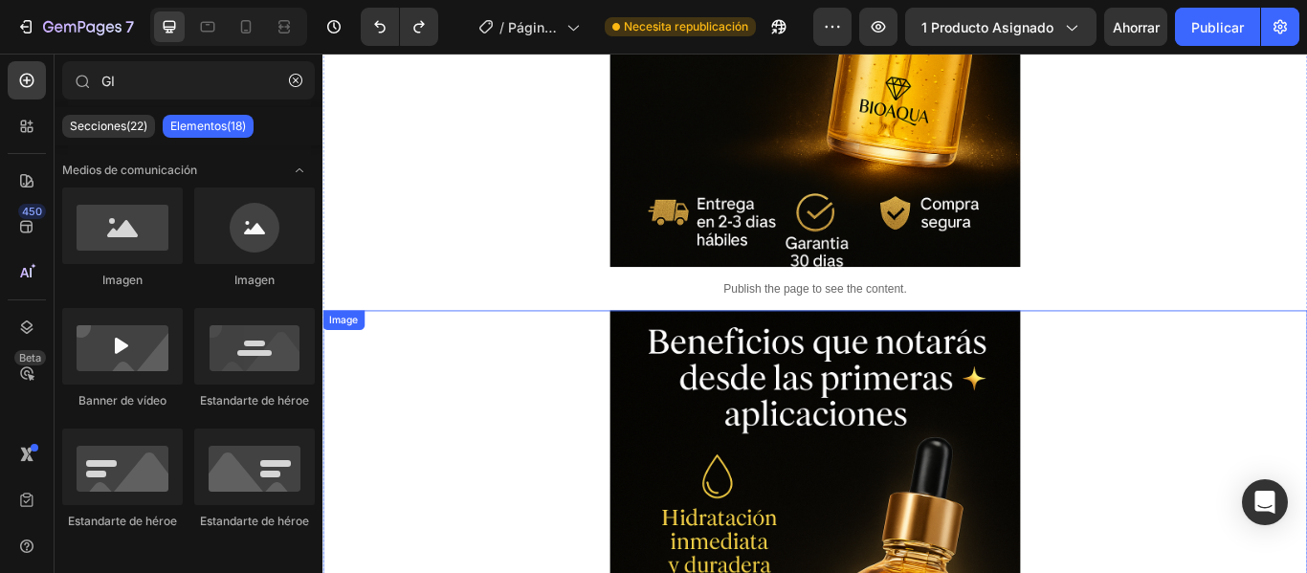
scroll to position [1496, 0]
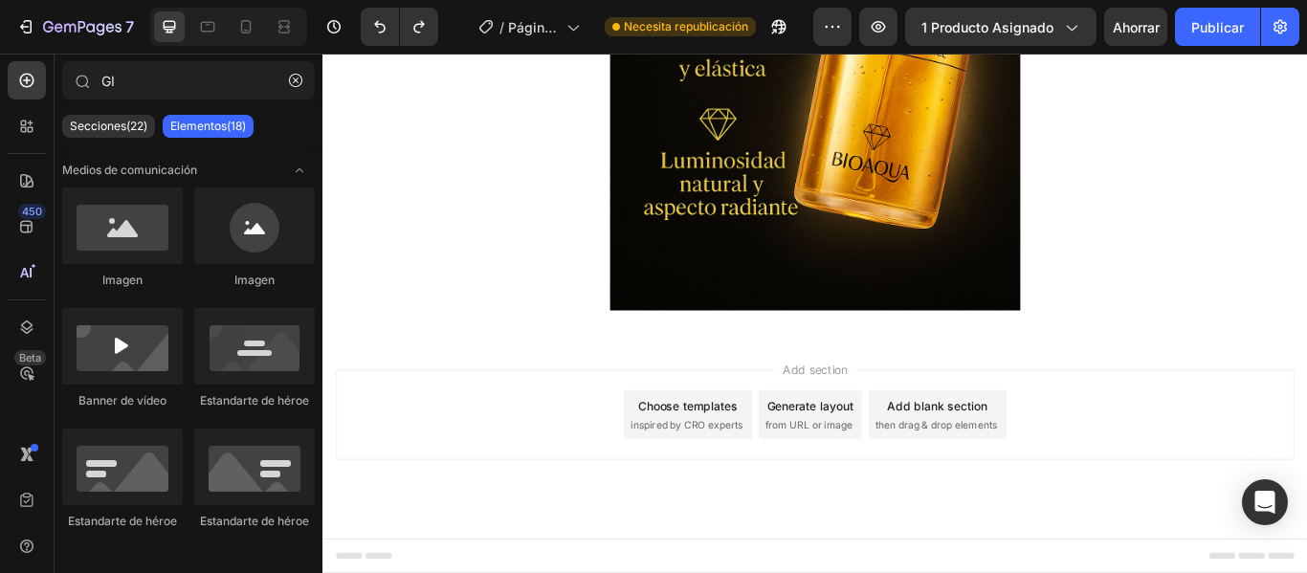
click at [1216, 48] on div "7 / Página del producto - 26 de septiembre, 11:06:43 Necesita republicación Ava…" at bounding box center [653, 27] width 1307 height 55
click at [1211, 31] on font "Publicar" at bounding box center [1218, 27] width 53 height 16
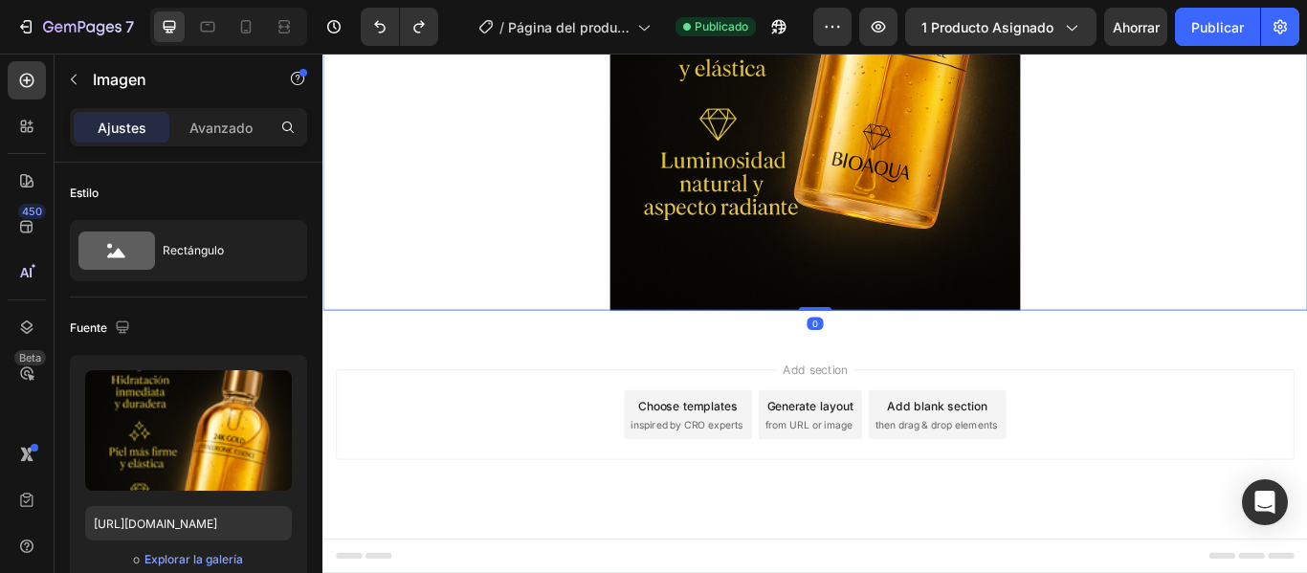
scroll to position [1400, 0]
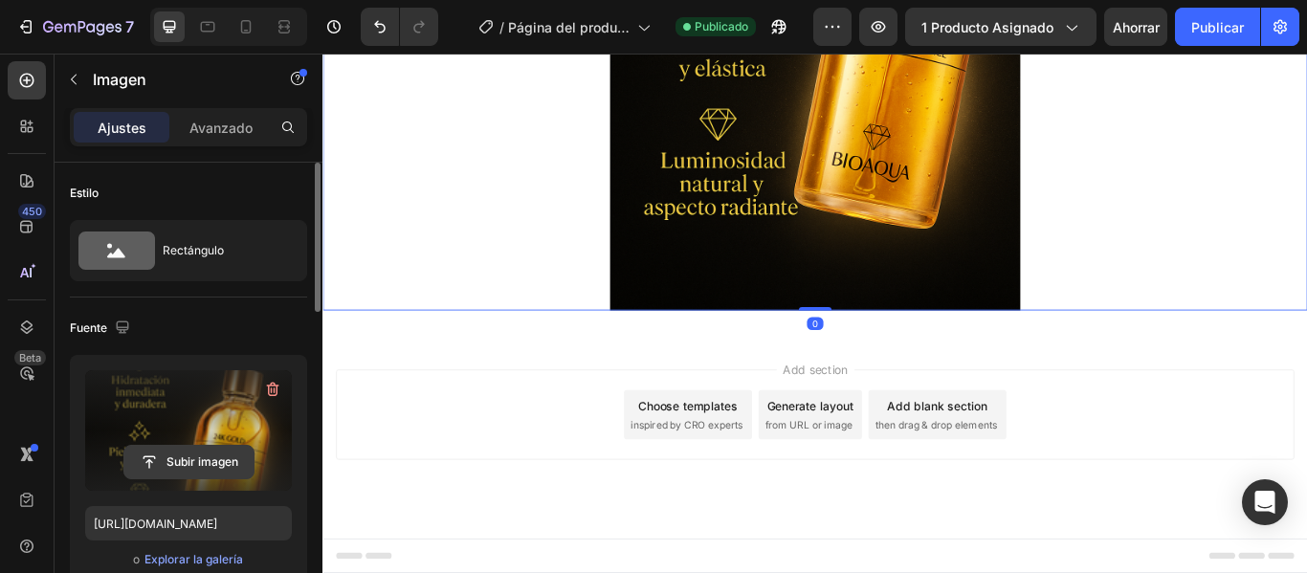
click at [197, 445] on button "Subir imagen" at bounding box center [188, 462] width 131 height 34
click at [211, 466] on input "file" at bounding box center [188, 462] width 129 height 33
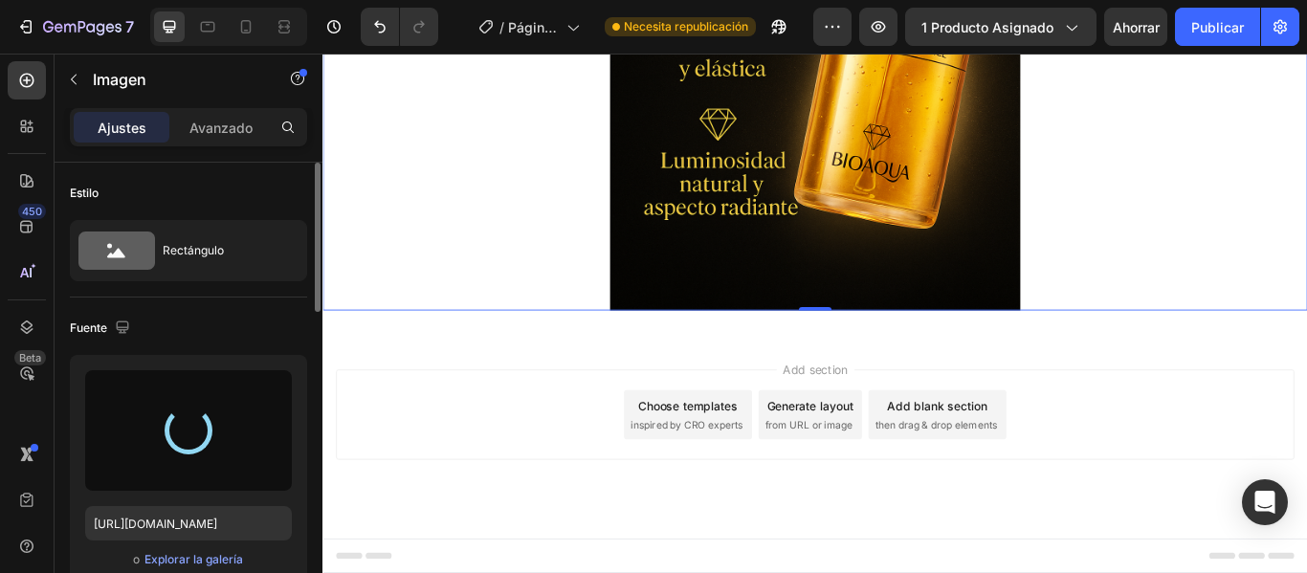
scroll to position [2207, 0]
click at [187, 435] on div at bounding box center [188, 430] width 63 height 63
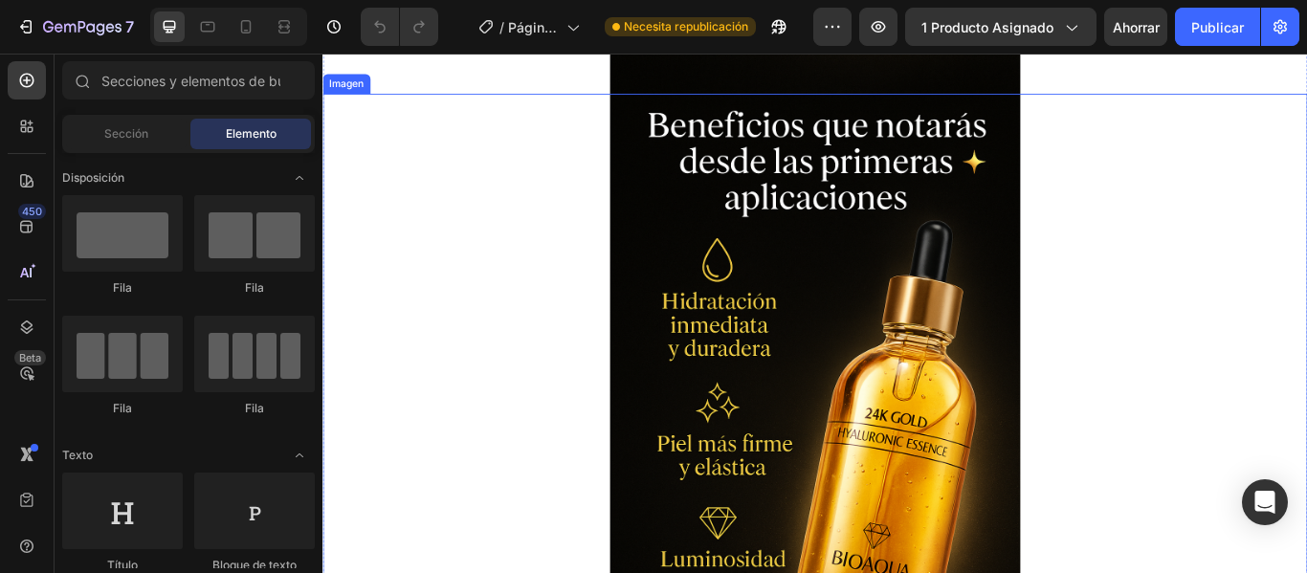
scroll to position [2118, 0]
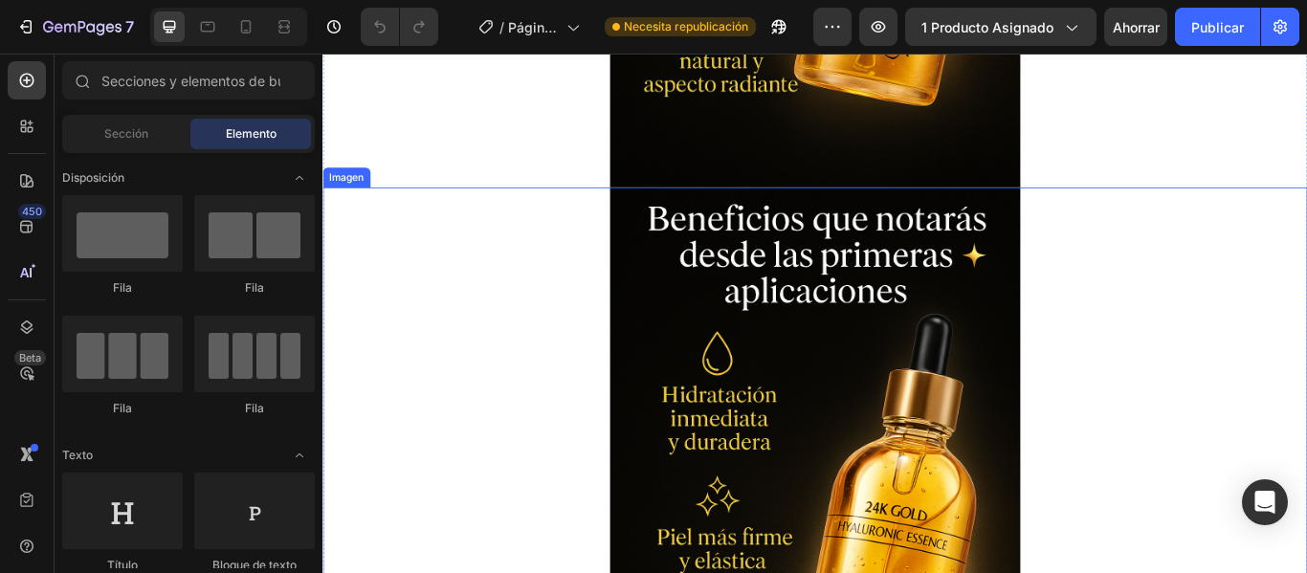
click at [718, 460] on img at bounding box center [897, 569] width 479 height 718
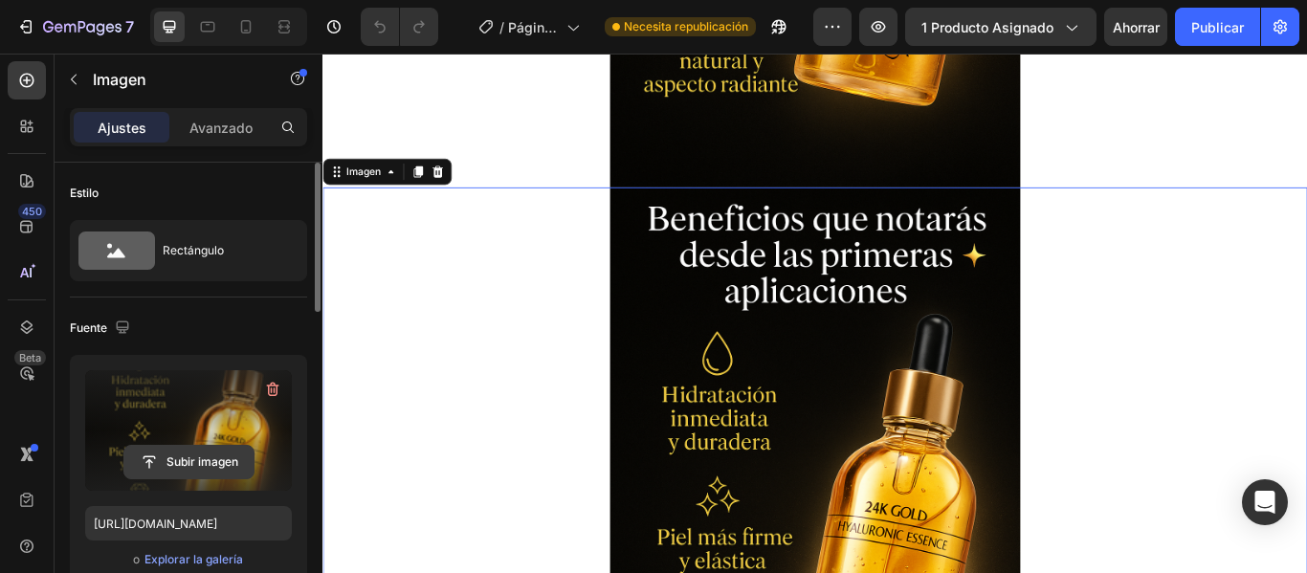
click at [223, 463] on input "file" at bounding box center [188, 462] width 129 height 33
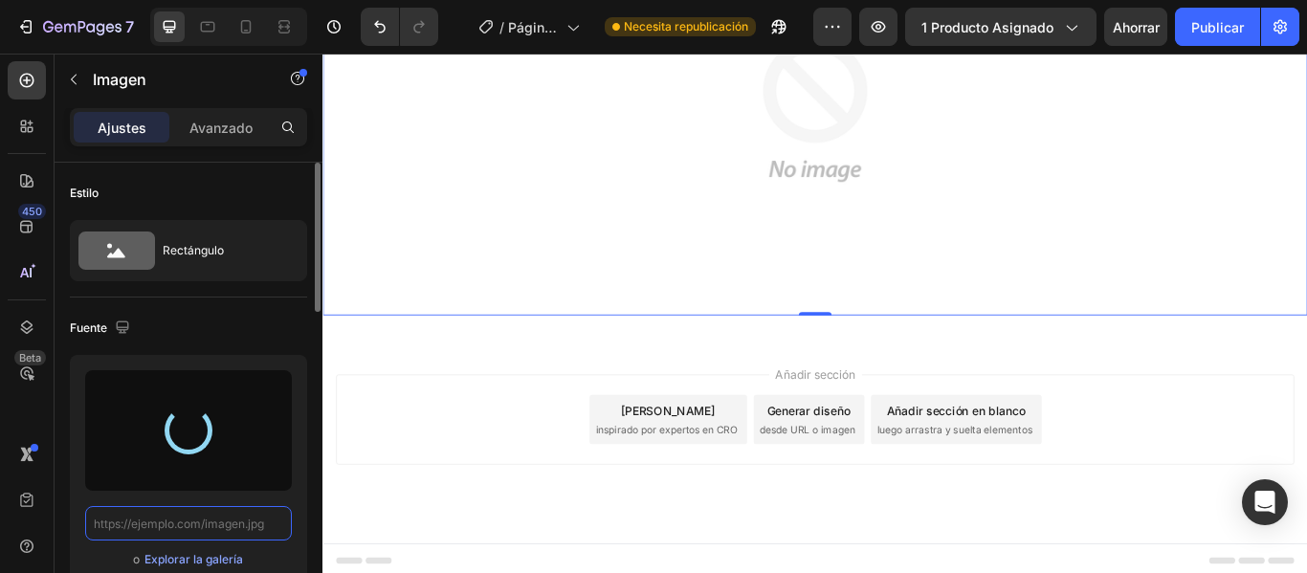
scroll to position [2070, 0]
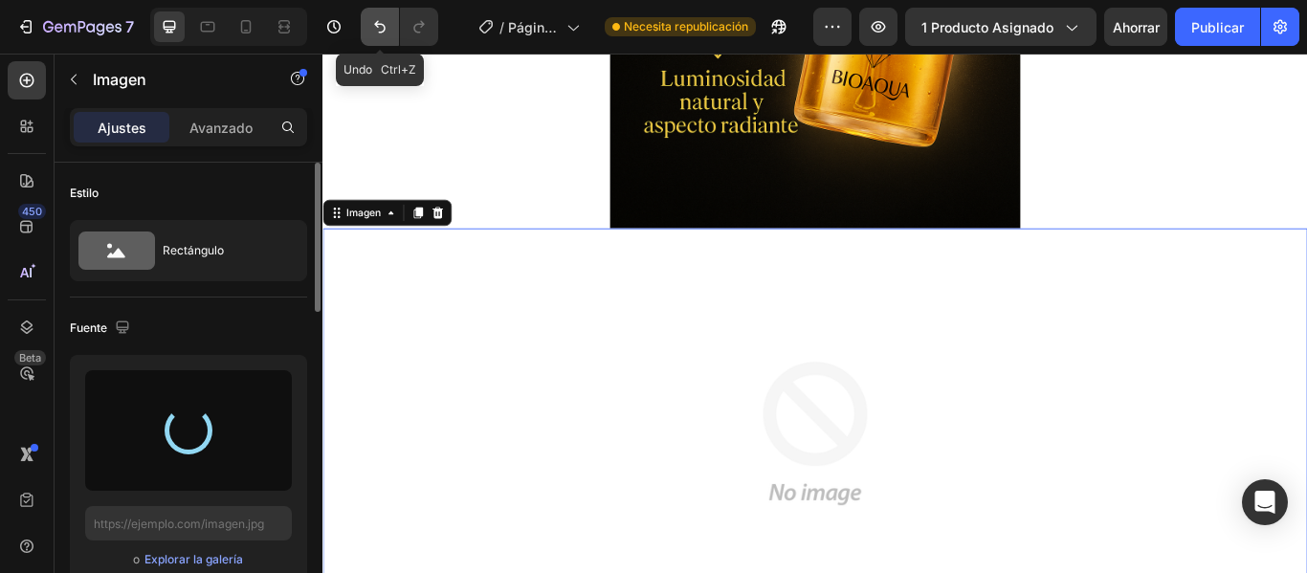
click at [390, 33] on button "Deshacer/Rehacer" at bounding box center [380, 27] width 38 height 38
type input "[URL][DOMAIN_NAME]"
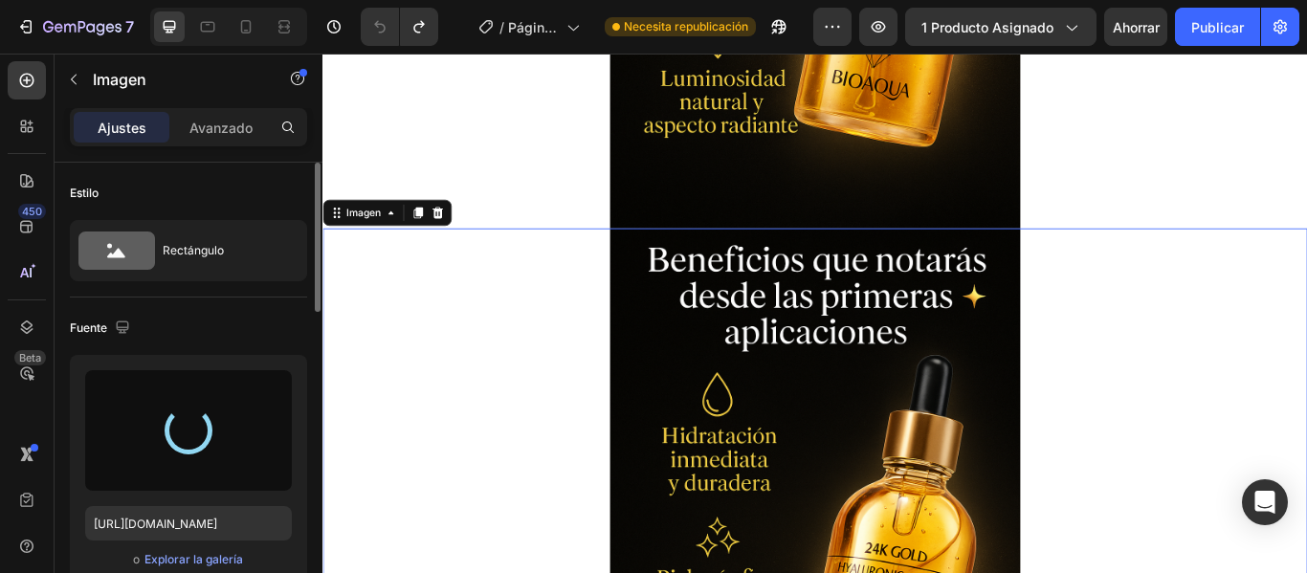
click at [177, 440] on div at bounding box center [188, 430] width 67 height 67
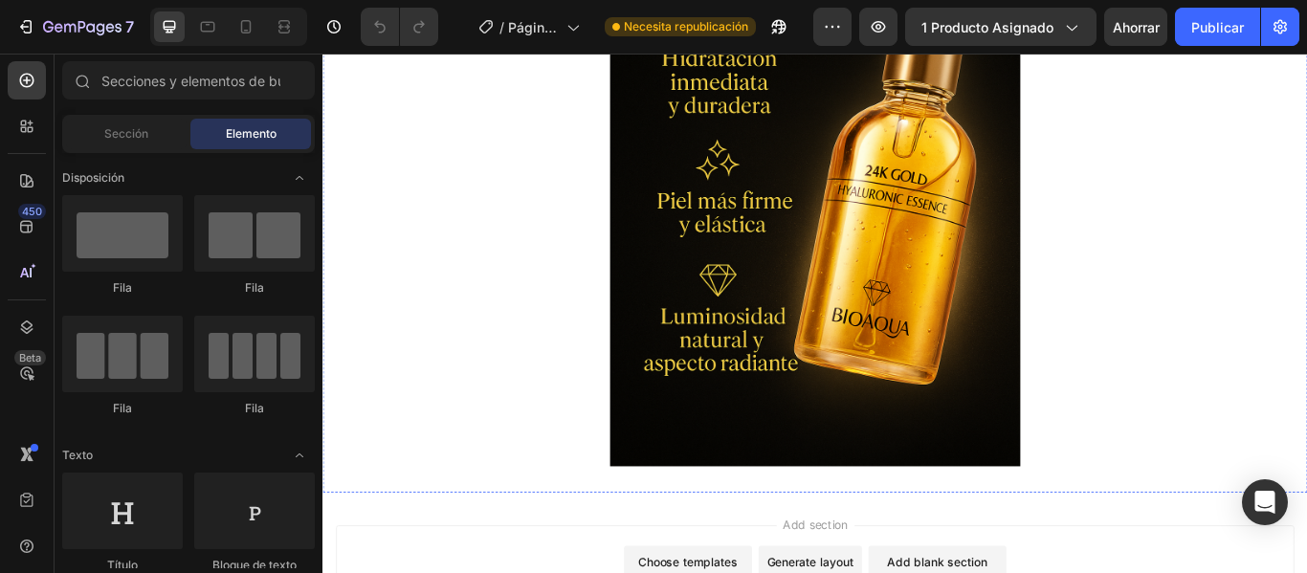
scroll to position [2309, 0]
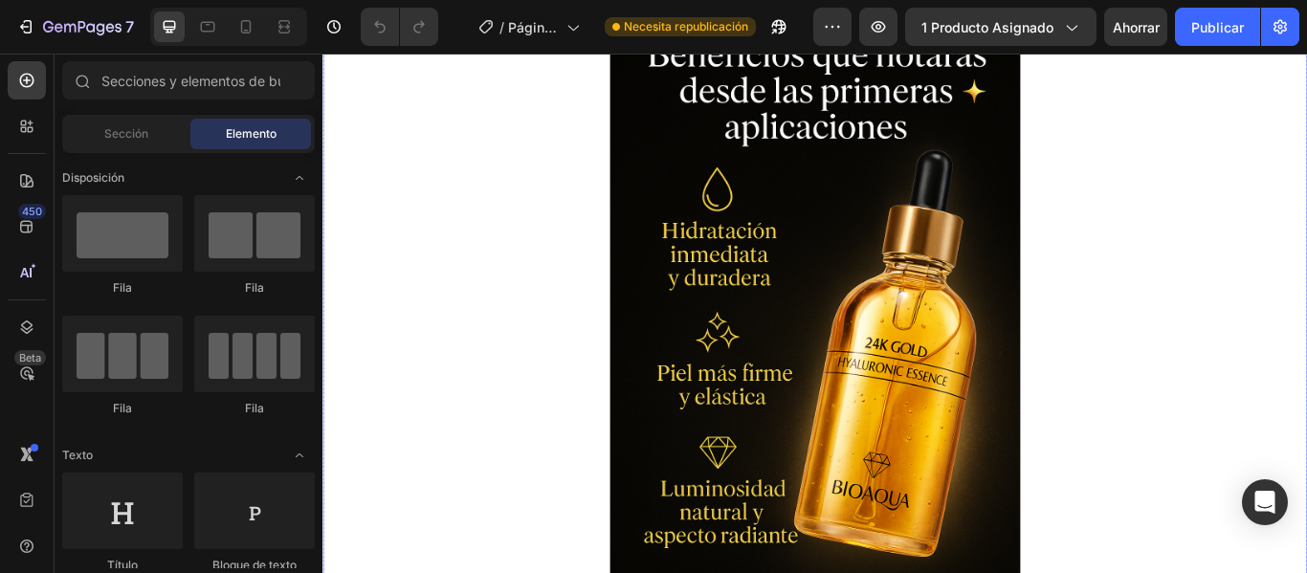
click at [804, 429] on img at bounding box center [897, 377] width 479 height 718
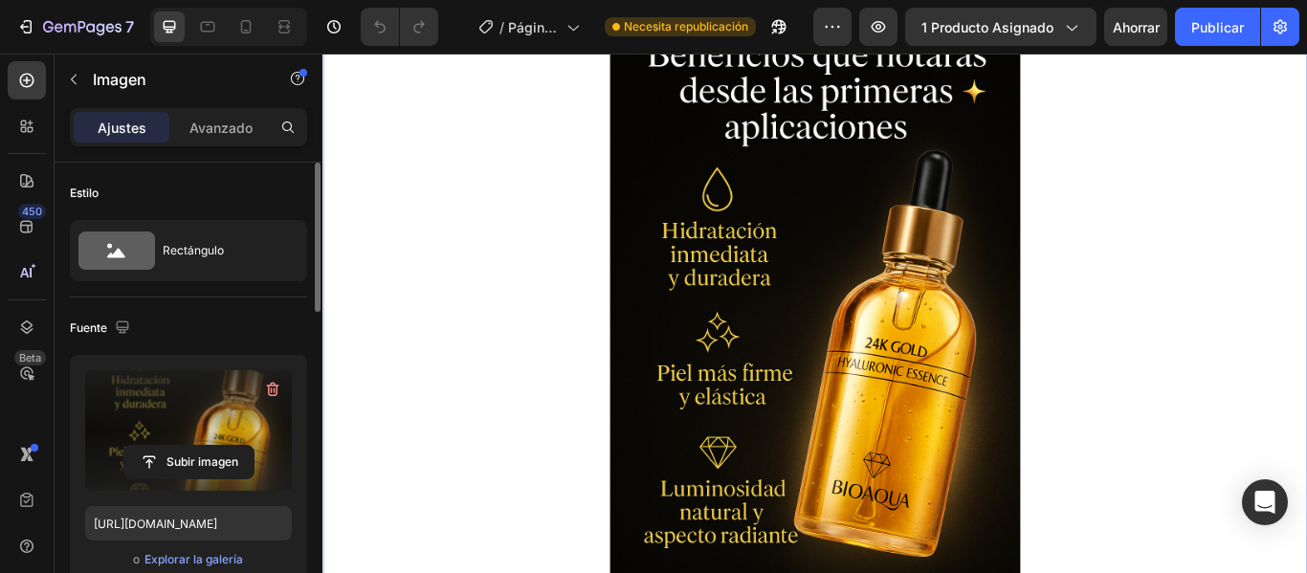
click at [221, 439] on label at bounding box center [188, 430] width 207 height 121
click at [221, 446] on input "file" at bounding box center [188, 462] width 129 height 33
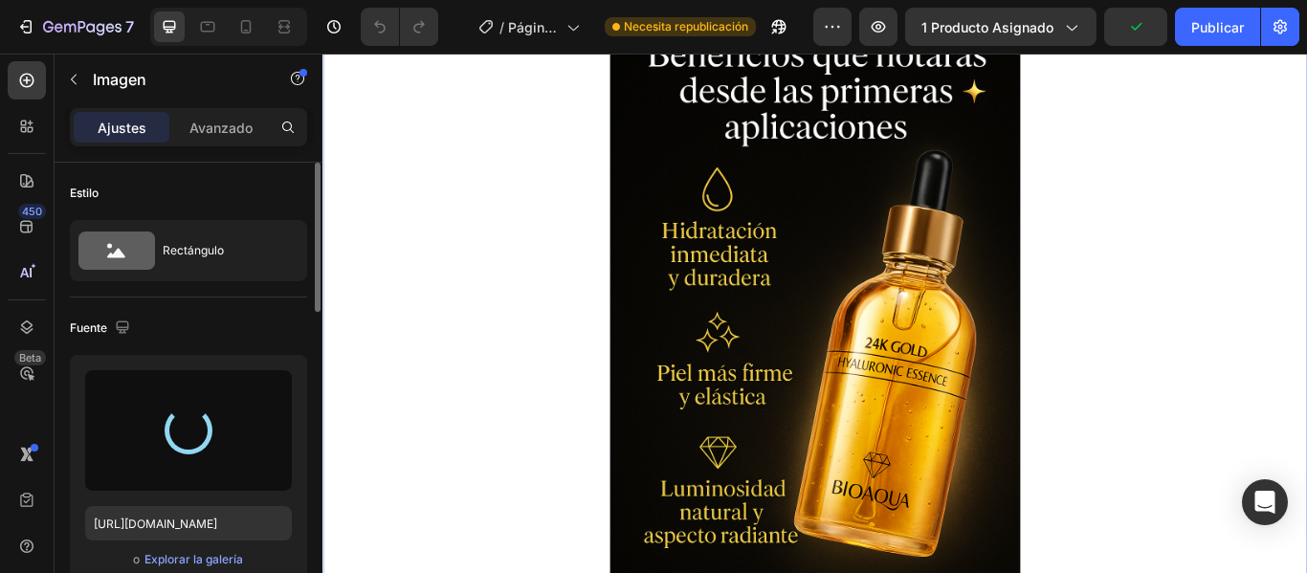
type input "[URL][DOMAIN_NAME]"
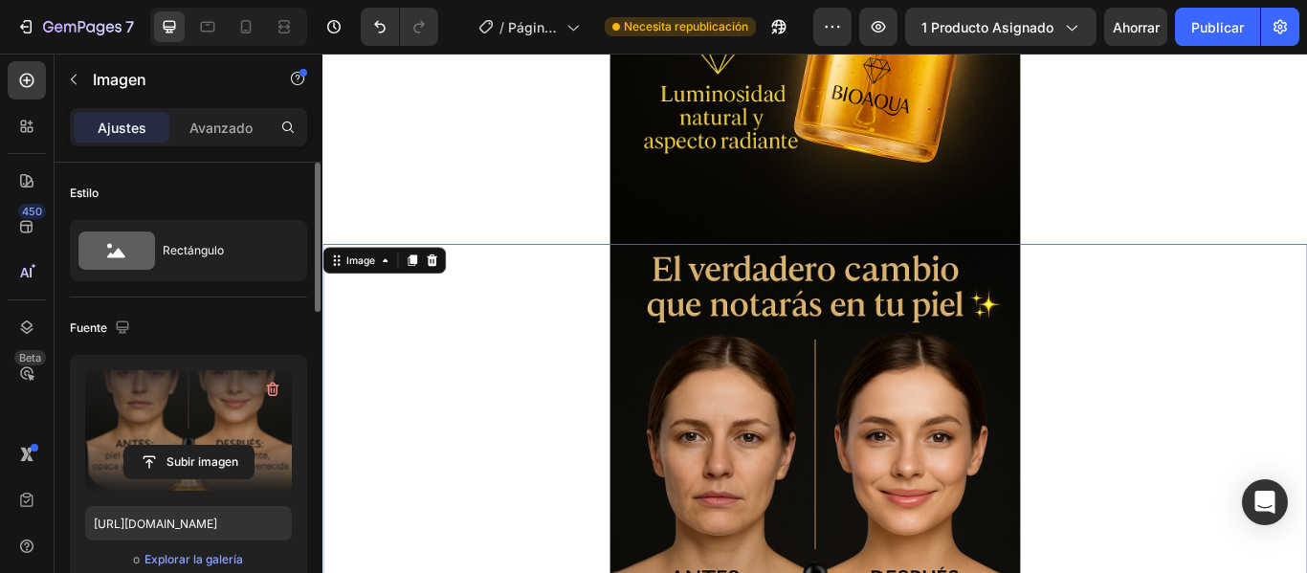
scroll to position [2022, 0]
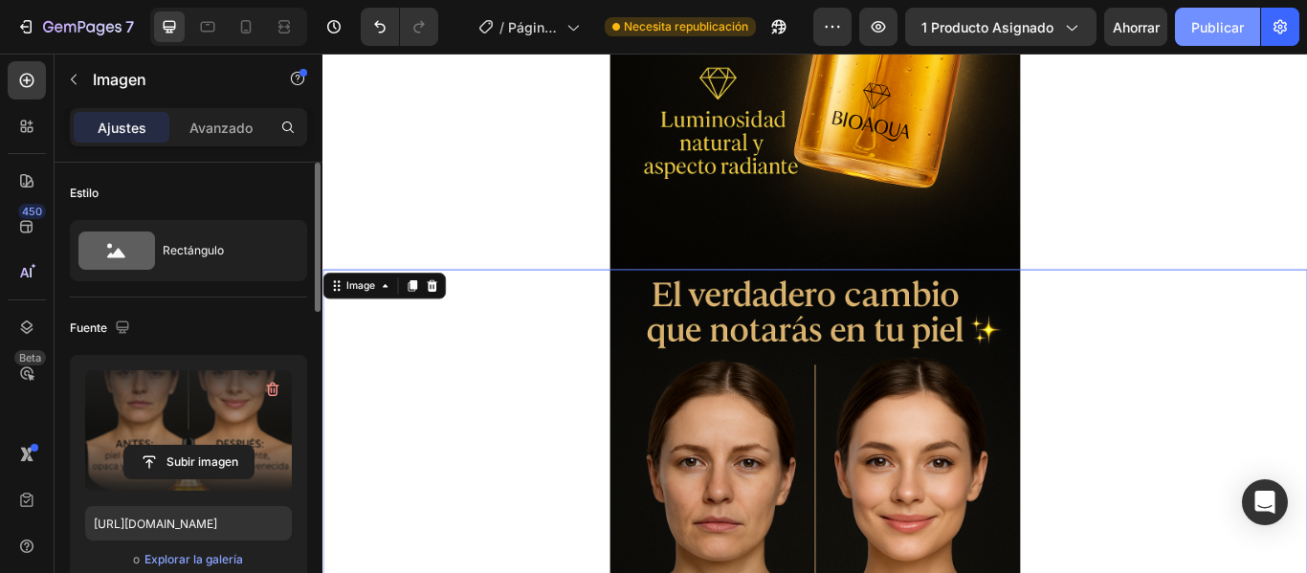
click at [1231, 37] on button "Publicar" at bounding box center [1217, 27] width 85 height 38
